Goal: Task Accomplishment & Management: Use online tool/utility

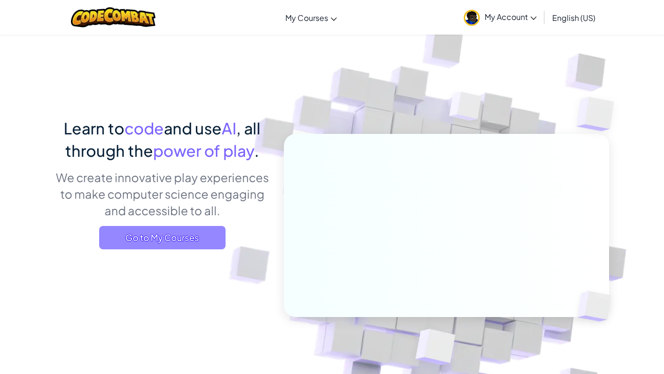
click at [199, 236] on span "Go to My Courses" at bounding box center [162, 237] width 126 height 23
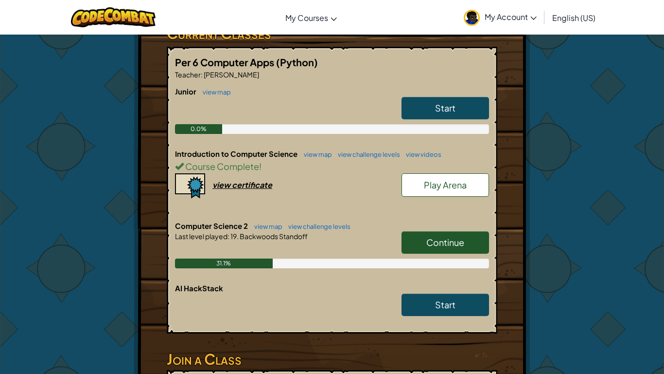
scroll to position [196, 0]
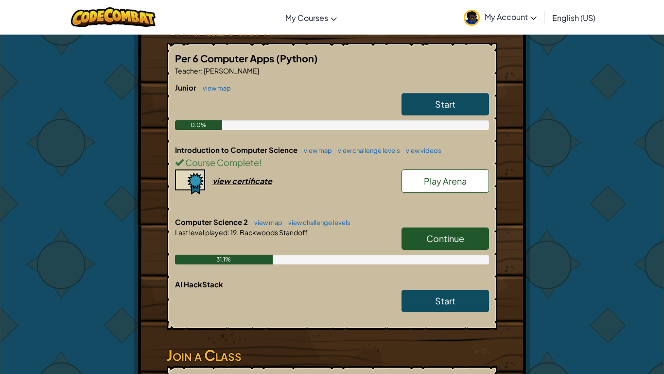
click at [424, 227] on link "Continue" at bounding box center [446, 238] width 88 height 22
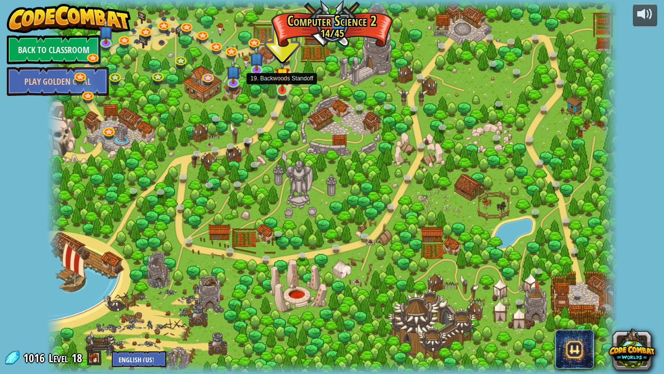
click at [285, 90] on img at bounding box center [282, 74] width 15 height 33
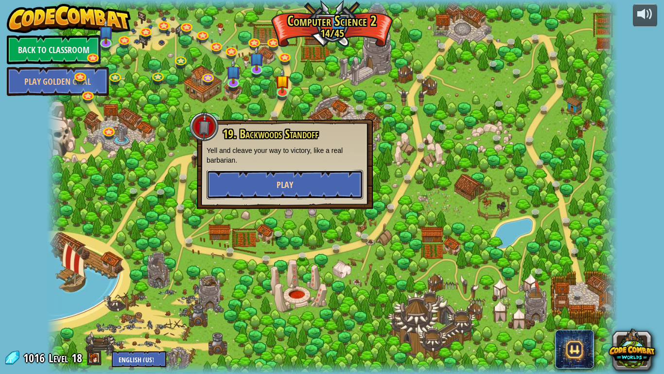
click at [293, 188] on span "Play" at bounding box center [285, 185] width 17 height 12
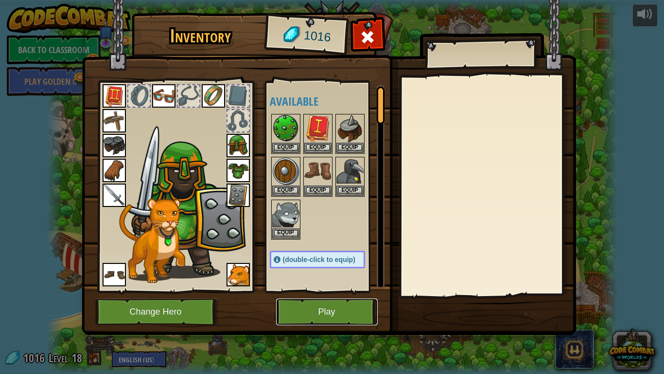
click at [335, 305] on button "Play" at bounding box center [327, 311] width 102 height 27
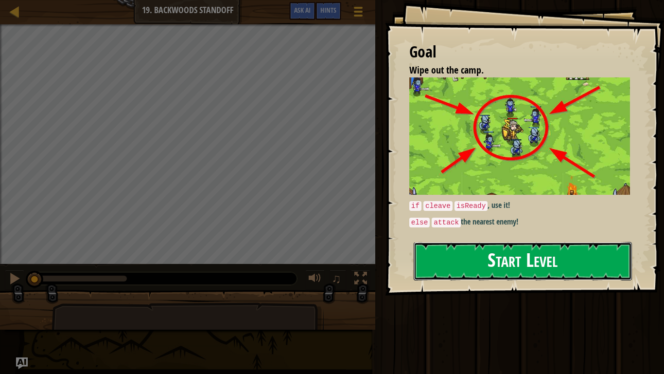
click at [495, 262] on button "Start Level" at bounding box center [523, 261] width 218 height 38
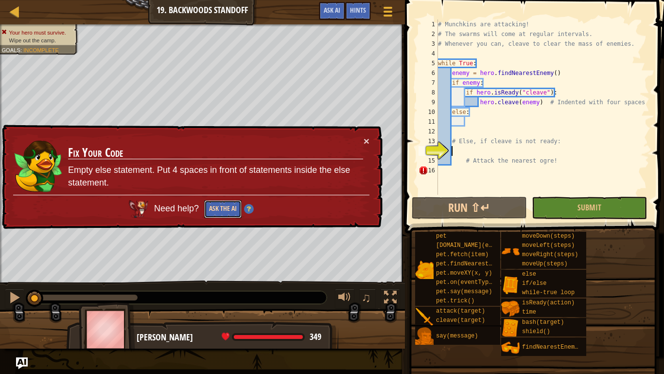
click at [231, 210] on button "Ask the AI" at bounding box center [222, 209] width 37 height 18
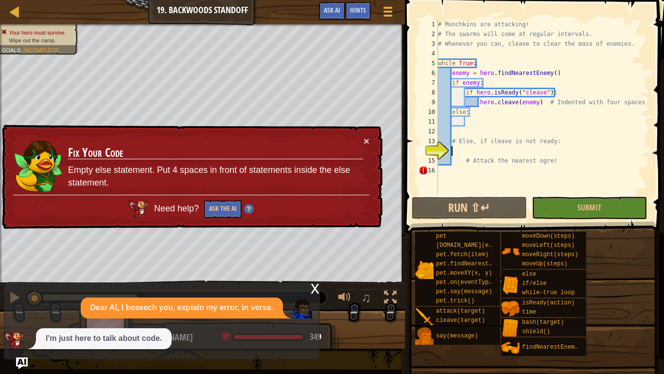
click at [362, 136] on td "Fix Your Code Empty else statement. Put 4 spaces in front of statements inside …" at bounding box center [216, 165] width 296 height 59
click at [359, 142] on td "Fix Your Code Empty else statement. Put 4 spaces in front of statements inside …" at bounding box center [216, 165] width 296 height 59
click at [369, 141] on button "×" at bounding box center [367, 141] width 6 height 10
click at [450, 204] on button "Run ⇧↵" at bounding box center [469, 208] width 115 height 22
click at [370, 138] on div "× Fix Your Code Empty else statement. Put 4 spaces in front of statements insid…" at bounding box center [191, 177] width 383 height 105
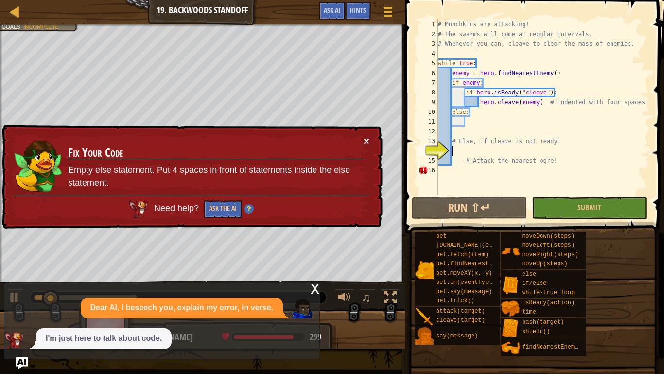
click at [369, 140] on button "×" at bounding box center [367, 143] width 6 height 10
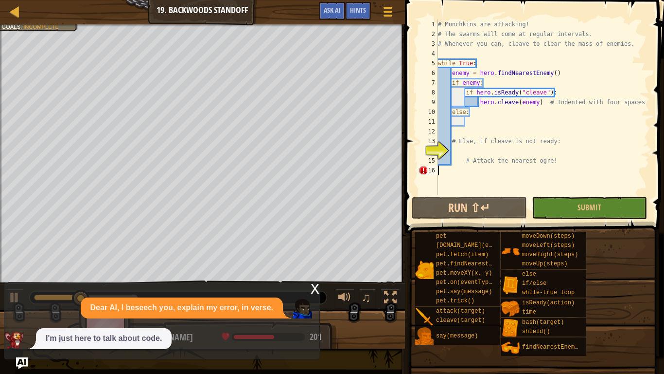
click at [445, 170] on div "# Munchkins are attacking! # The swarms will come at regular intervals. # Whene…" at bounding box center [543, 116] width 214 height 195
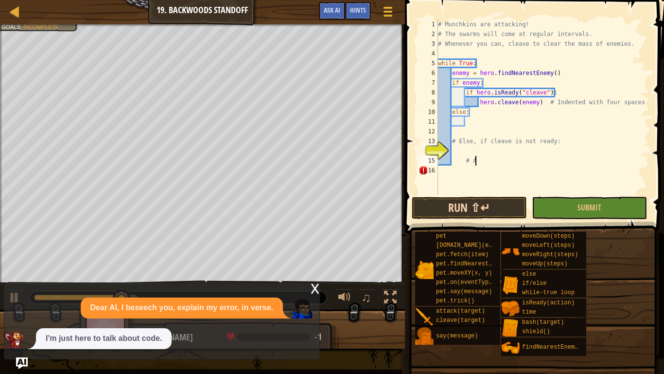
type textarea "#"
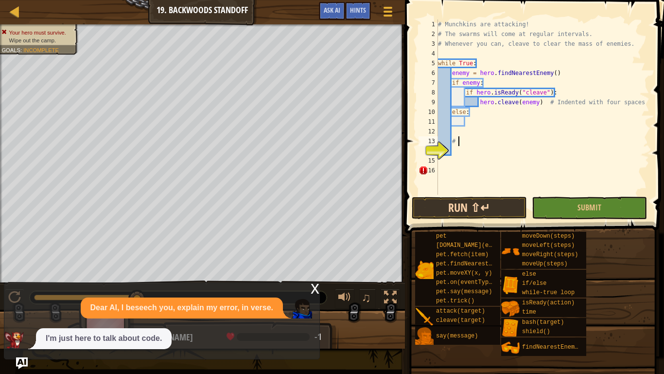
type textarea "#"
click at [311, 285] on div "x" at bounding box center [315, 288] width 9 height 10
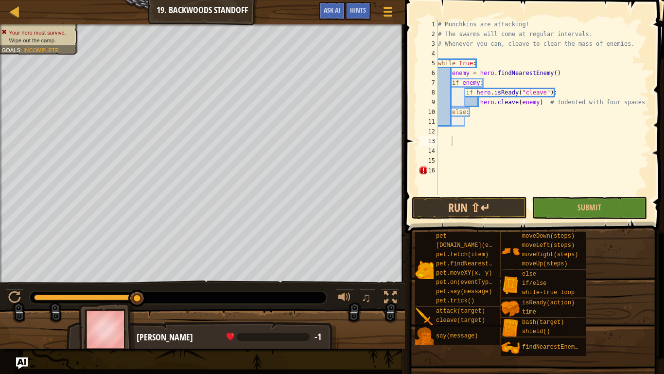
click at [469, 119] on div "# Munchkins are attacking! # The swarms will come at regular intervals. # Whene…" at bounding box center [543, 116] width 214 height 195
click at [503, 209] on button "Run ⇧↵" at bounding box center [469, 208] width 115 height 22
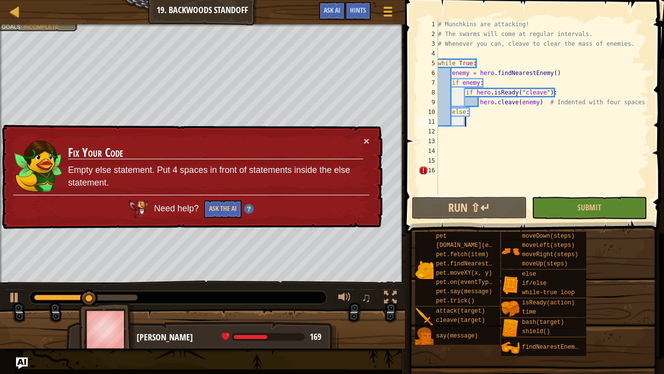
click at [366, 133] on div "× Fix Your Code Empty else statement. Put 4 spaces in front of statements insid…" at bounding box center [191, 177] width 383 height 105
click at [364, 147] on div "× Fix Your Code Empty else statement. Put 4 spaces in front of statements insid…" at bounding box center [191, 177] width 383 height 105
click at [364, 139] on button "×" at bounding box center [367, 141] width 6 height 10
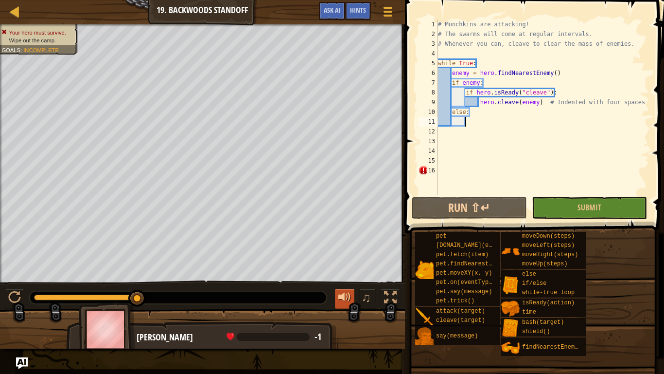
click at [347, 294] on div at bounding box center [345, 297] width 13 height 13
click at [363, 297] on span "♫" at bounding box center [366, 297] width 10 height 15
click at [368, 296] on span "♫" at bounding box center [366, 297] width 10 height 15
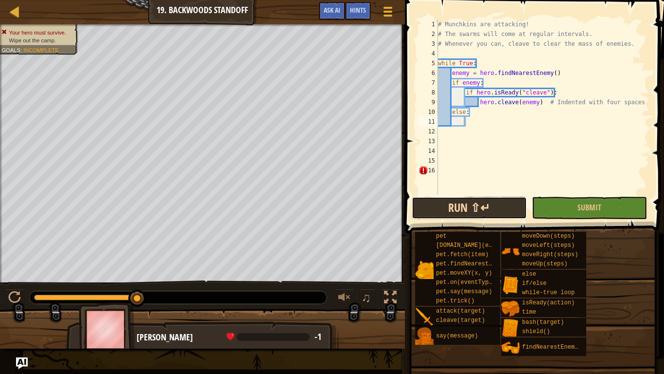
click at [461, 205] on button "Run ⇧↵" at bounding box center [469, 208] width 115 height 22
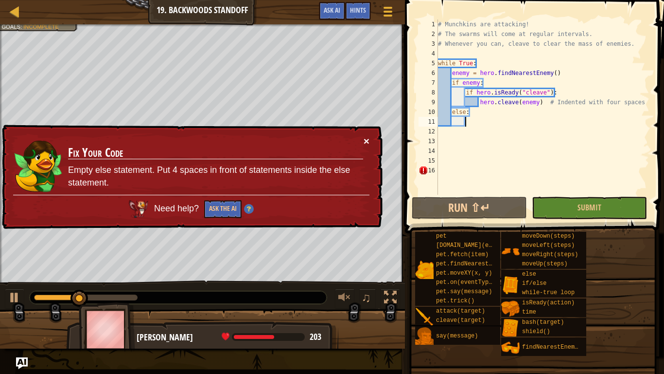
click at [366, 137] on button "×" at bounding box center [367, 142] width 6 height 10
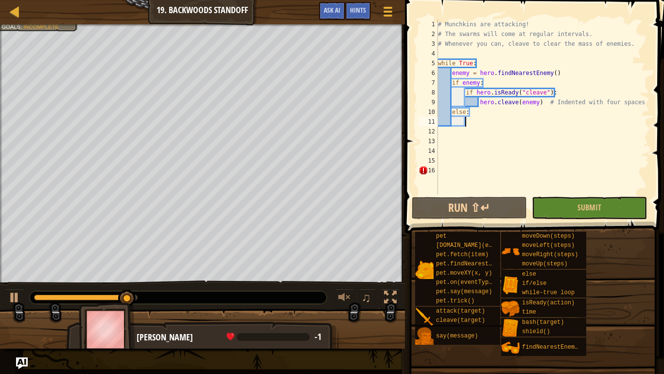
click at [463, 170] on div "# Munchkins are attacking! # The swarms will come at regular intervals. # Whene…" at bounding box center [543, 116] width 214 height 195
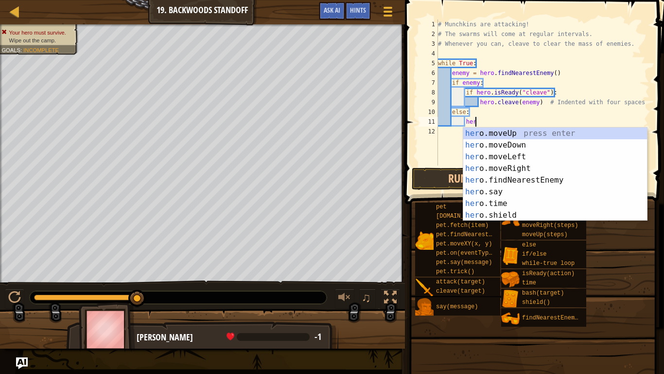
scroll to position [4, 5]
type textarea "h"
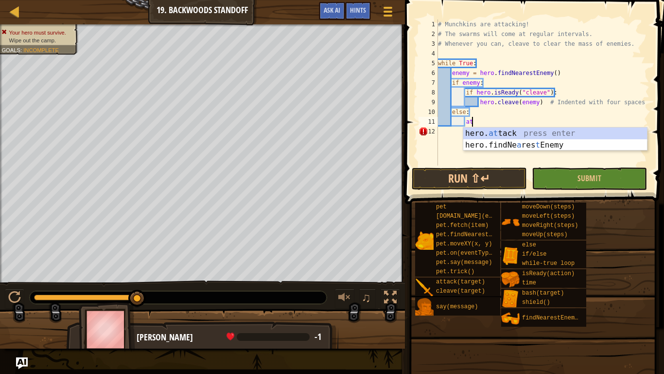
scroll to position [4, 4]
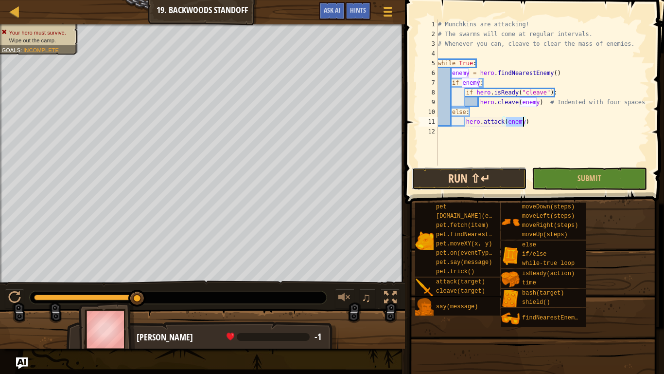
click at [471, 179] on button "Run ⇧↵" at bounding box center [469, 178] width 115 height 22
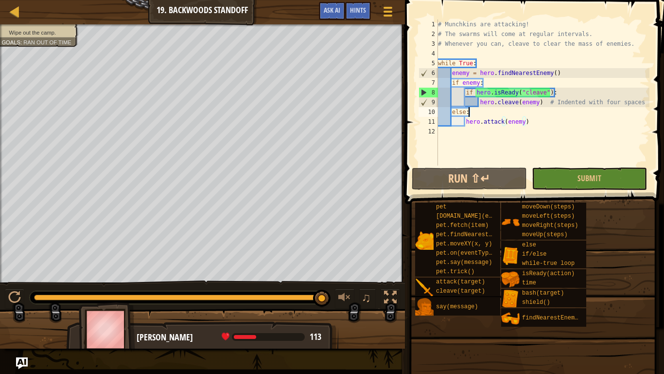
click at [475, 108] on div "# Munchkins are attacking! # The swarms will come at regular intervals. # Whene…" at bounding box center [543, 101] width 214 height 165
type textarea "else:"
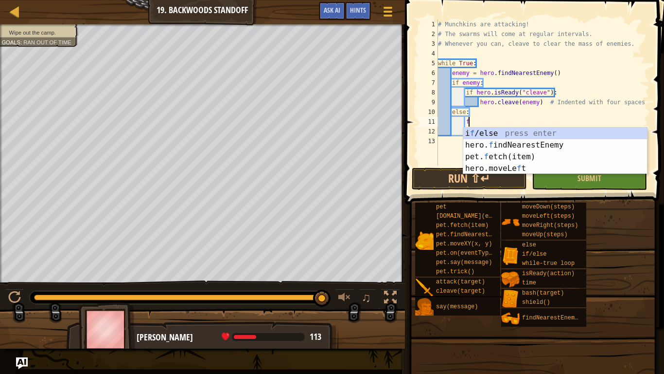
type textarea "fi"
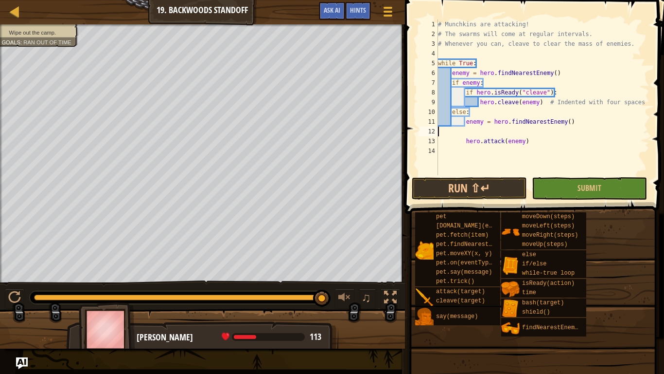
scroll to position [4, 0]
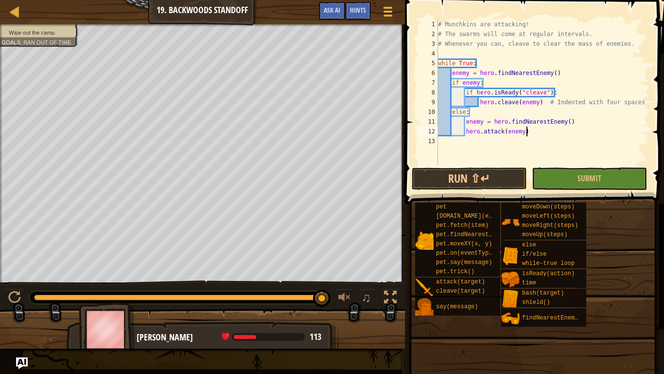
click at [534, 136] on div "# Munchkins are attacking! # The swarms will come at regular intervals. # Whene…" at bounding box center [543, 101] width 214 height 165
type textarea "hero.attack(enemy)"
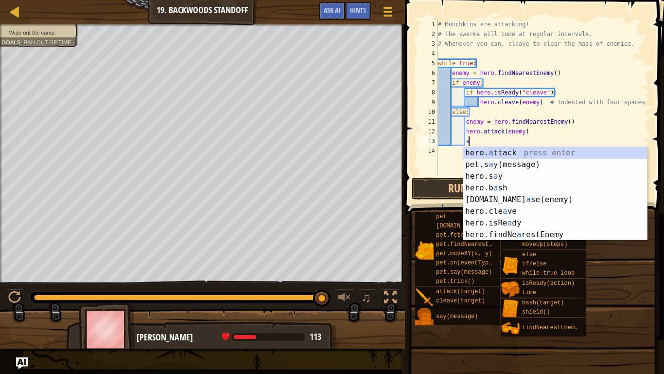
click at [521, 142] on div "# Munchkins are attacking! # The swarms will come at regular intervals. # Whene…" at bounding box center [543, 106] width 214 height 175
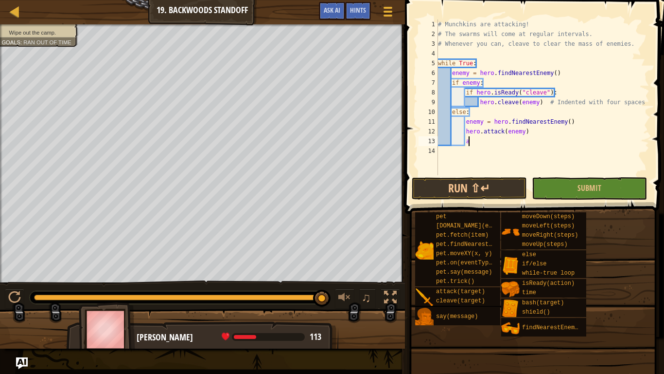
scroll to position [4, 4]
click at [514, 186] on button "Run ⇧↵" at bounding box center [469, 188] width 115 height 22
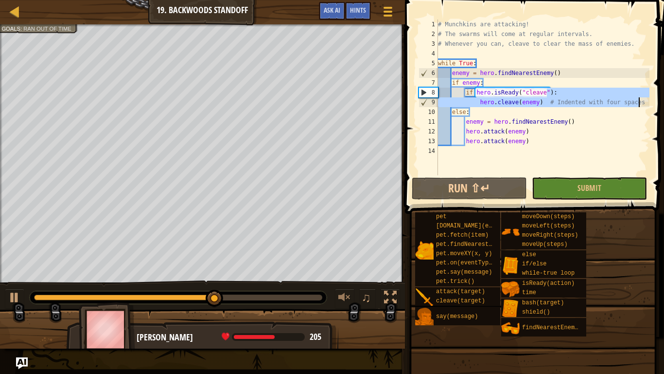
drag, startPoint x: 546, startPoint y: 97, endPoint x: 648, endPoint y: 99, distance: 102.2
click at [648, 99] on div "# Munchkins are attacking! # The swarms will come at regular intervals. # Whene…" at bounding box center [543, 106] width 214 height 175
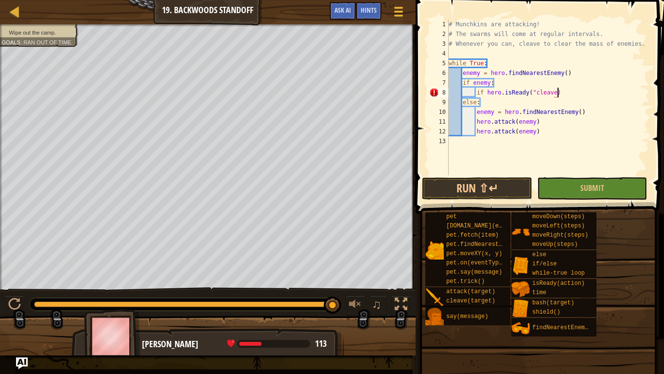
scroll to position [4, 15]
click at [500, 191] on button "Run ⇧↵" at bounding box center [477, 188] width 110 height 22
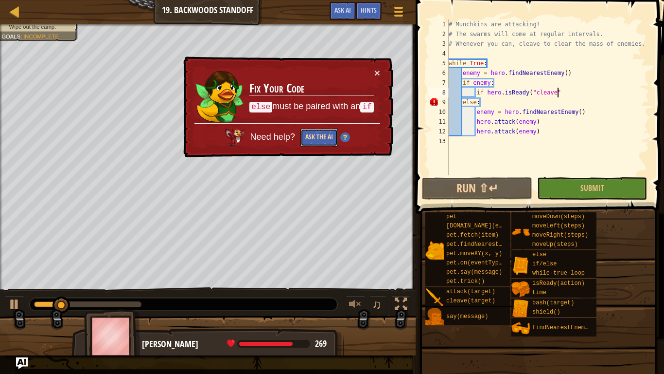
click at [324, 135] on button "Ask the AI" at bounding box center [319, 137] width 37 height 18
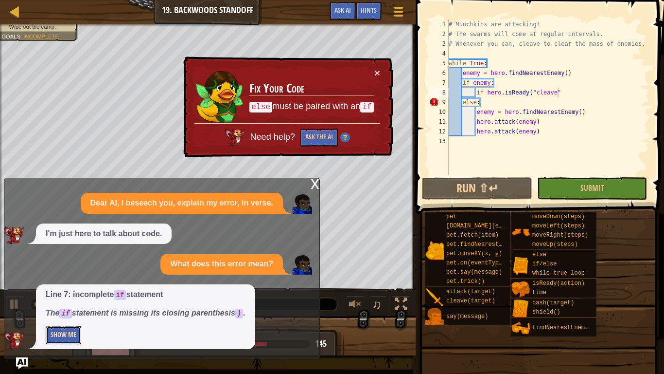
click at [63, 340] on button "Show Me" at bounding box center [64, 335] width 36 height 18
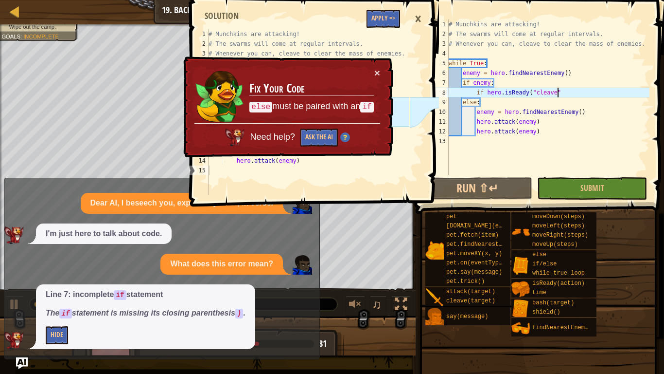
click at [379, 66] on div "× Fix Your Code else must be paired with an if Need help? Ask the AI" at bounding box center [287, 106] width 212 height 101
click at [379, 69] on button "×" at bounding box center [378, 73] width 6 height 10
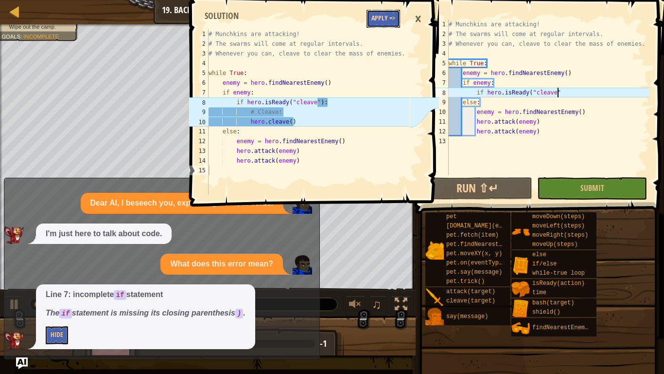
click at [386, 13] on button "Apply =>" at bounding box center [384, 19] width 34 height 18
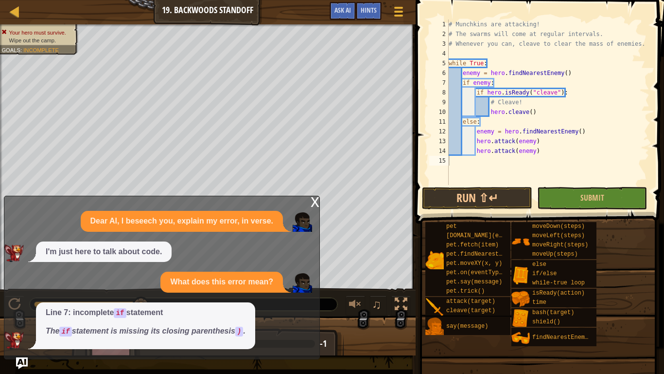
click at [311, 200] on div "x" at bounding box center [315, 201] width 9 height 10
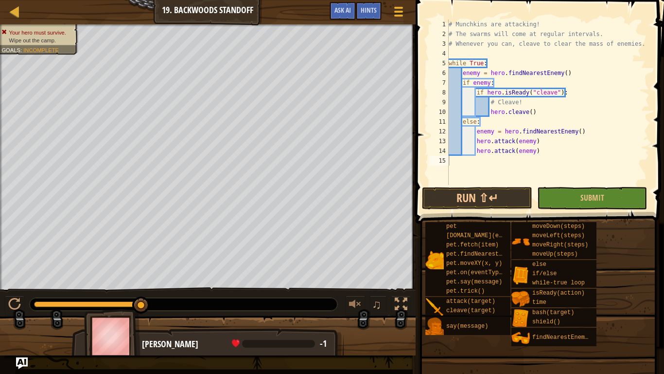
click at [534, 99] on div "# Munchkins are attacking! # The swarms will come at regular intervals. # Whene…" at bounding box center [548, 111] width 203 height 185
type textarea "#"
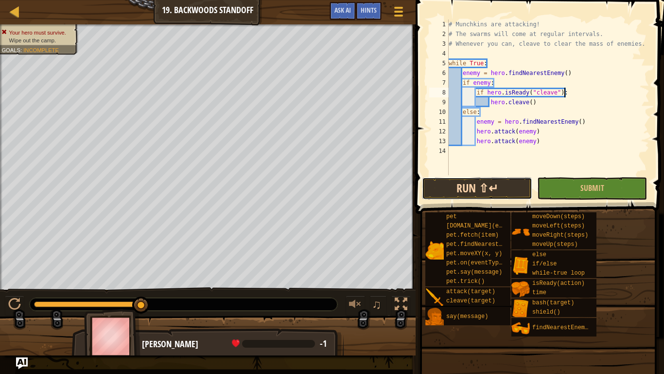
click at [509, 193] on button "Run ⇧↵" at bounding box center [477, 188] width 110 height 22
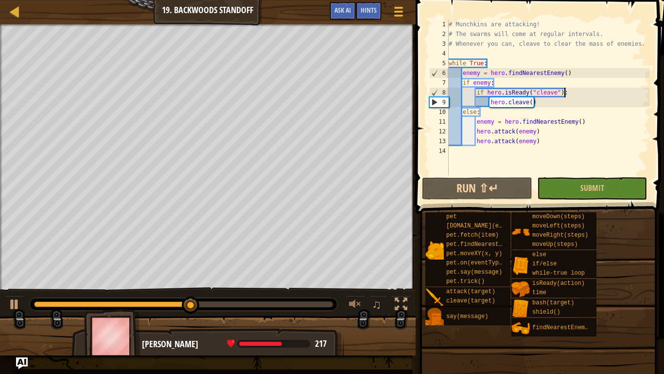
click at [488, 95] on div "# Munchkins are attacking! # The swarms will come at regular intervals. # Whene…" at bounding box center [548, 106] width 203 height 175
click at [494, 100] on div "# Munchkins are attacking! # The swarms will come at regular intervals. # Whene…" at bounding box center [548, 106] width 203 height 175
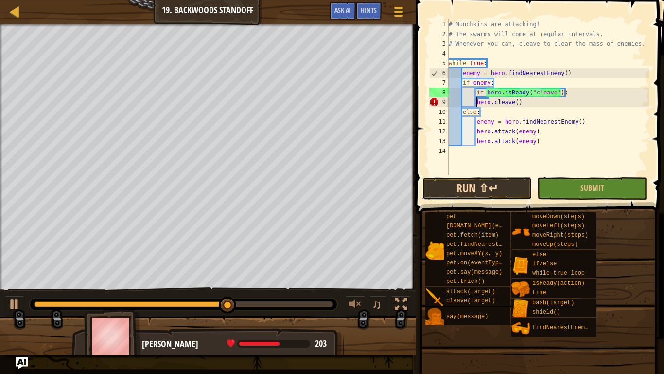
click at [500, 186] on button "Run ⇧↵" at bounding box center [477, 188] width 110 height 22
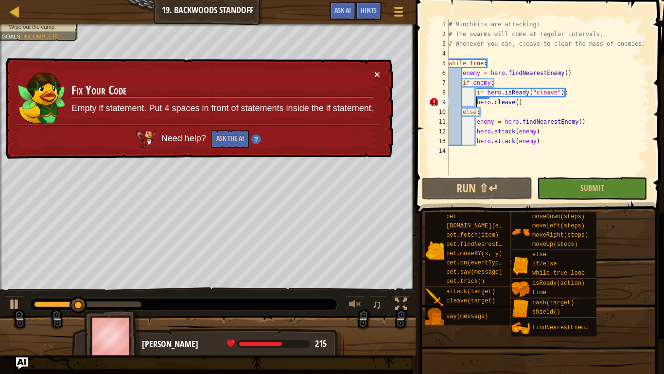
click at [379, 69] on button "×" at bounding box center [378, 74] width 6 height 10
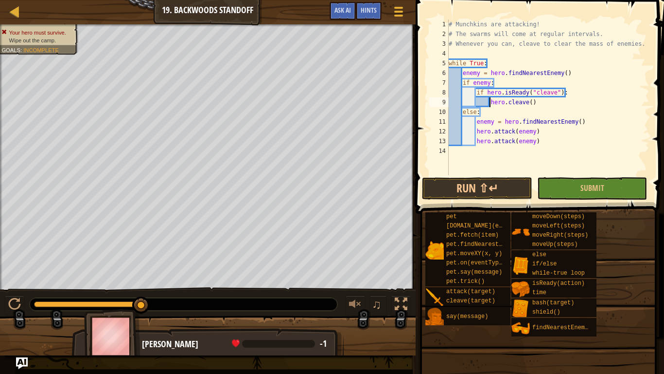
click at [476, 120] on div "# Munchkins are attacking! # The swarms will come at regular intervals. # Whene…" at bounding box center [548, 106] width 203 height 175
click at [478, 127] on div "# Munchkins are attacking! # The swarms will come at regular intervals. # Whene…" at bounding box center [548, 106] width 203 height 175
click at [475, 135] on div "# Munchkins are attacking! # The swarms will come at regular intervals. # Whene…" at bounding box center [548, 106] width 203 height 175
click at [478, 136] on div "# Munchkins are attacking! # The swarms will come at regular intervals. # Whene…" at bounding box center [548, 106] width 203 height 175
type textarea "hero.attack(enemy)"
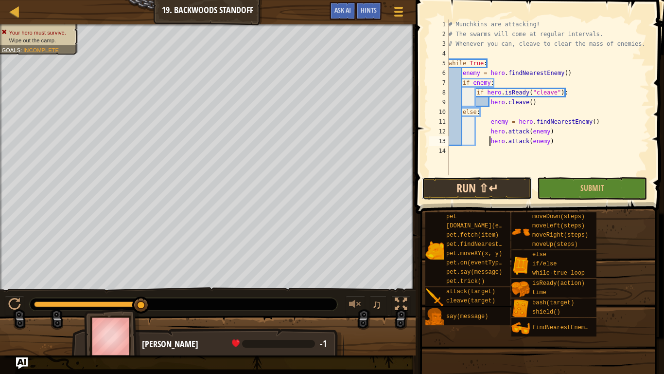
click at [496, 186] on button "Run ⇧↵" at bounding box center [477, 188] width 110 height 22
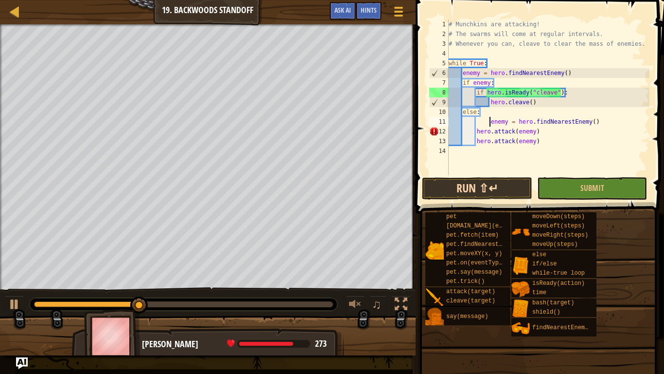
type textarea "enemy = hero.findNearestEnemy()"
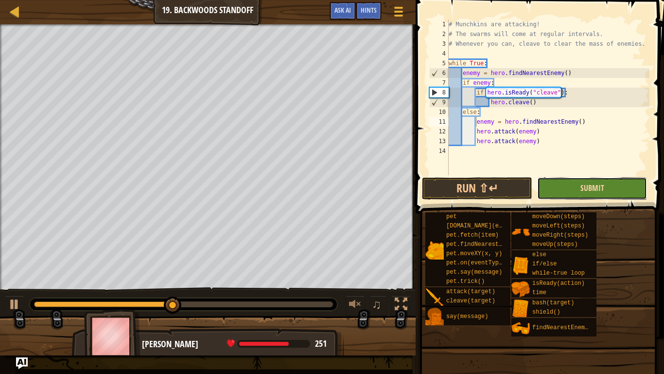
click at [597, 186] on span "Submit" at bounding box center [593, 187] width 24 height 11
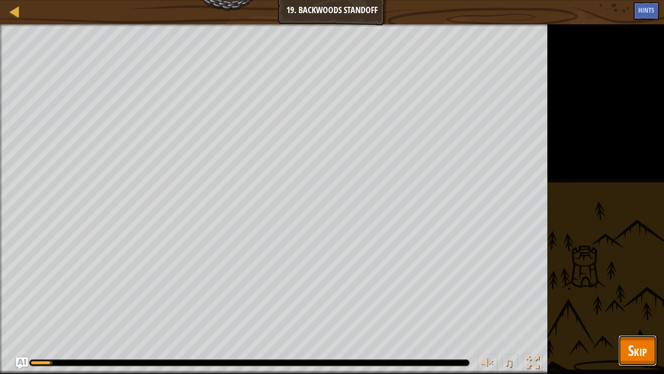
click at [629, 343] on span "Skip" at bounding box center [637, 350] width 19 height 20
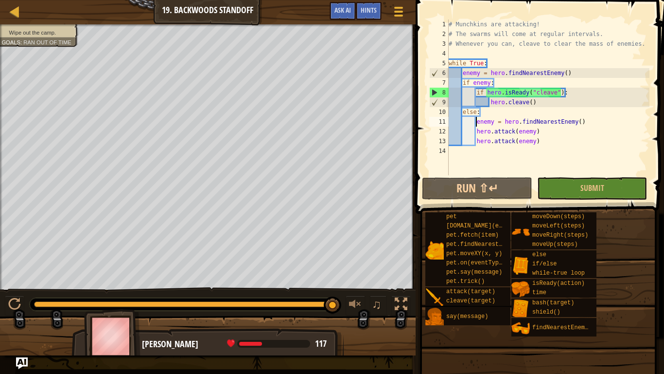
click at [477, 119] on div "# Munchkins are attacking! # The swarms will come at regular intervals. # Whene…" at bounding box center [548, 106] width 203 height 175
click at [505, 188] on button "Run ⇧↵" at bounding box center [477, 188] width 110 height 22
click at [24, 302] on button at bounding box center [14, 305] width 19 height 20
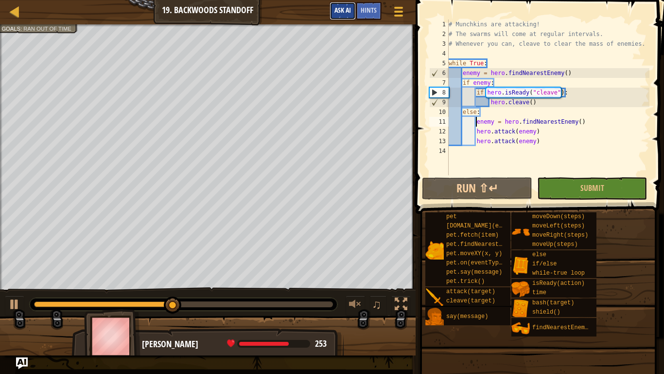
click at [339, 13] on span "Ask AI" at bounding box center [343, 9] width 17 height 9
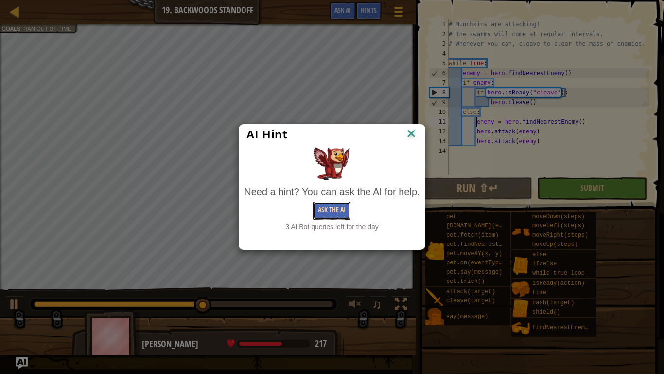
click at [321, 211] on button "Ask the AI" at bounding box center [331, 210] width 37 height 18
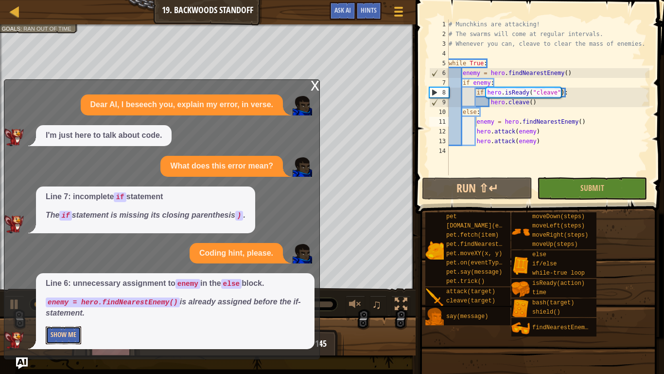
click at [52, 338] on button "Show Me" at bounding box center [64, 335] width 36 height 18
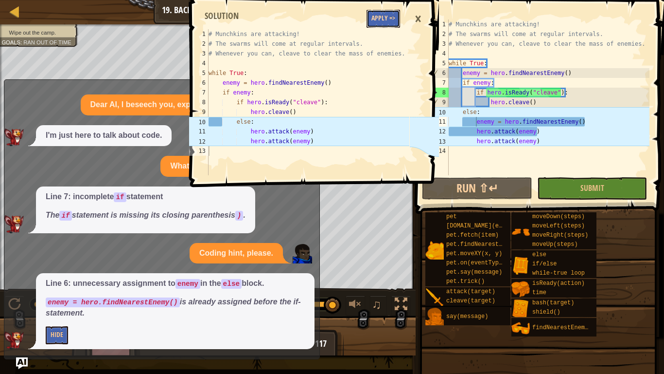
click at [396, 22] on button "Apply =>" at bounding box center [384, 19] width 34 height 18
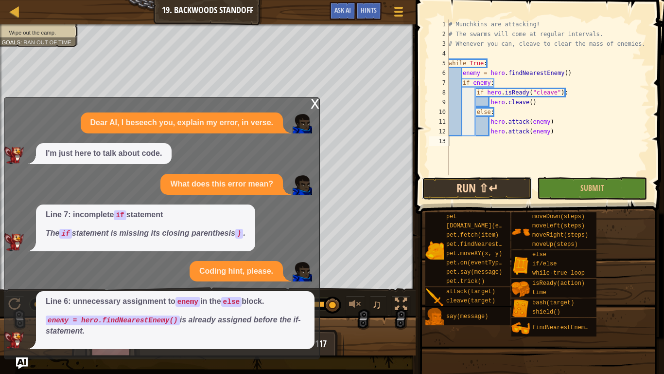
click at [451, 182] on button "Run ⇧↵" at bounding box center [477, 188] width 110 height 22
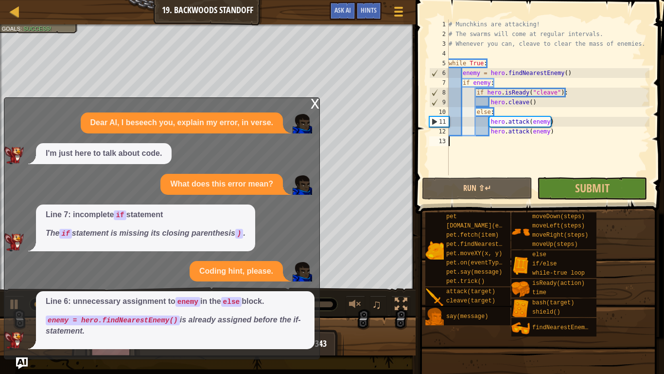
click at [309, 98] on div "x Dear AI, I beseech you, explain my error, in verse. I'm just here to talk abo…" at bounding box center [162, 228] width 316 height 262
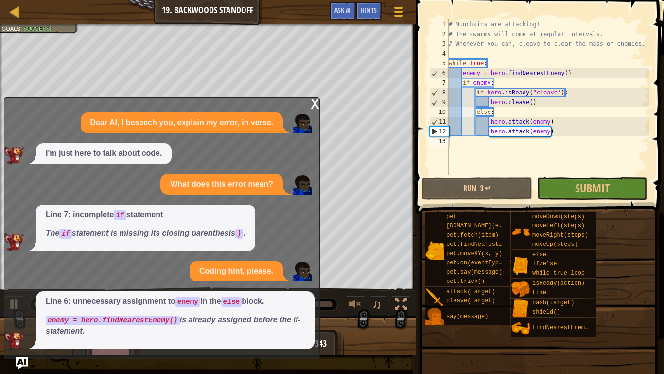
click at [311, 105] on div "x" at bounding box center [315, 103] width 9 height 10
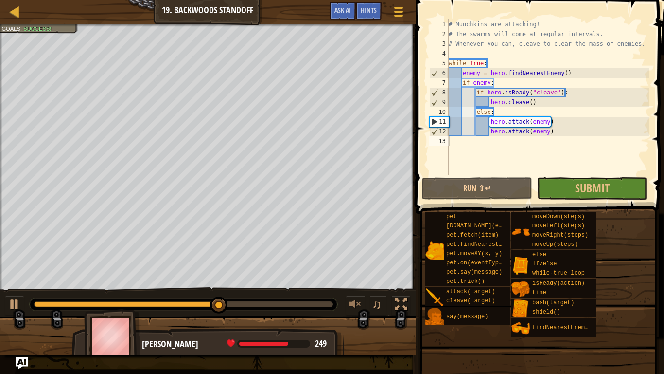
type textarea "if enemy:"
click at [506, 78] on div "# Munchkins are attacking! # The swarms will come at regular intervals. # Whene…" at bounding box center [548, 106] width 203 height 175
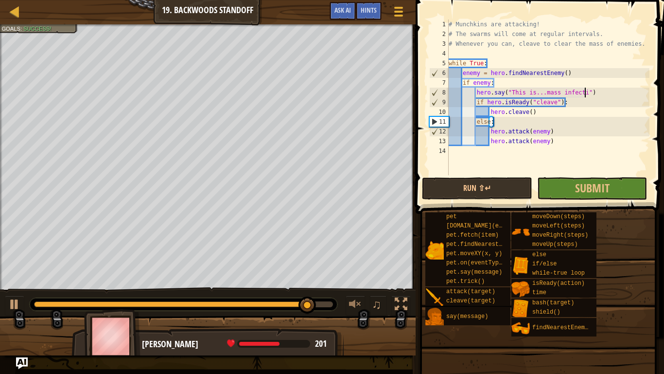
scroll to position [4, 20]
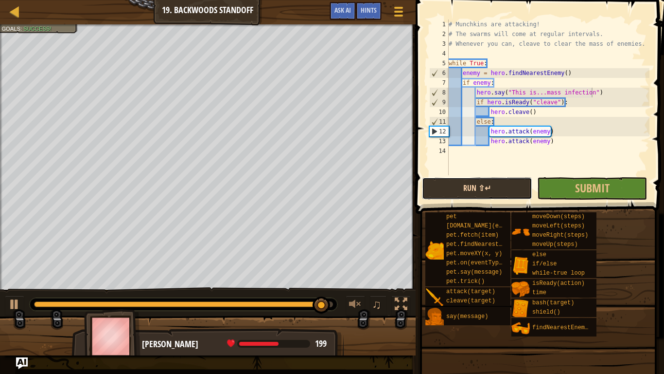
click at [519, 180] on button "Run ⇧↵" at bounding box center [477, 188] width 110 height 22
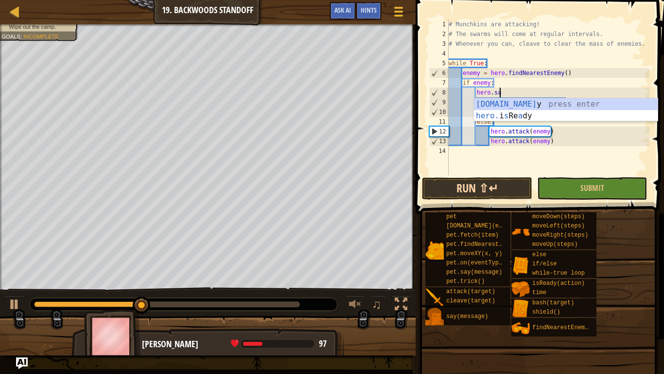
scroll to position [4, 6]
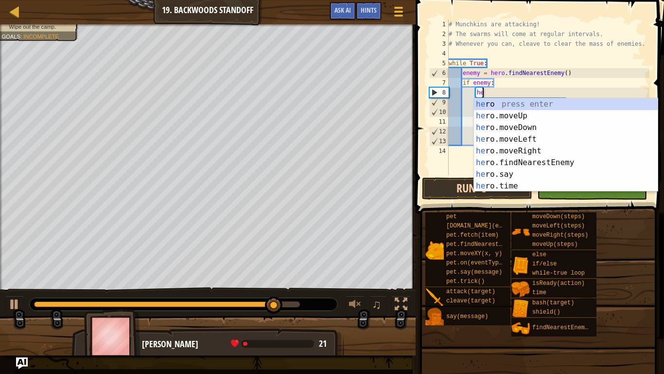
type textarea "h"
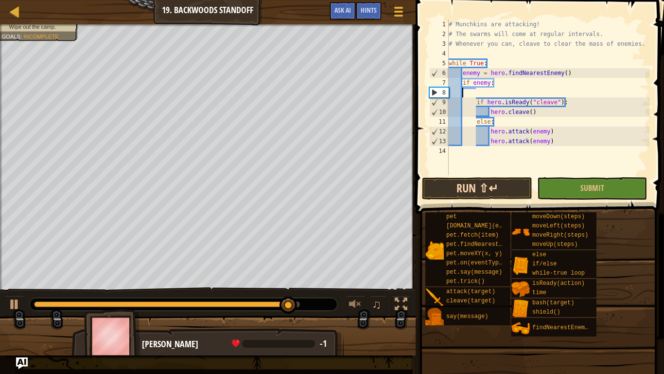
scroll to position [4, 0]
type textarea "if enemy:"
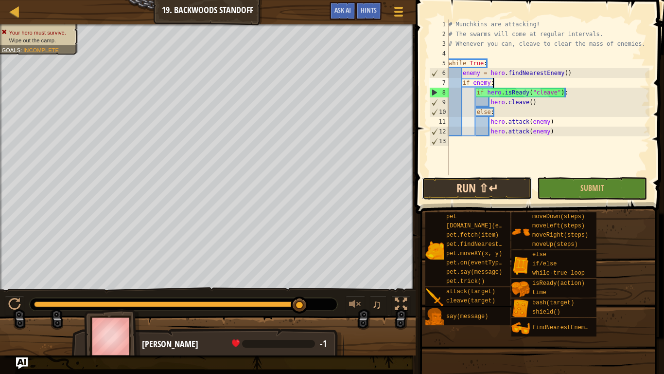
click at [494, 189] on button "Run ⇧↵" at bounding box center [477, 188] width 110 height 22
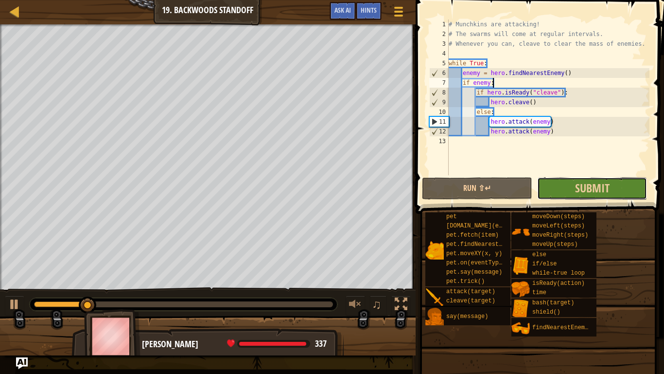
click at [572, 191] on button "Submit" at bounding box center [592, 188] width 110 height 22
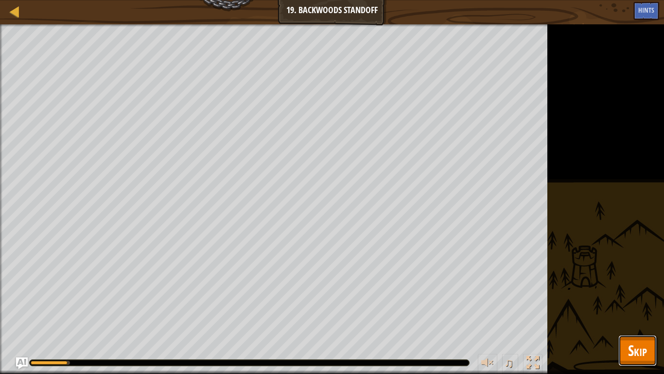
click at [645, 338] on button "Skip" at bounding box center [638, 350] width 38 height 31
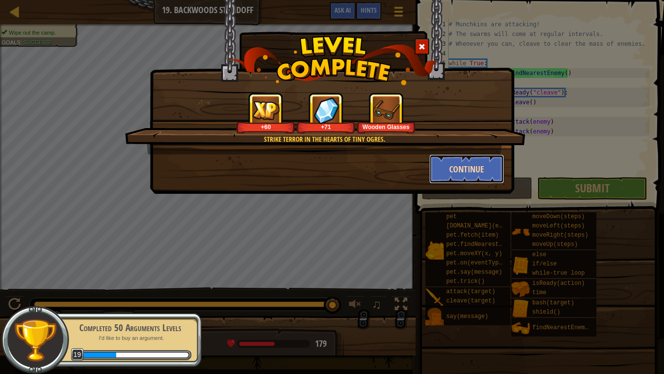
click at [464, 167] on button "Continue" at bounding box center [466, 168] width 75 height 29
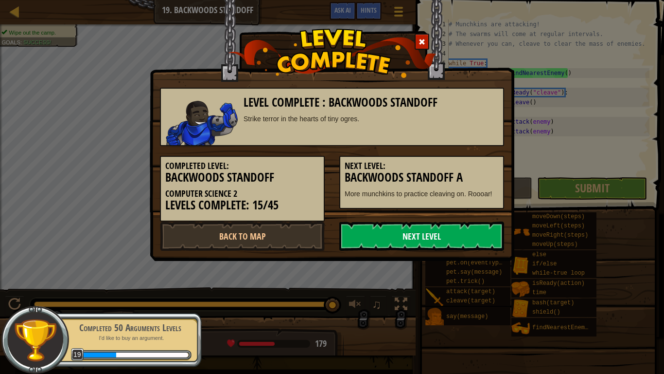
click at [451, 245] on link "Next Level" at bounding box center [422, 235] width 165 height 29
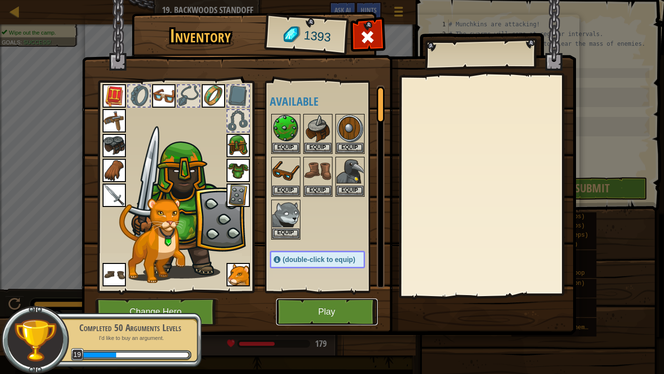
click at [343, 310] on button "Play" at bounding box center [327, 311] width 102 height 27
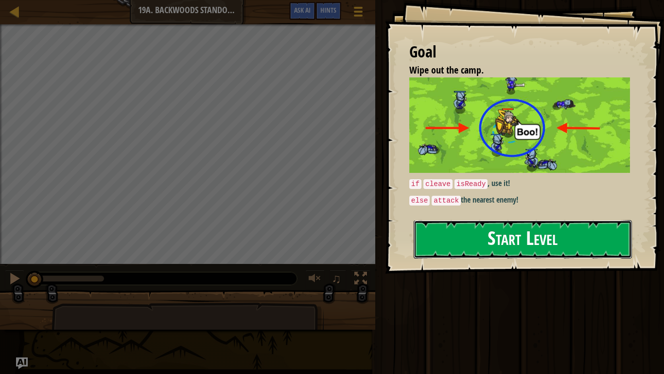
click at [453, 241] on button "Start Level" at bounding box center [523, 239] width 218 height 38
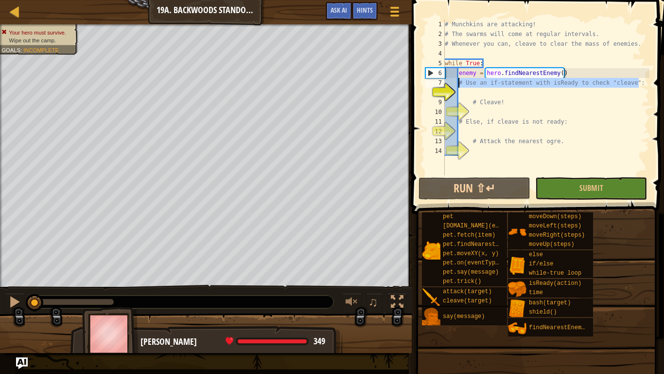
drag, startPoint x: 640, startPoint y: 78, endPoint x: 456, endPoint y: 84, distance: 183.4
click at [456, 84] on div "# Munchkins are attacking! # The swarms will come at regular intervals. # Whene…" at bounding box center [546, 106] width 207 height 175
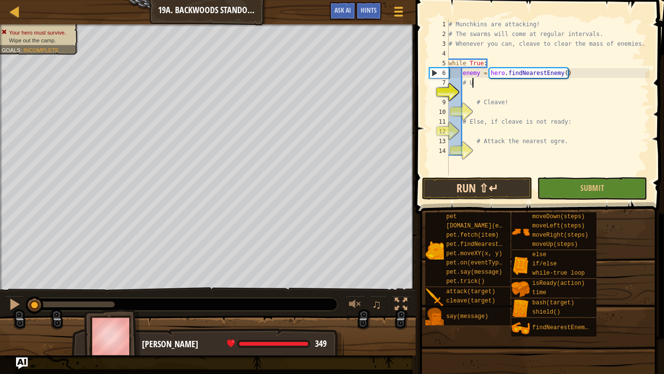
type textarea "#"
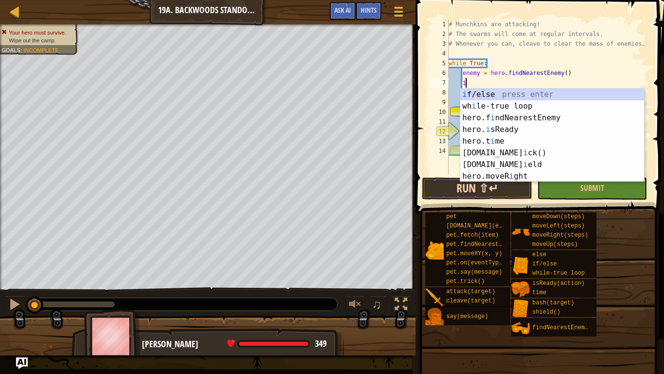
scroll to position [4, 2]
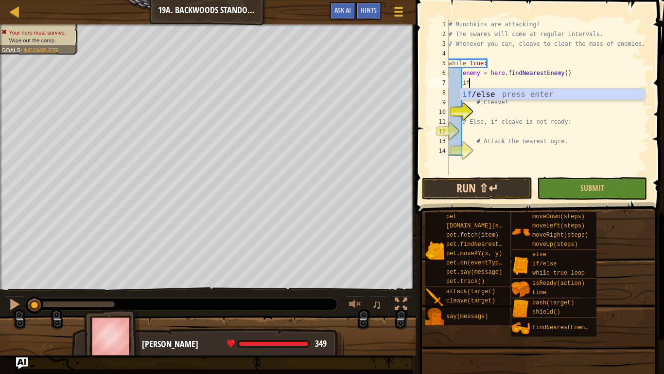
type textarea "if enemy:"
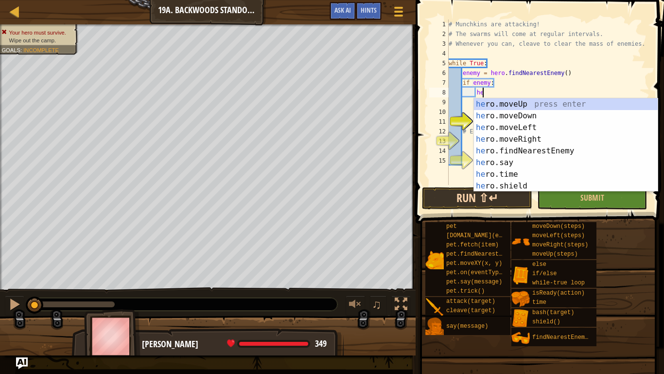
type textarea "h"
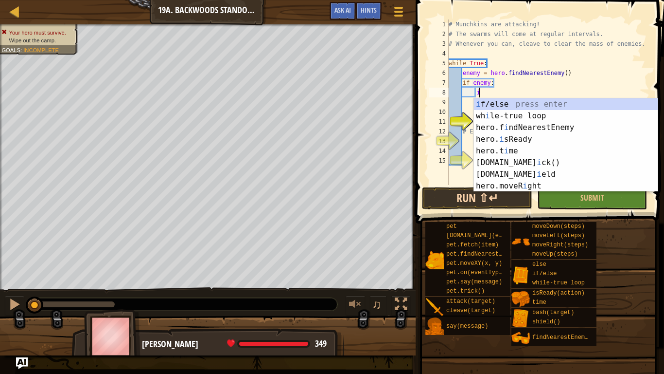
scroll to position [4, 4]
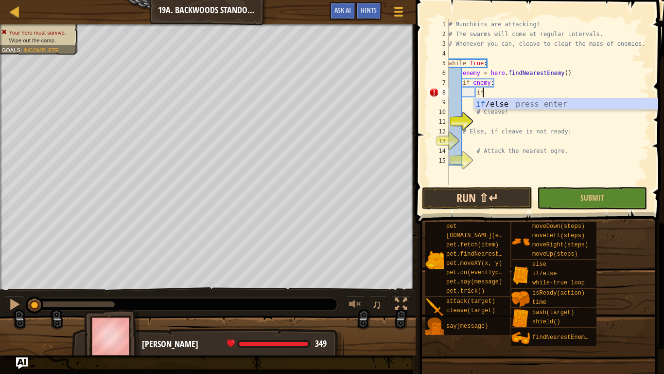
type textarea "i"
type textarea "c"
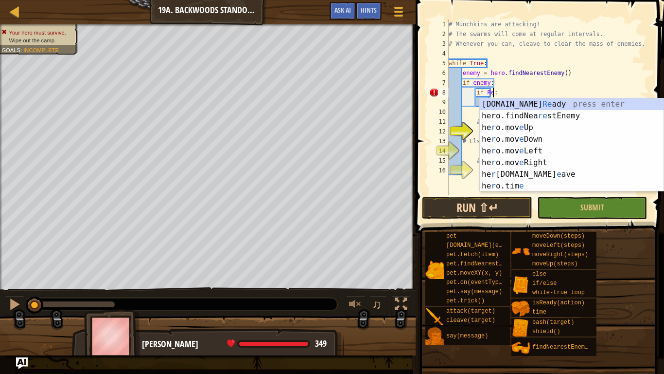
scroll to position [4, 6]
type textarea "if hero.isReady("cleave"):"
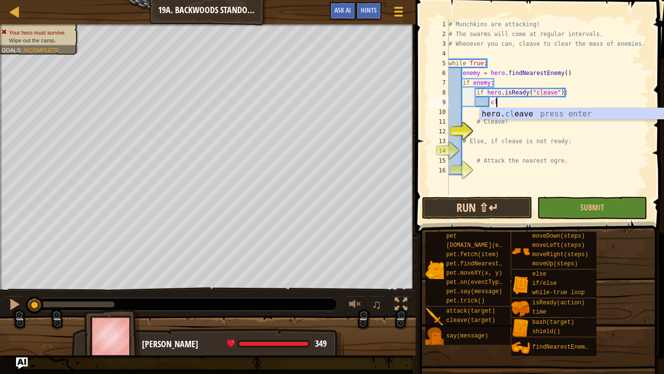
type textarea "hero.cleave(enemy)"
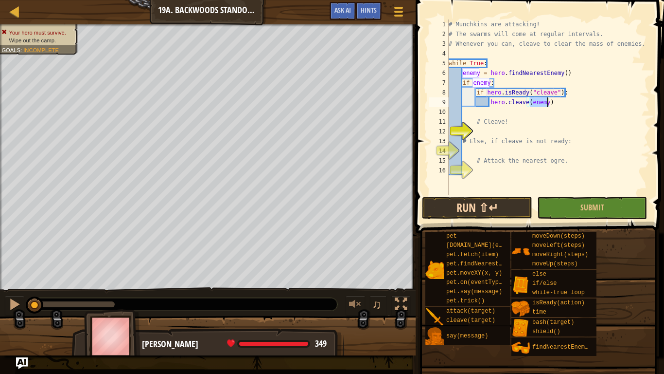
scroll to position [4, 1]
type textarea "# Cleave!"
type textarea "hero.cleave(enemy)"
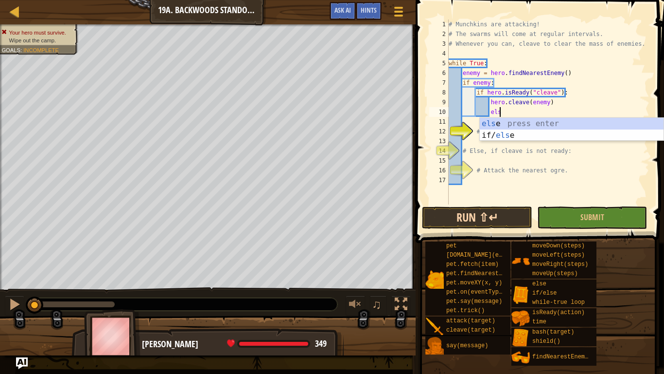
scroll to position [4, 7]
type textarea "else"
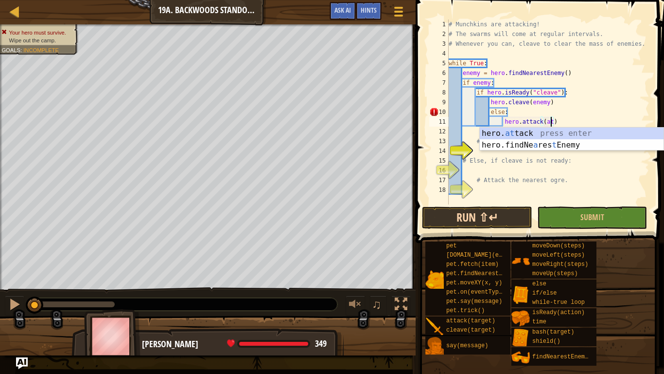
scroll to position [4, 15]
type textarea "hero.attack(enemy)"
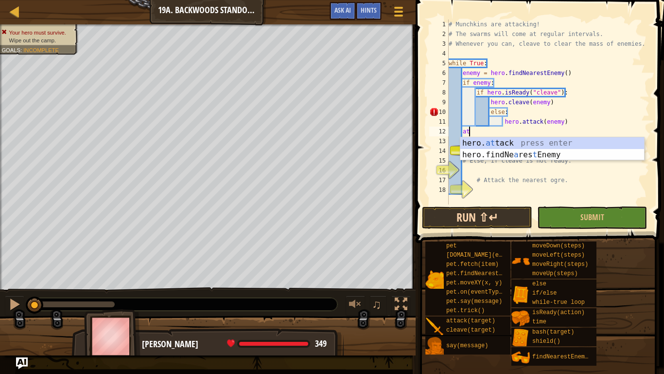
scroll to position [4, 2]
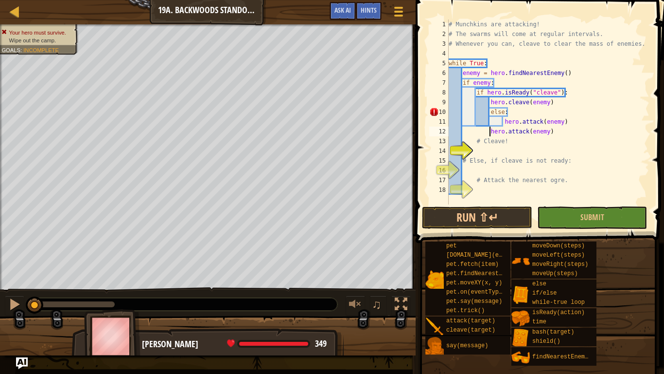
click at [491, 108] on div "# Munchkins are attacking! # The swarms will come at regular intervals. # Whene…" at bounding box center [548, 121] width 203 height 204
click at [503, 117] on div "# Munchkins are attacking! # The swarms will come at regular intervals. # Whene…" at bounding box center [548, 121] width 203 height 204
type textarea "hero.attack(enemy)"
click at [489, 219] on button "Run ⇧↵" at bounding box center [477, 217] width 110 height 22
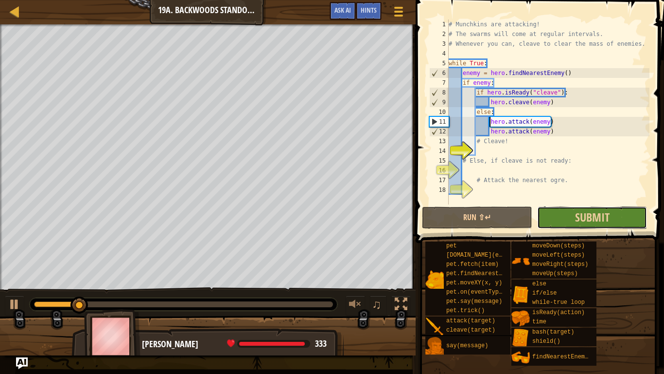
click at [556, 214] on button "Submit" at bounding box center [592, 217] width 110 height 22
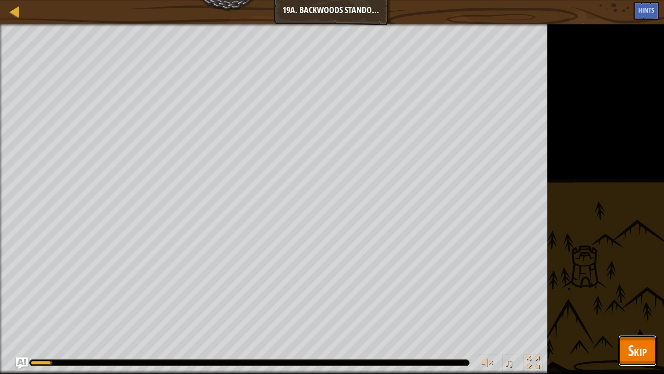
click at [631, 346] on span "Skip" at bounding box center [637, 350] width 19 height 20
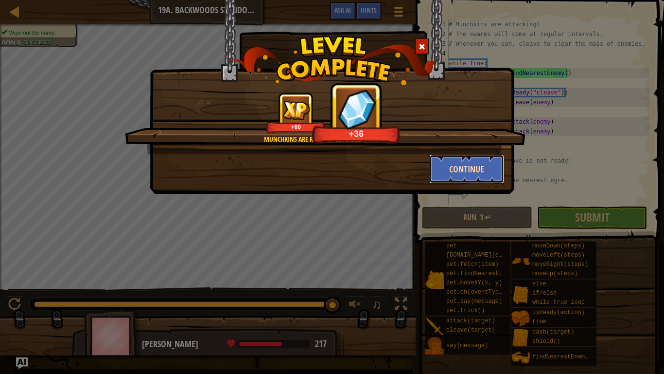
click at [460, 183] on button "Continue" at bounding box center [466, 168] width 75 height 29
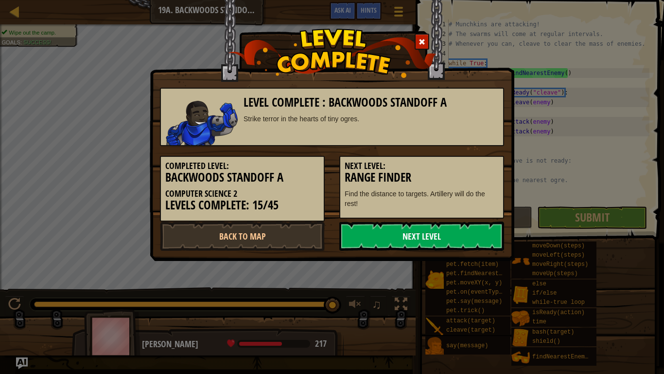
click at [446, 247] on link "Next Level" at bounding box center [422, 235] width 165 height 29
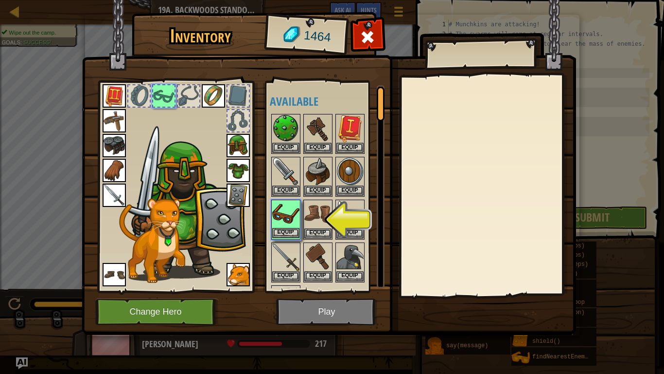
click at [277, 217] on img at bounding box center [285, 213] width 27 height 27
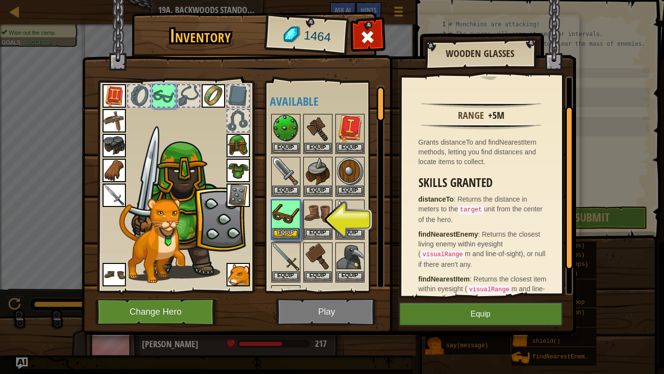
scroll to position [80, 0]
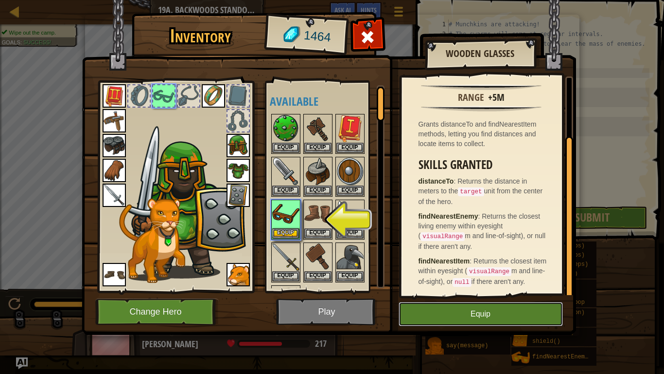
click at [477, 318] on button "Equip" at bounding box center [481, 314] width 164 height 24
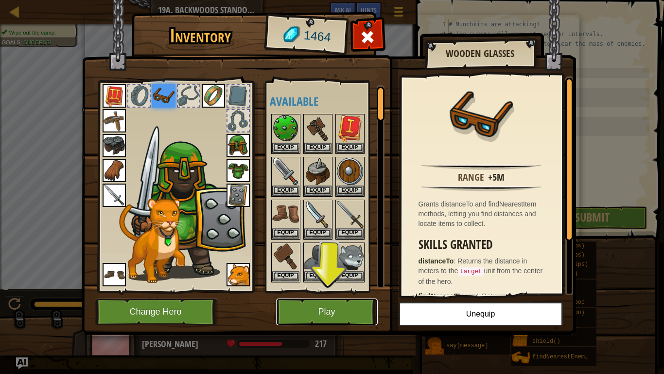
click at [345, 307] on button "Play" at bounding box center [327, 311] width 102 height 27
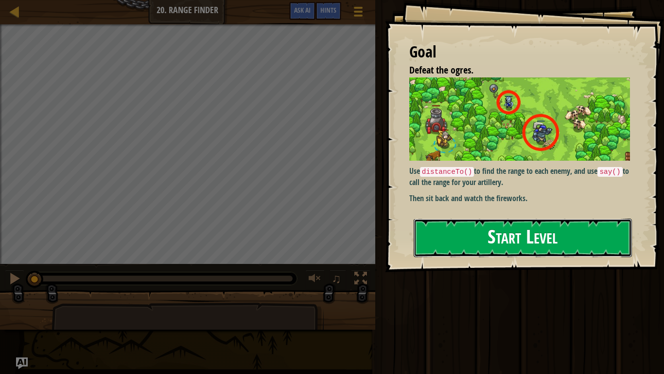
click at [419, 242] on button "Start Level" at bounding box center [523, 237] width 218 height 38
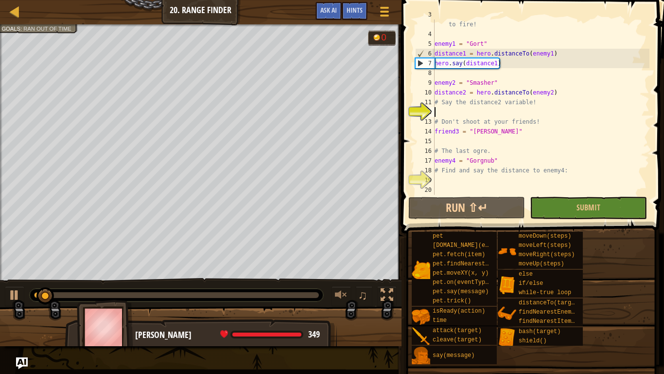
scroll to position [29, 0]
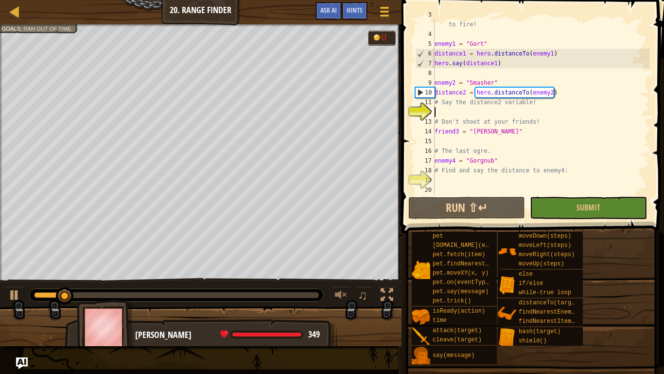
click at [422, 190] on div "20" at bounding box center [424, 190] width 19 height 10
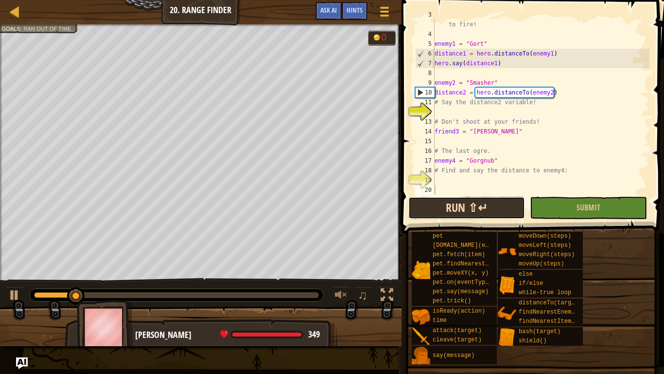
click at [429, 201] on button "Run ⇧↵" at bounding box center [467, 208] width 117 height 22
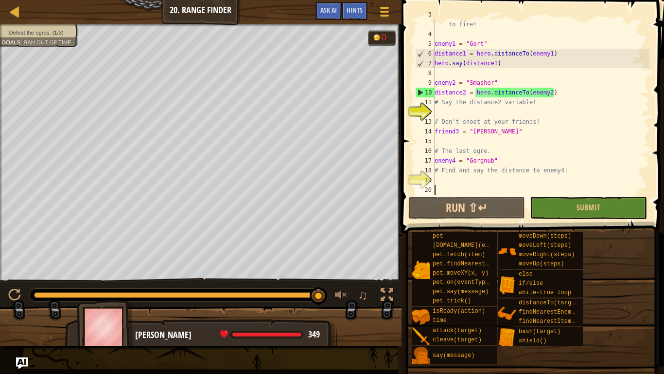
drag, startPoint x: 272, startPoint y: 295, endPoint x: 327, endPoint y: 297, distance: 55.0
click at [327, 297] on div "♫" at bounding box center [201, 292] width 402 height 29
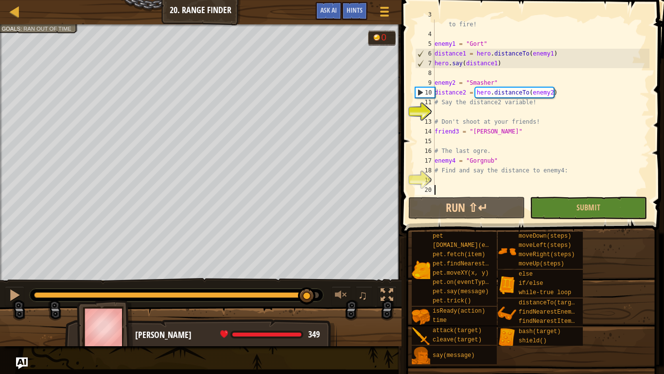
click at [307, 296] on div at bounding box center [176, 295] width 285 height 6
click at [7, 286] on button at bounding box center [14, 296] width 19 height 20
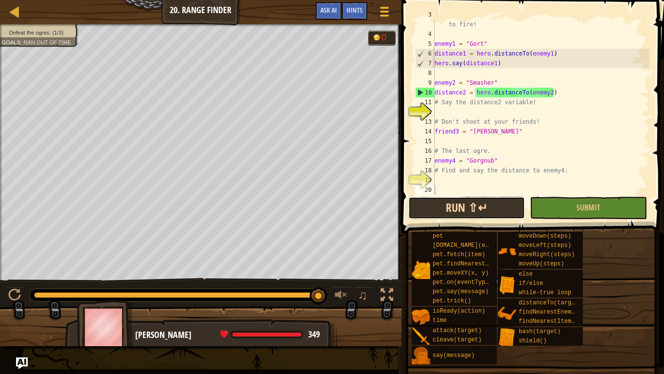
click at [498, 201] on button "Run ⇧↵" at bounding box center [467, 208] width 117 height 22
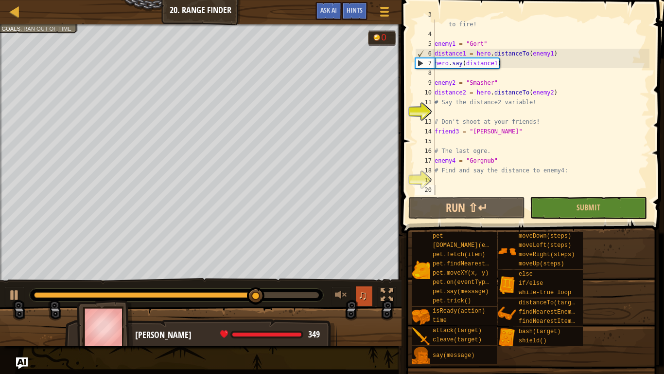
click at [367, 297] on span "♫" at bounding box center [363, 294] width 10 height 15
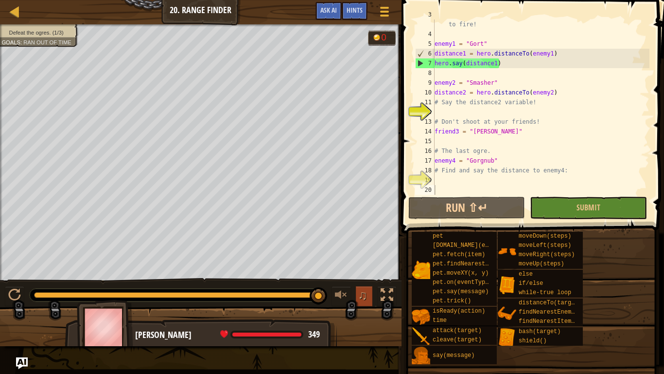
click at [359, 301] on span "♫" at bounding box center [363, 294] width 10 height 15
click at [360, 298] on span "♫" at bounding box center [363, 294] width 10 height 15
click at [382, 295] on div at bounding box center [387, 294] width 13 height 13
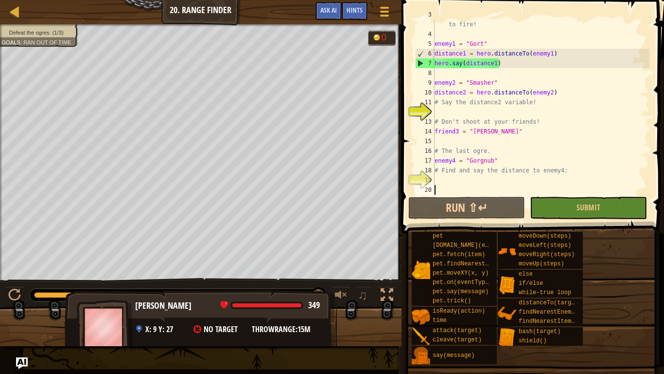
click at [167, 324] on span "x: 9 y: 27" at bounding box center [159, 328] width 28 height 11
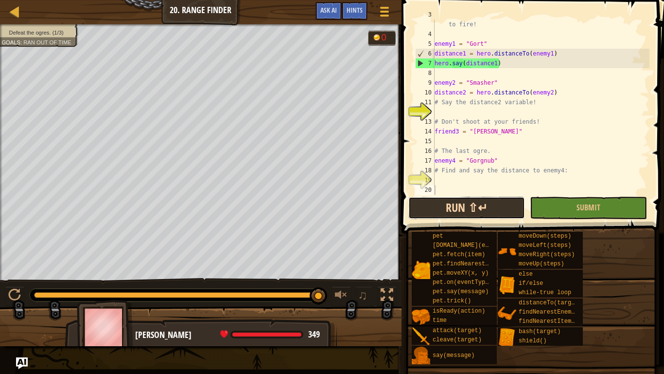
click at [458, 210] on button "Run ⇧↵" at bounding box center [467, 208] width 117 height 22
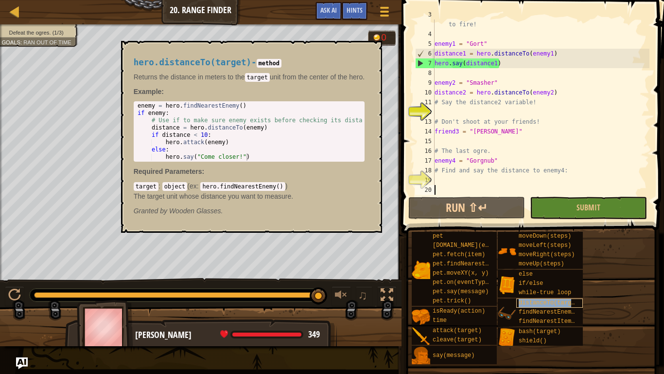
click at [543, 302] on span "distanceTo(target)" at bounding box center [550, 302] width 63 height 7
click at [503, 186] on div "# Say the distance for each enemy to tell the artillery where to fire! enemy1 =…" at bounding box center [541, 112] width 217 height 204
click at [593, 286] on div "pet [DOMAIN_NAME](enemy) pet.fetch(item) pet.findNearestByType(type) pet.moveXY…" at bounding box center [534, 297] width 246 height 133
click at [589, 313] on div "pet [DOMAIN_NAME](enemy) pet.fetch(item) pet.findNearestByType(type) pet.moveXY…" at bounding box center [534, 297] width 246 height 133
click at [375, 55] on button "×" at bounding box center [372, 52] width 8 height 14
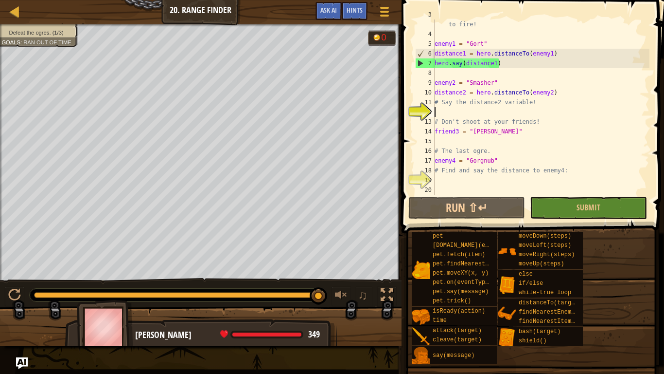
click at [554, 107] on div "# Say the distance for each enemy to tell the artillery where to fire! enemy1 =…" at bounding box center [541, 112] width 217 height 204
click at [531, 101] on div "# Say the distance for each enemy to tell the artillery where to fire! enemy1 =…" at bounding box center [541, 112] width 217 height 204
click at [546, 105] on div "# Say the distance for each enemy to tell the artillery where to fire! enemy1 =…" at bounding box center [541, 112] width 217 height 204
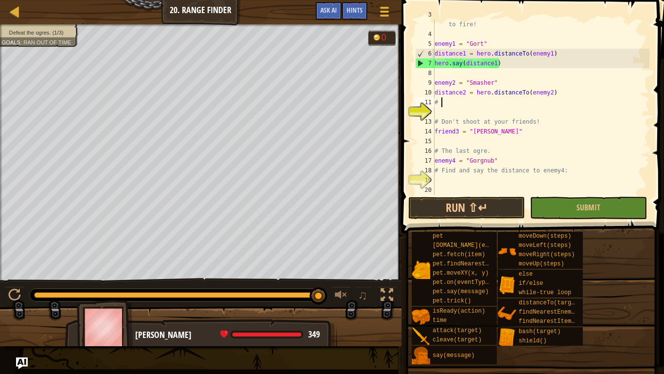
type textarea "#"
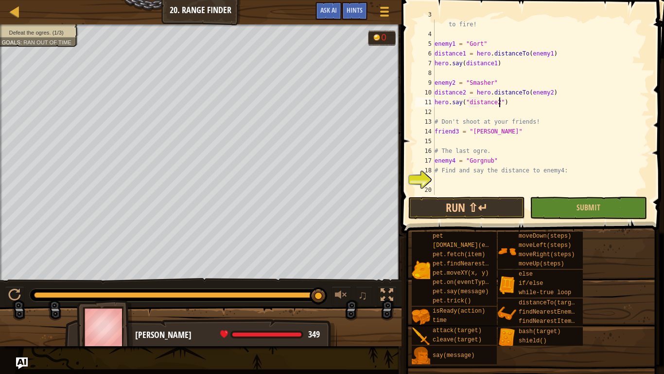
scroll to position [4, 9]
click at [458, 202] on button "Run ⇧↵" at bounding box center [467, 208] width 117 height 22
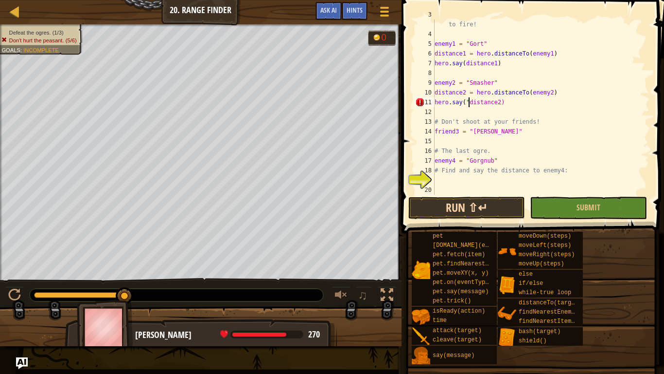
type textarea "hero.say(distance2)"
click at [466, 214] on button "Run ⇧↵" at bounding box center [467, 208] width 117 height 22
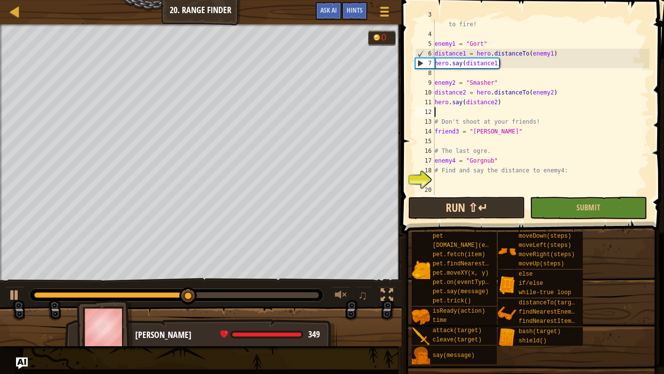
scroll to position [4, 0]
type textarea "friend3 = "[PERSON_NAME]""
type textarea "#"
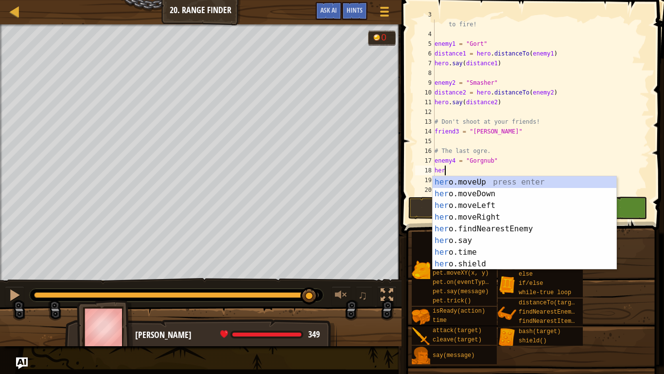
scroll to position [4, 0]
type textarea "h"
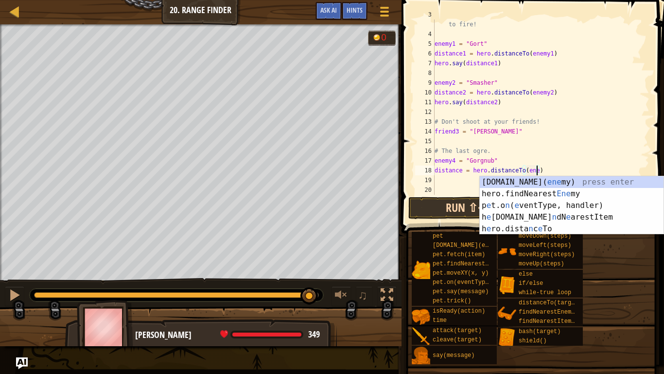
scroll to position [4, 16]
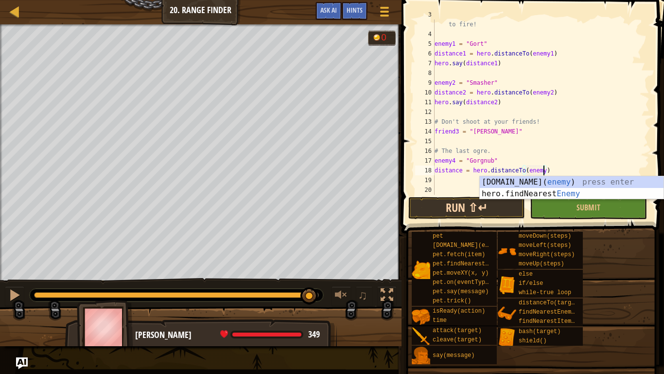
type textarea "distance = hero.distanceTo(enemy4)"
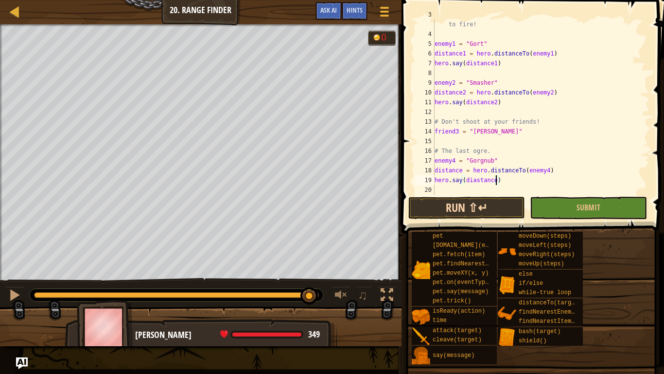
scroll to position [4, 9]
click at [468, 214] on button "Run ⇧↵" at bounding box center [467, 208] width 117 height 22
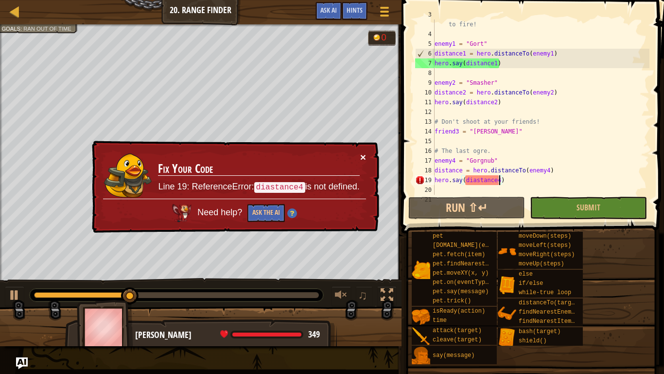
click at [365, 152] on button "×" at bounding box center [363, 157] width 6 height 10
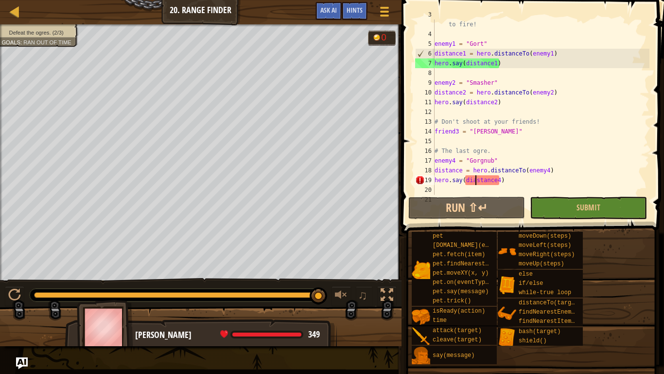
scroll to position [4, 9]
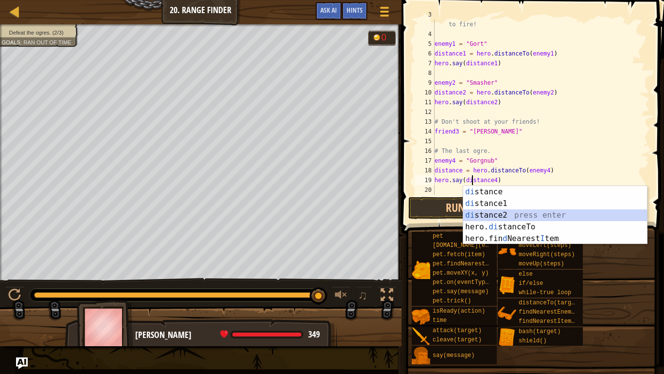
click at [498, 179] on div "# Say the distance for each enemy to tell the artillery where to fire! enemy1 =…" at bounding box center [541, 112] width 217 height 204
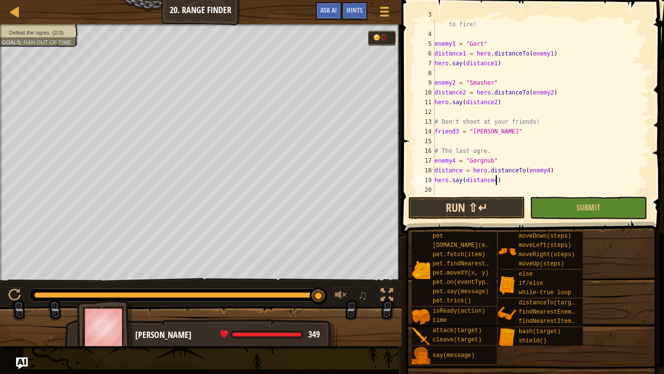
type textarea "hero.say(distance4)"
click at [492, 208] on button "Run ⇧↵" at bounding box center [467, 208] width 117 height 22
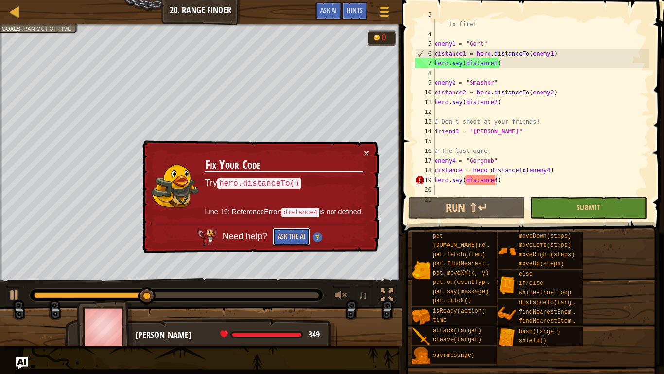
click at [295, 240] on button "Ask the AI" at bounding box center [291, 237] width 37 height 18
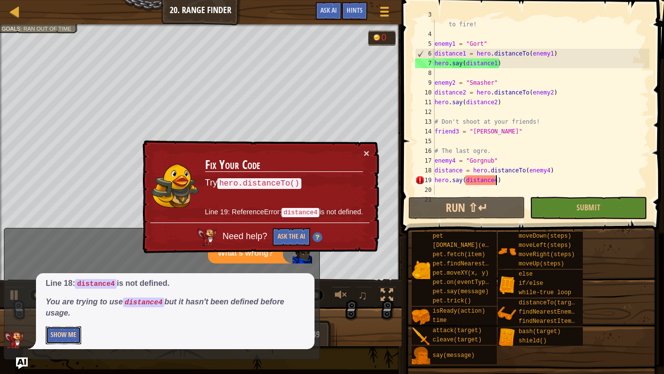
click at [53, 336] on button "Show Me" at bounding box center [64, 335] width 36 height 18
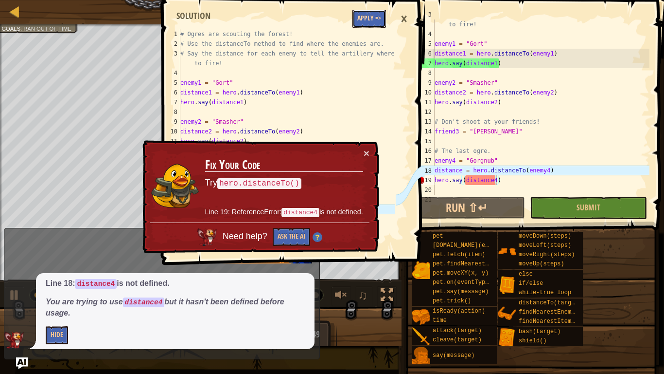
click at [369, 17] on button "Apply =>" at bounding box center [370, 19] width 34 height 18
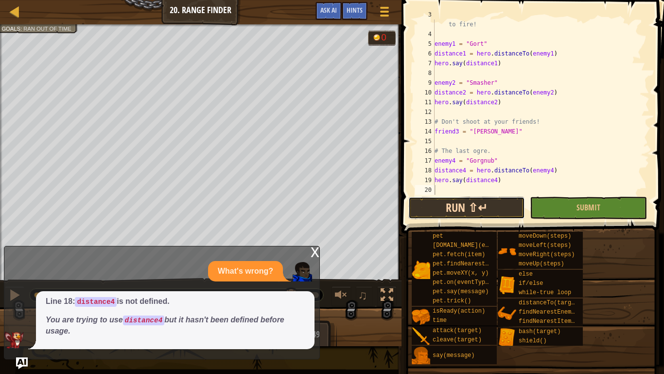
click at [418, 197] on button "Run ⇧↵" at bounding box center [467, 208] width 117 height 22
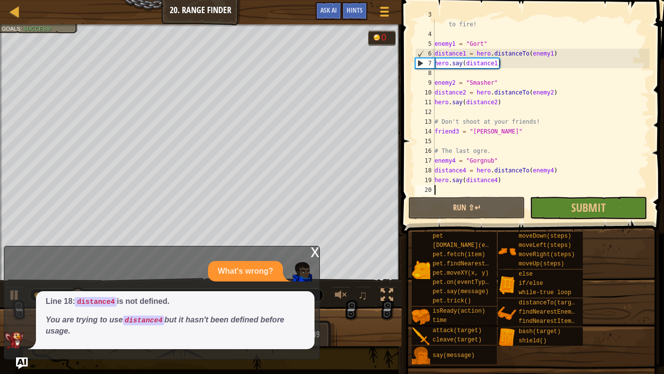
click at [316, 254] on div "x" at bounding box center [315, 251] width 9 height 10
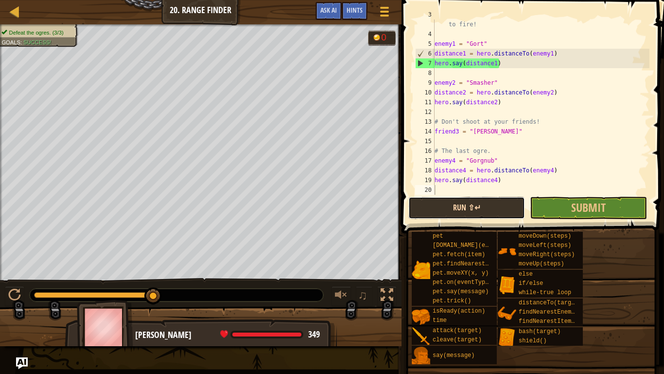
click at [426, 204] on button "Run ⇧↵" at bounding box center [467, 208] width 117 height 22
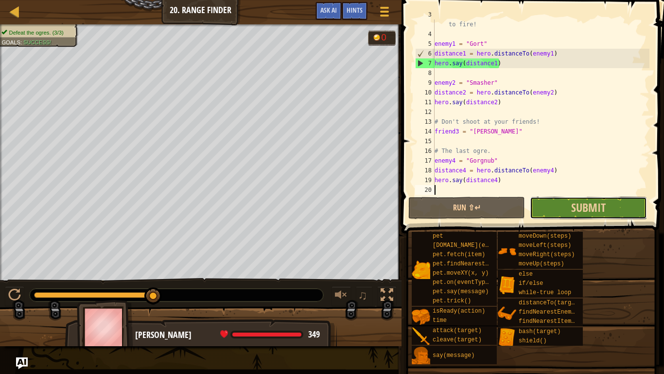
click at [567, 209] on button "Submit" at bounding box center [588, 208] width 117 height 22
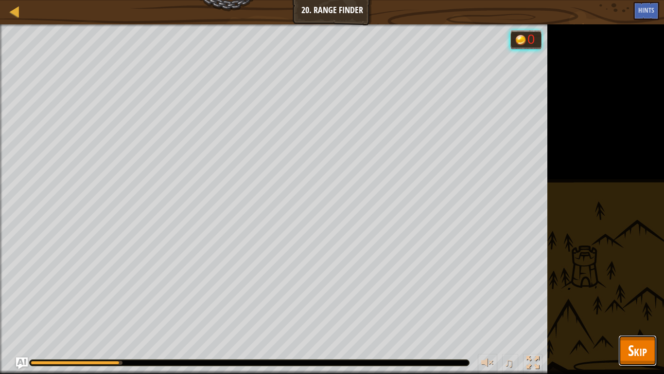
click at [643, 348] on span "Skip" at bounding box center [637, 350] width 19 height 20
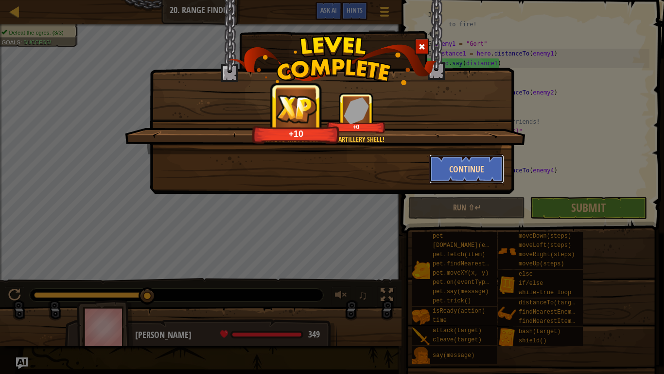
click at [449, 160] on button "Continue" at bounding box center [466, 168] width 75 height 29
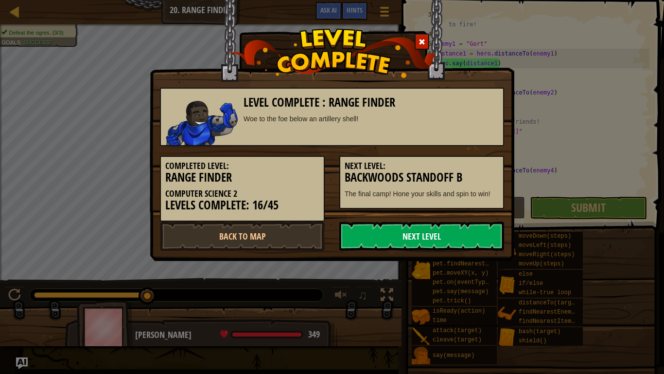
click at [438, 236] on link "Next Level" at bounding box center [422, 235] width 165 height 29
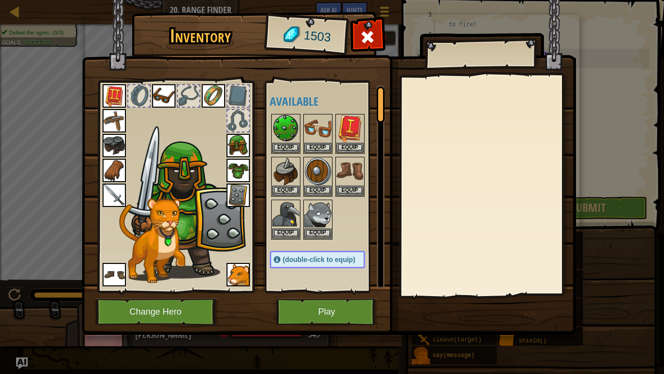
click at [346, 296] on img at bounding box center [329, 158] width 495 height 353
click at [352, 302] on button "Play" at bounding box center [327, 311] width 102 height 27
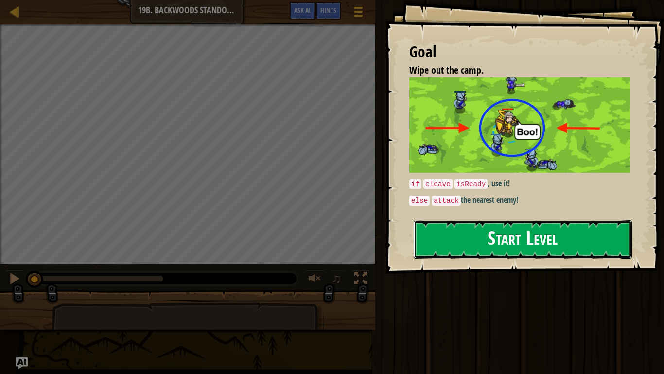
click at [464, 237] on button "Start Level" at bounding box center [523, 239] width 218 height 38
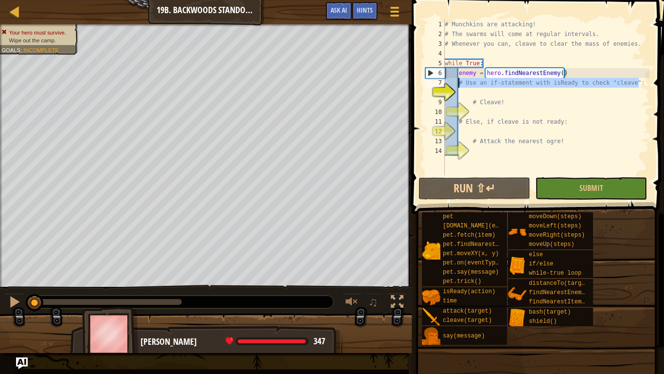
drag, startPoint x: 641, startPoint y: 82, endPoint x: 458, endPoint y: 82, distance: 183.4
click at [458, 82] on div "# Munchkins are attacking! # The swarms will come at regular intervals. # Whene…" at bounding box center [546, 106] width 207 height 175
type textarea "# Use an if-statement with isReady to check "cleave":"
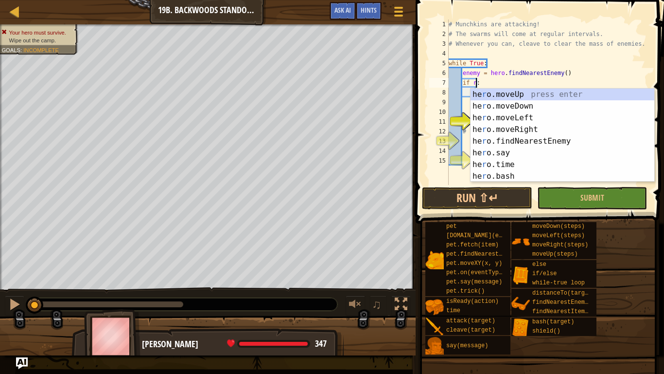
scroll to position [4, 4]
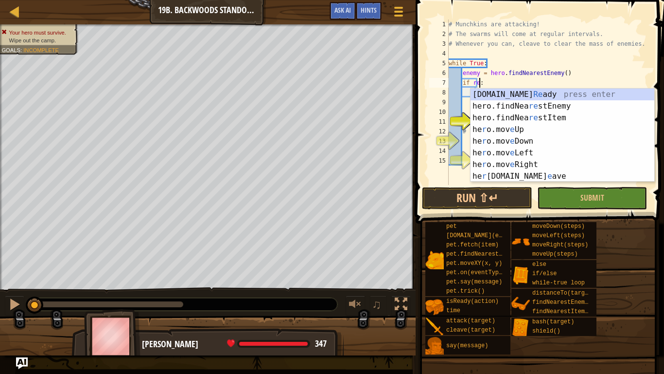
type textarea "if hero.isReady("cleave"):"
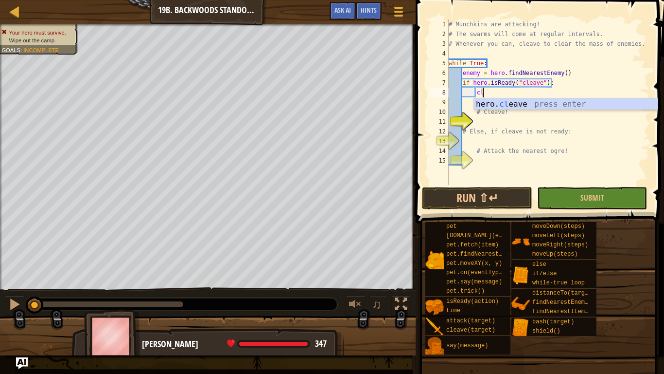
type textarea "hero.cleave(enemy)"
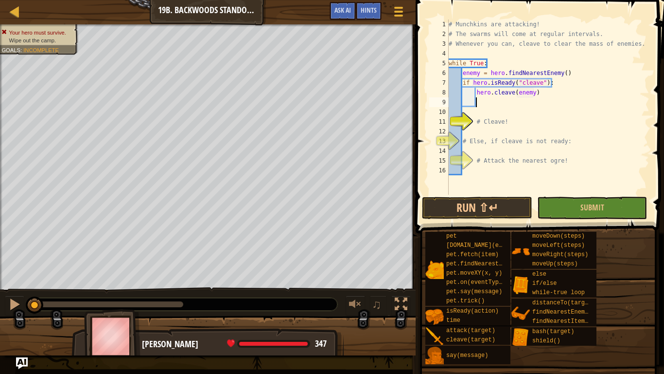
scroll to position [4, 3]
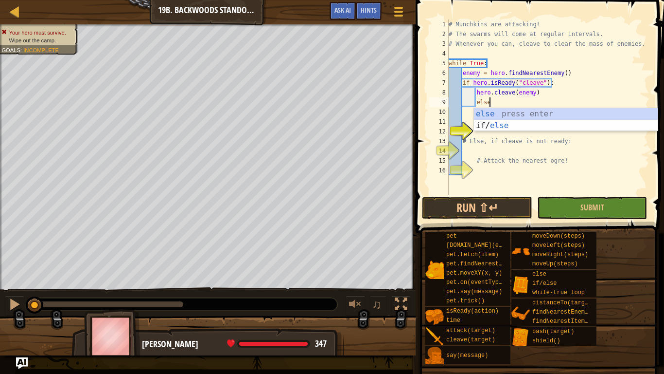
type textarea "else"
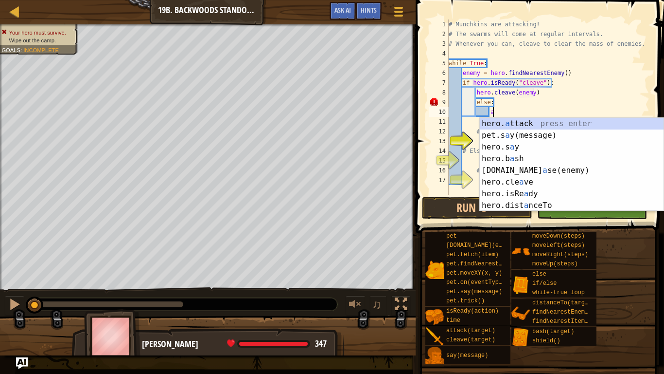
scroll to position [4, 6]
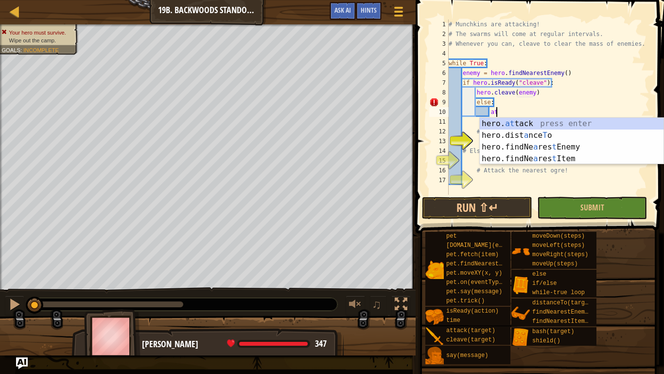
type textarea "hero.attack(enemy)"
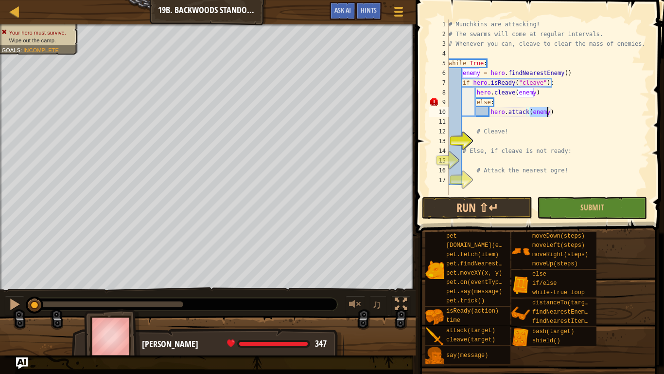
scroll to position [4, 1]
type textarea "# Cleave!"
type textarea "hero.attack(enemy)"
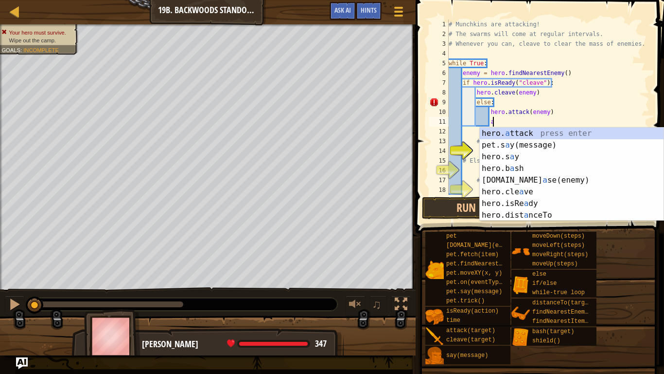
scroll to position [4, 6]
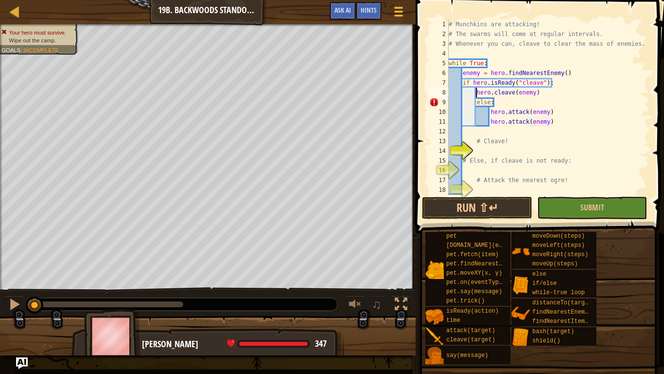
click at [476, 96] on div "# Munchkins are attacking! # The swarms will come at regular intervals. # Whene…" at bounding box center [548, 116] width 203 height 195
type textarea "else:"
click at [501, 204] on button "Run ⇧↵" at bounding box center [477, 208] width 110 height 22
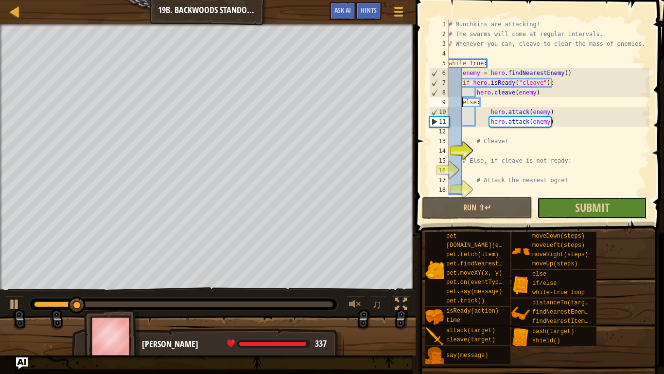
click at [543, 207] on button "Submit" at bounding box center [592, 208] width 110 height 22
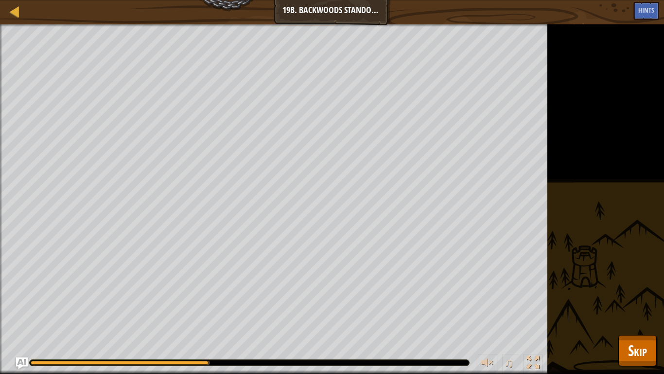
click at [130, 361] on div at bounding box center [120, 362] width 178 height 4
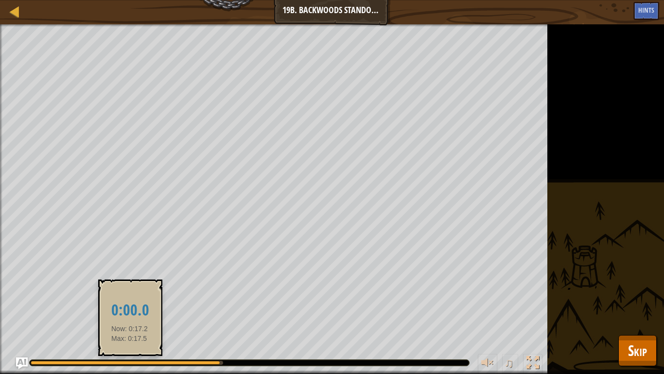
click at [130, 361] on div at bounding box center [126, 362] width 190 height 4
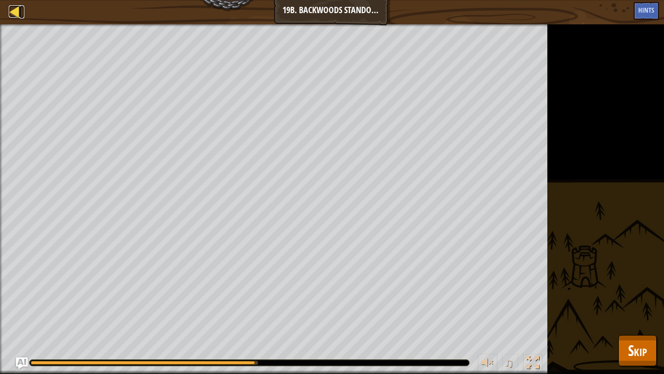
click at [15, 10] on div at bounding box center [15, 11] width 12 height 12
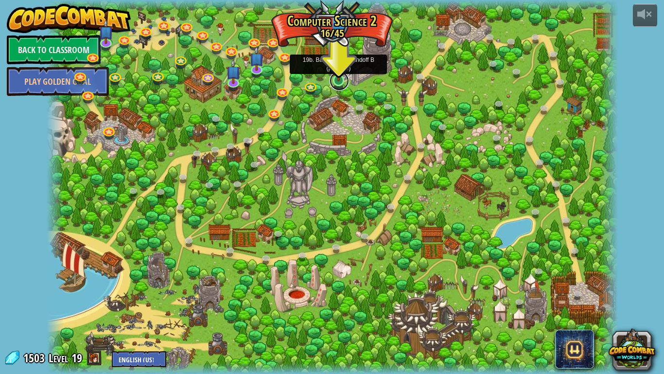
click at [341, 88] on link at bounding box center [339, 80] width 19 height 19
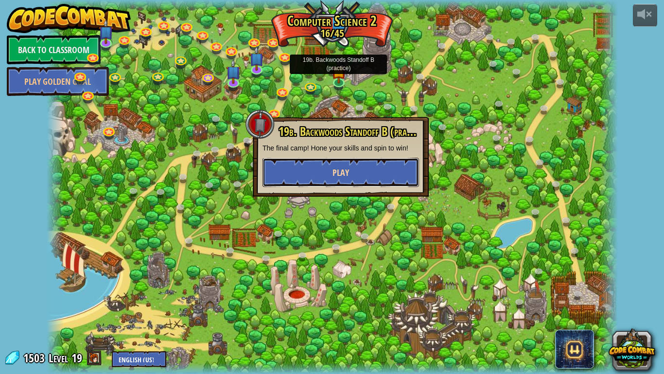
click at [364, 169] on button "Play" at bounding box center [341, 172] width 157 height 29
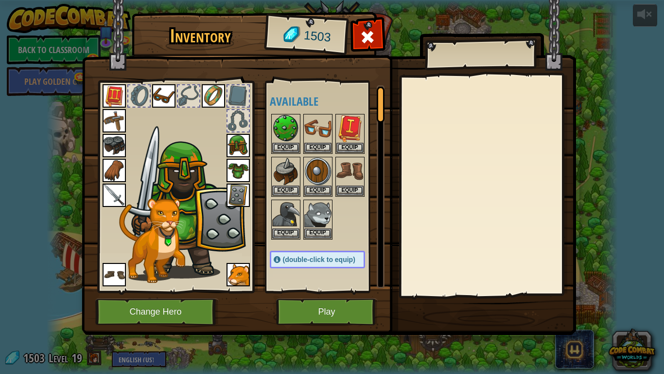
click at [343, 295] on img at bounding box center [329, 158] width 495 height 353
click at [346, 308] on button "Play" at bounding box center [327, 311] width 102 height 27
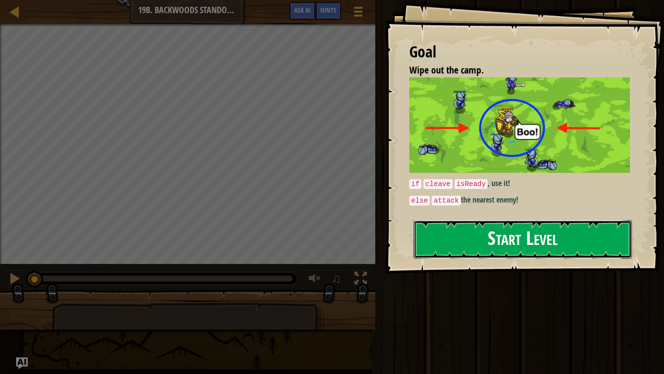
click at [520, 229] on button "Start Level" at bounding box center [523, 239] width 218 height 38
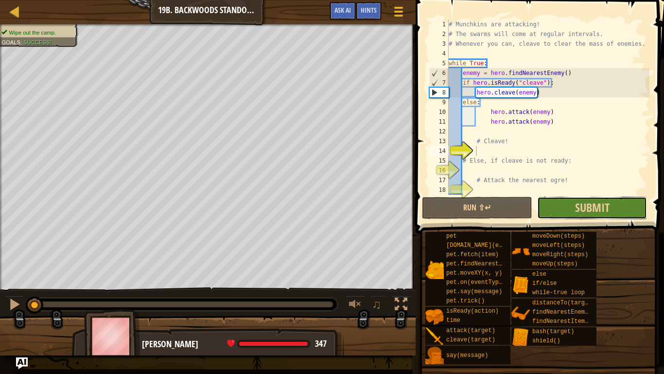
click at [544, 206] on button "Submit" at bounding box center [592, 208] width 110 height 22
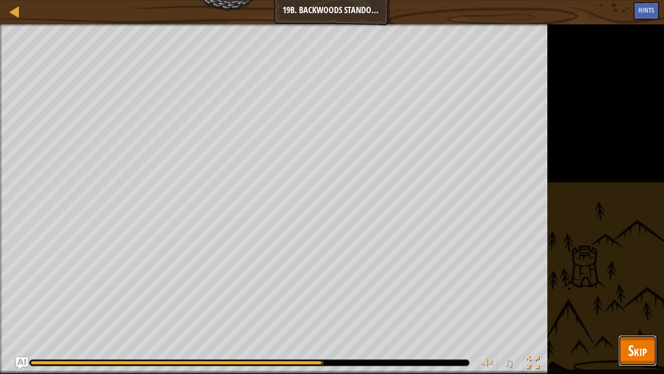
click at [628, 341] on span "Skip" at bounding box center [637, 350] width 19 height 20
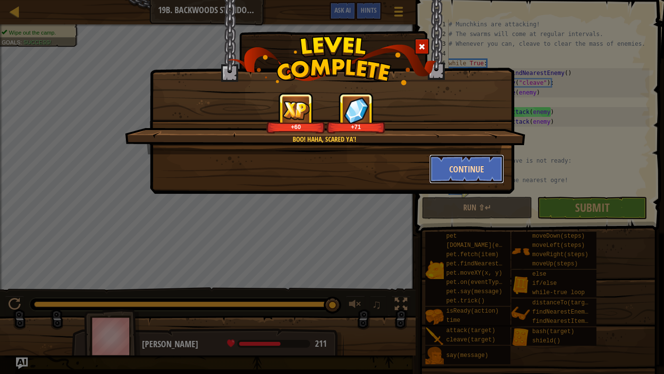
click at [493, 171] on button "Continue" at bounding box center [466, 168] width 75 height 29
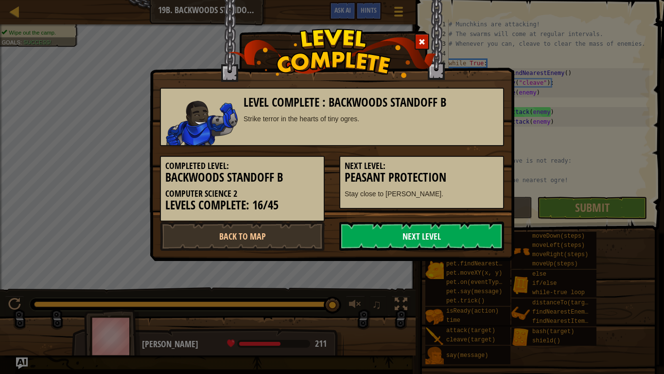
click at [455, 240] on link "Next Level" at bounding box center [422, 235] width 165 height 29
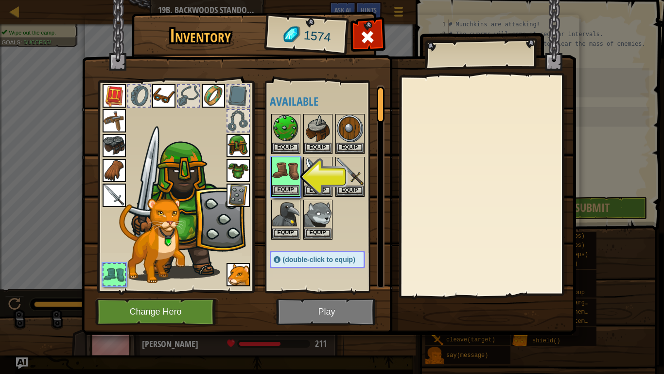
click at [280, 183] on img at bounding box center [285, 171] width 27 height 27
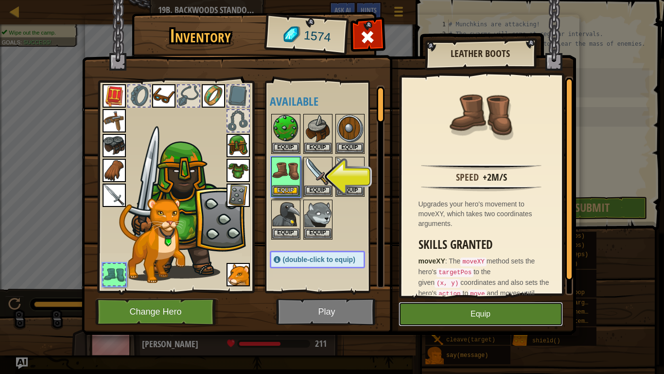
click at [444, 303] on button "Equip" at bounding box center [481, 314] width 164 height 24
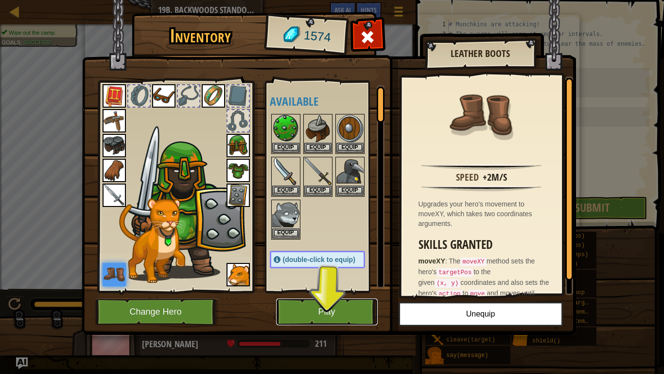
click at [350, 306] on button "Play" at bounding box center [327, 311] width 102 height 27
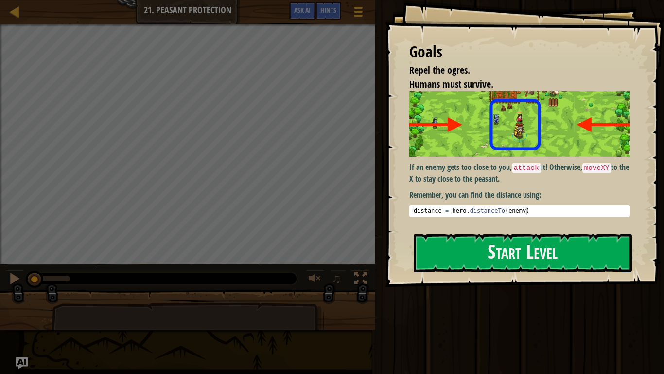
click at [449, 295] on div at bounding box center [523, 293] width 218 height 22
click at [444, 270] on button "Start Level" at bounding box center [523, 252] width 218 height 38
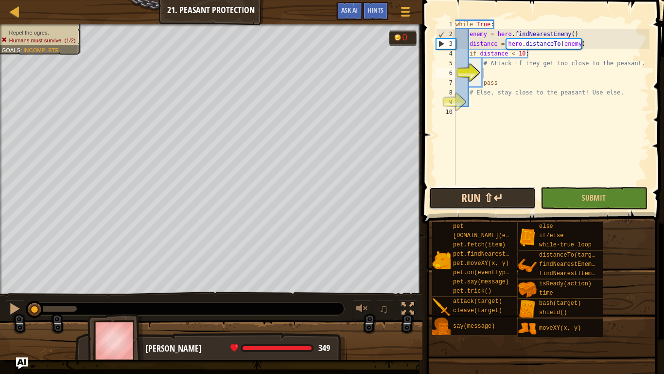
click at [496, 193] on button "Run ⇧↵" at bounding box center [482, 198] width 107 height 22
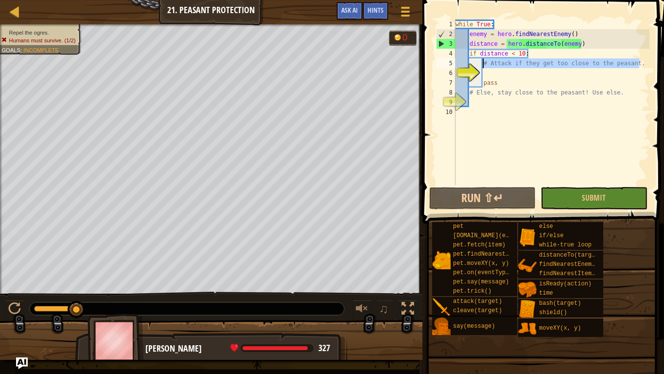
drag, startPoint x: 641, startPoint y: 68, endPoint x: 482, endPoint y: 66, distance: 158.6
click at [482, 66] on div "while True : enemy = hero . findNearestEnemy ( ) distance = hero . distanceTo (…" at bounding box center [552, 111] width 196 height 185
type textarea "# Attack if they get too close to the peasant."
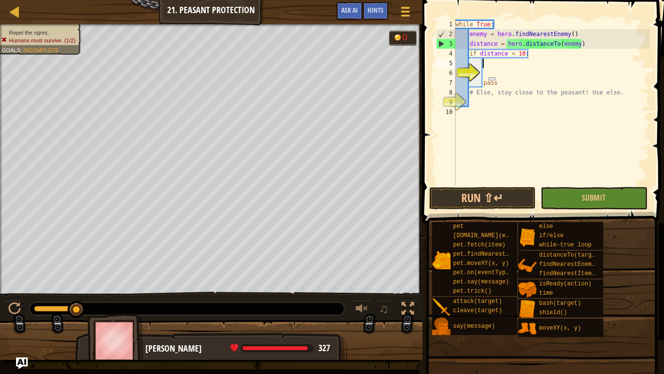
scroll to position [4, 4]
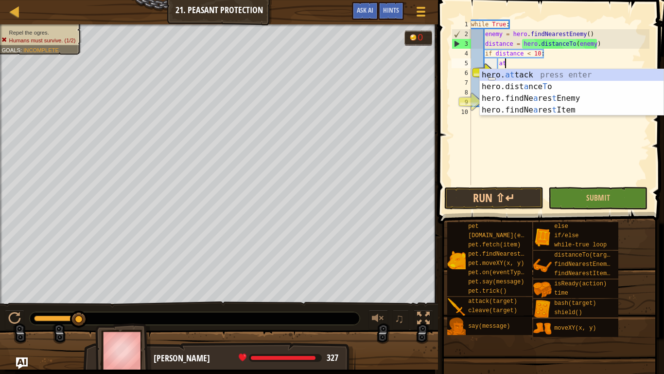
type textarea "hero.attack(enemy)"
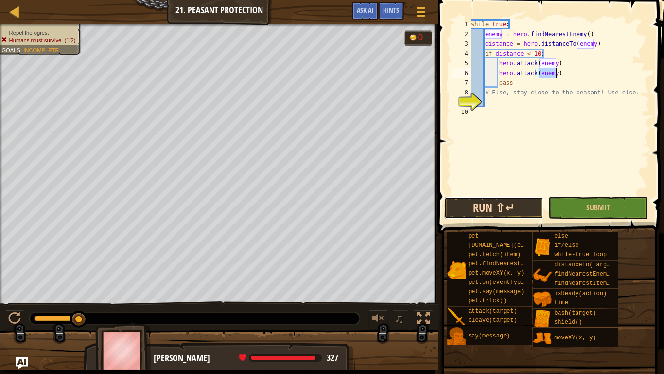
click at [513, 200] on button "Run ⇧↵" at bounding box center [494, 208] width 99 height 22
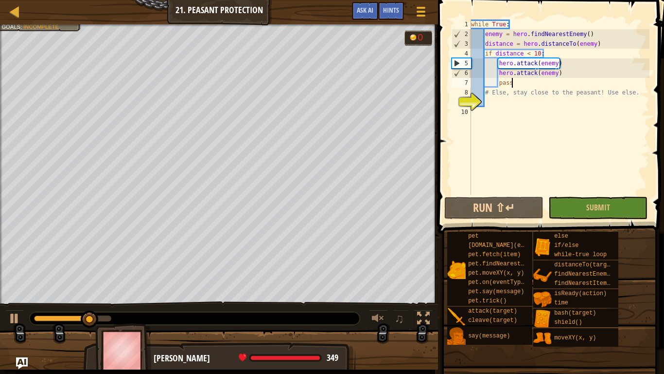
click at [522, 81] on div "while True : enemy = hero . findNearestEnemy ( ) distance = hero . distanceTo (…" at bounding box center [559, 116] width 180 height 195
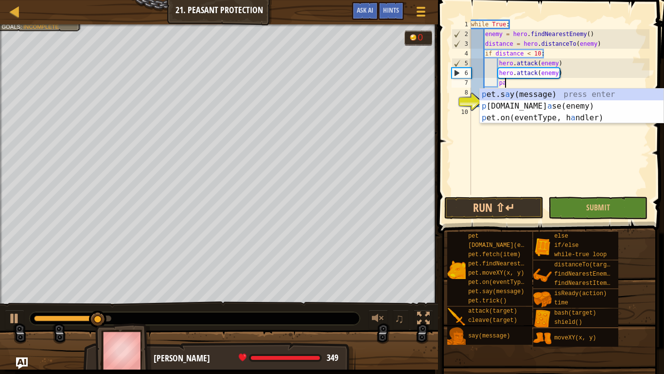
type textarea "p"
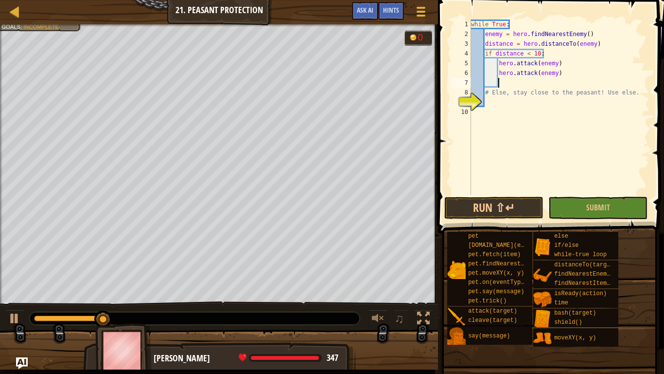
scroll to position [4, 3]
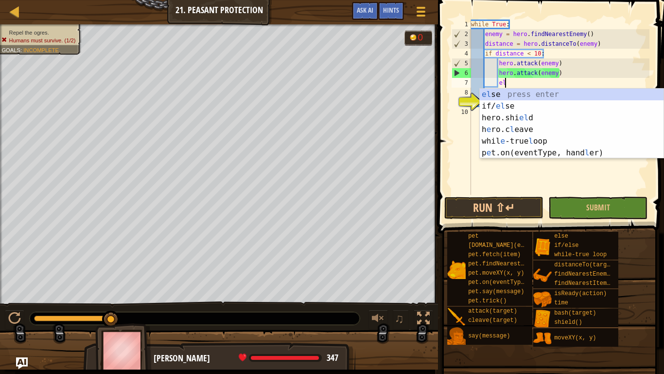
type textarea "els"
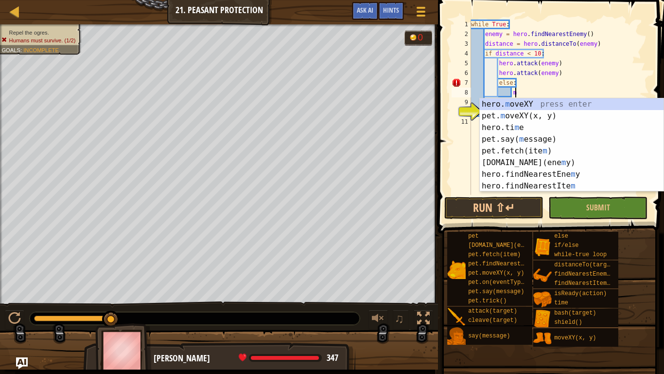
scroll to position [4, 6]
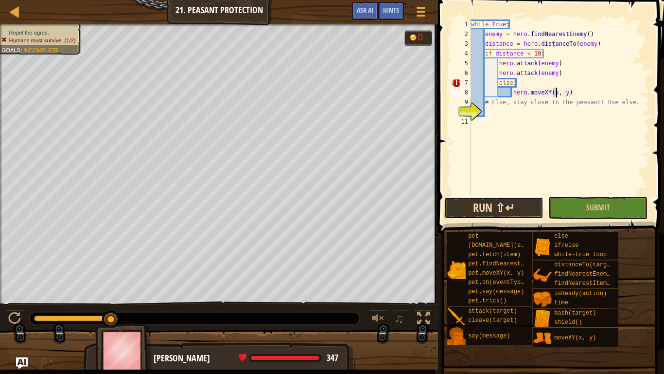
click at [481, 214] on button "Run ⇧↵" at bounding box center [494, 208] width 99 height 22
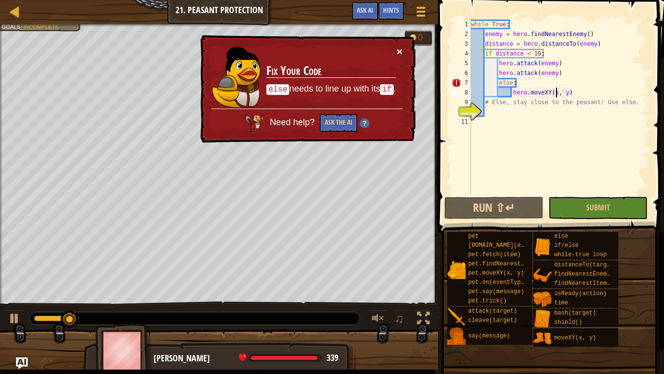
click at [401, 53] on button "×" at bounding box center [400, 51] width 6 height 10
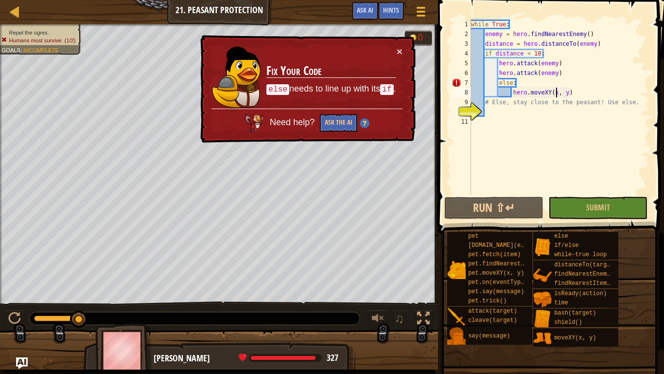
click at [496, 81] on div "while True : enemy = hero . findNearestEnemy ( ) distance = hero . distanceTo (…" at bounding box center [559, 116] width 180 height 195
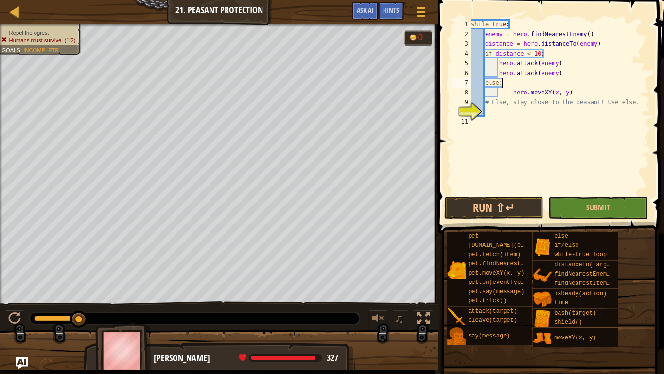
click at [514, 86] on div "while True : enemy = hero . findNearestEnemy ( ) distance = hero . distanceTo (…" at bounding box center [559, 116] width 180 height 195
click at [511, 94] on div "while True : enemy = hero . findNearestEnemy ( ) distance = hero . distanceTo (…" at bounding box center [559, 116] width 180 height 195
click at [541, 90] on div "while True : enemy = hero . findNearestEnemy ( ) distance = hero . distanceTo (…" at bounding box center [559, 116] width 180 height 195
type textarea "hero.moveXY(40, 37)"
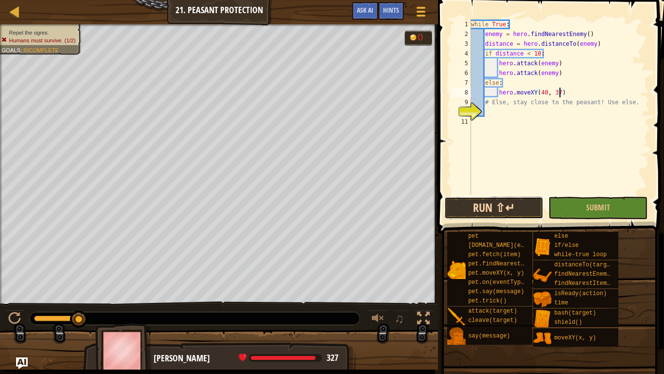
click at [525, 200] on button "Run ⇧↵" at bounding box center [494, 208] width 99 height 22
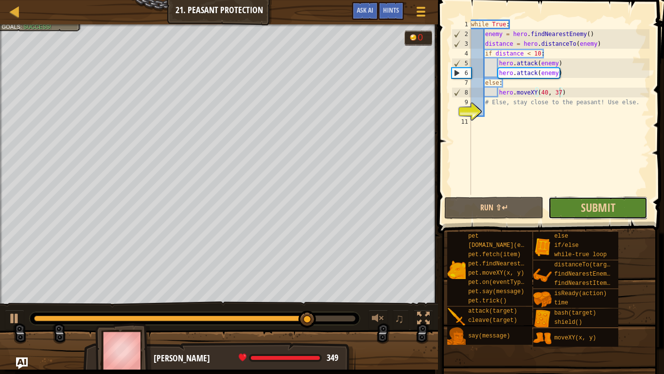
click at [554, 201] on button "Submit" at bounding box center [598, 208] width 99 height 22
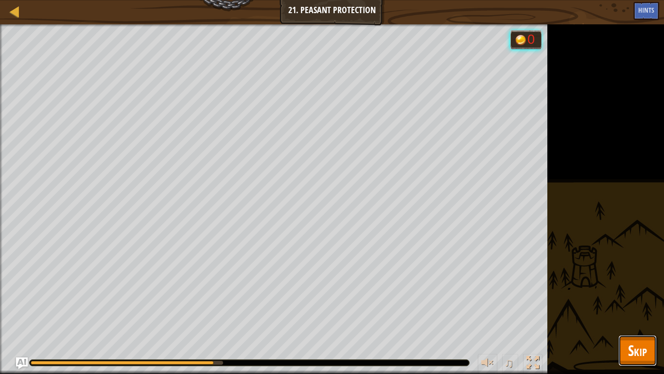
click at [623, 349] on button "Skip" at bounding box center [638, 350] width 38 height 31
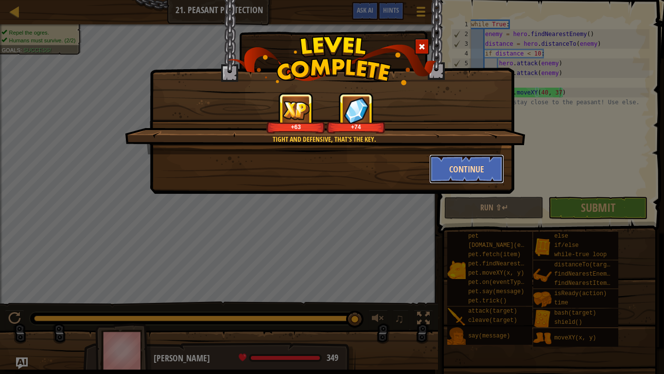
click at [471, 165] on button "Continue" at bounding box center [466, 168] width 75 height 29
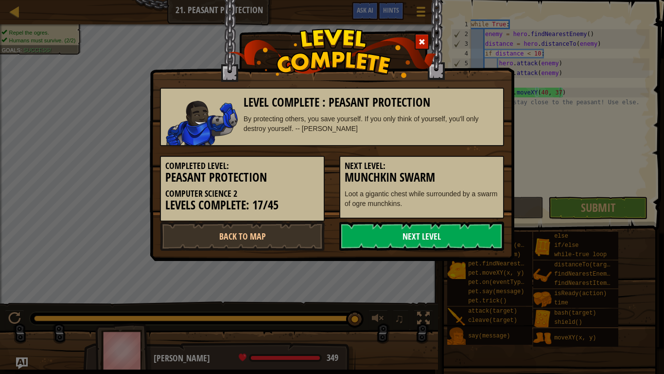
click at [368, 235] on link "Next Level" at bounding box center [422, 235] width 165 height 29
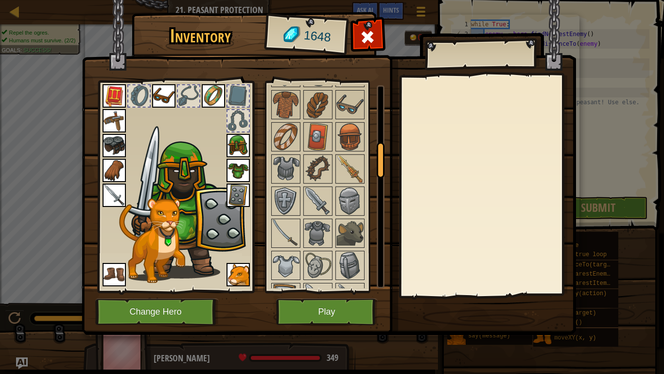
scroll to position [347, 0]
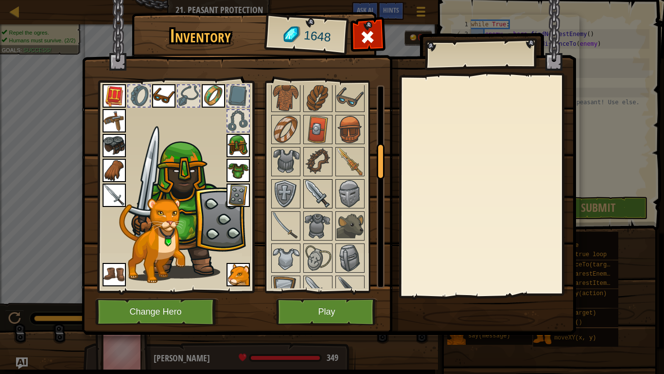
click at [304, 201] on img at bounding box center [317, 193] width 27 height 27
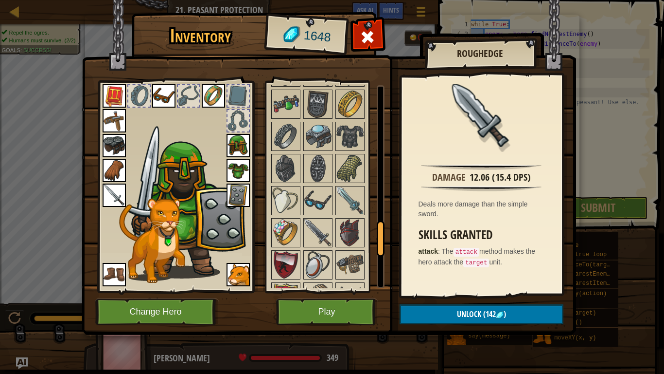
scroll to position [826, 0]
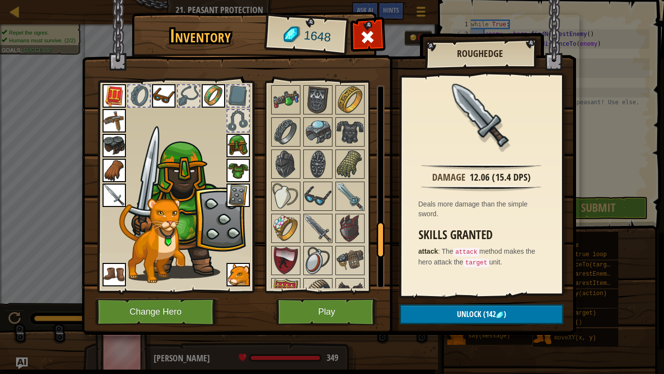
click at [304, 202] on img at bounding box center [317, 195] width 27 height 27
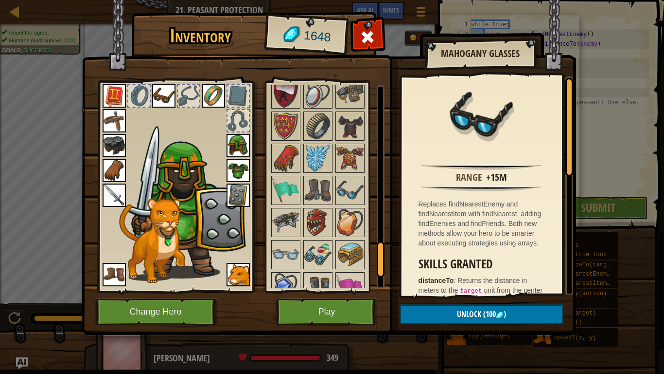
scroll to position [1039, 0]
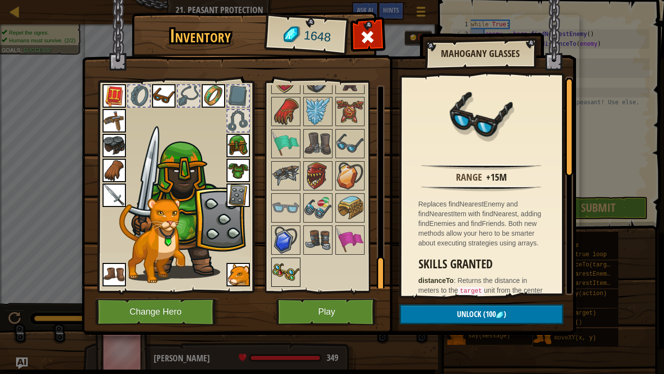
click at [294, 261] on img at bounding box center [285, 271] width 27 height 27
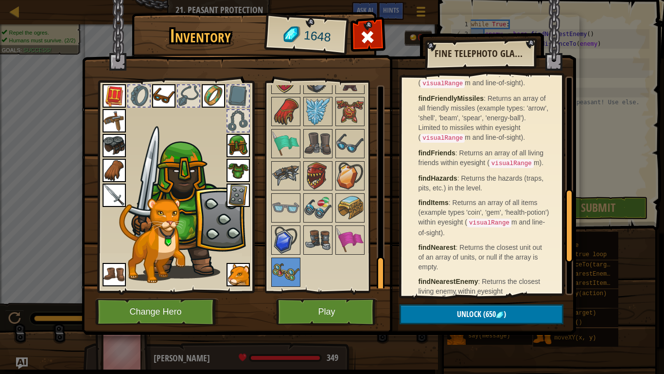
scroll to position [458, 0]
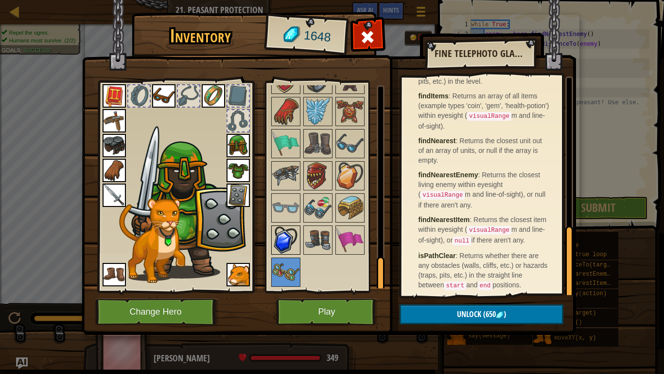
click at [273, 246] on img at bounding box center [285, 239] width 27 height 27
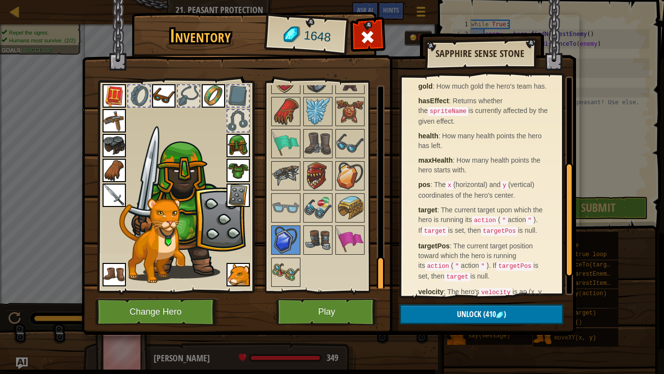
scroll to position [168, 0]
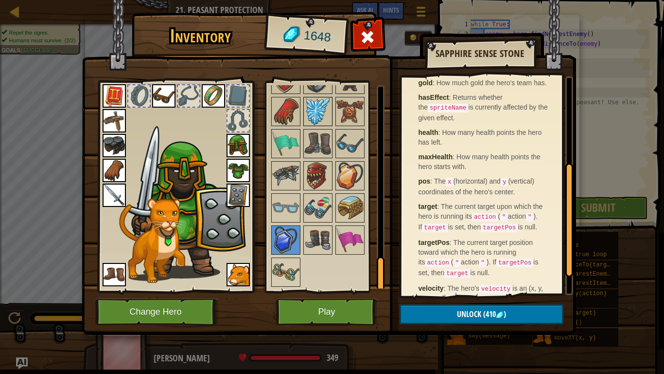
click at [330, 118] on img at bounding box center [317, 111] width 27 height 27
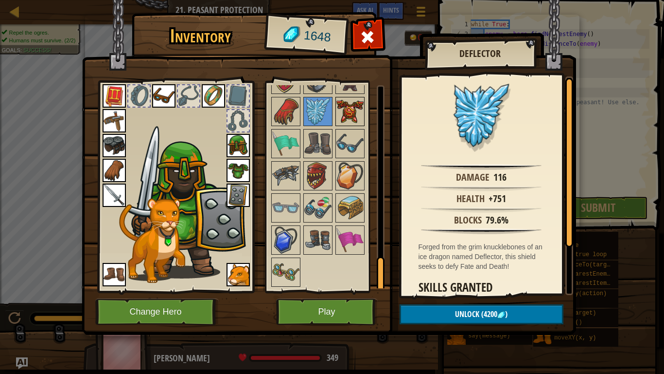
click at [344, 111] on img at bounding box center [350, 111] width 27 height 27
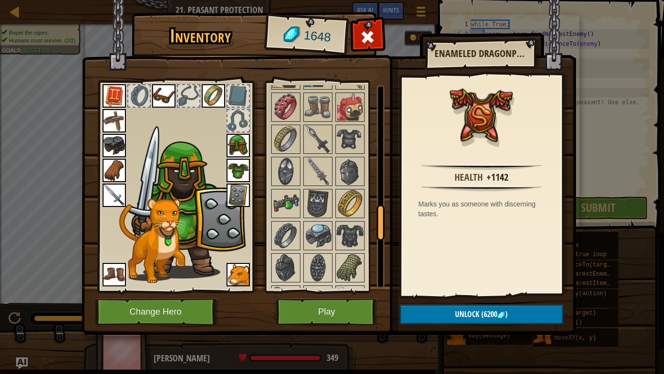
scroll to position [721, 0]
click at [344, 111] on img at bounding box center [350, 107] width 27 height 27
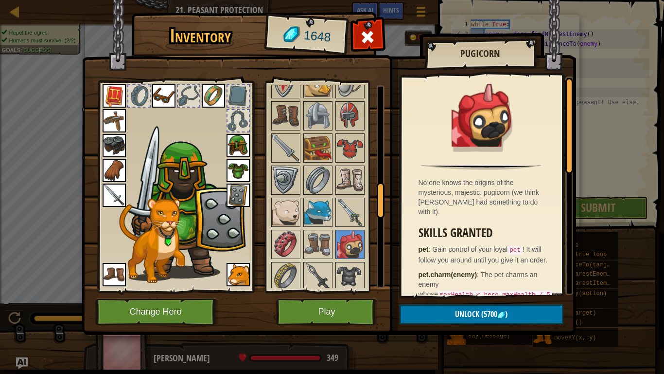
scroll to position [586, 0]
click at [311, 216] on img at bounding box center [317, 211] width 27 height 27
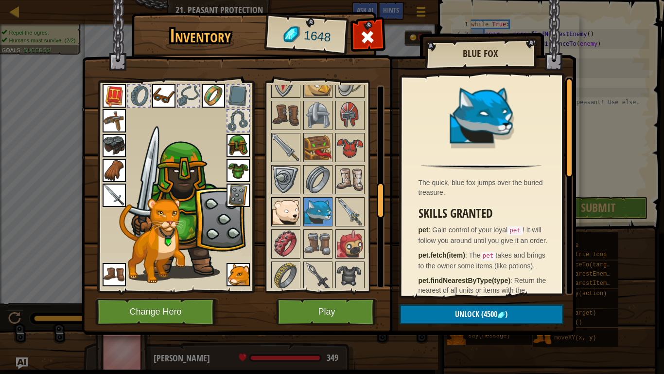
click at [280, 209] on img at bounding box center [285, 211] width 27 height 27
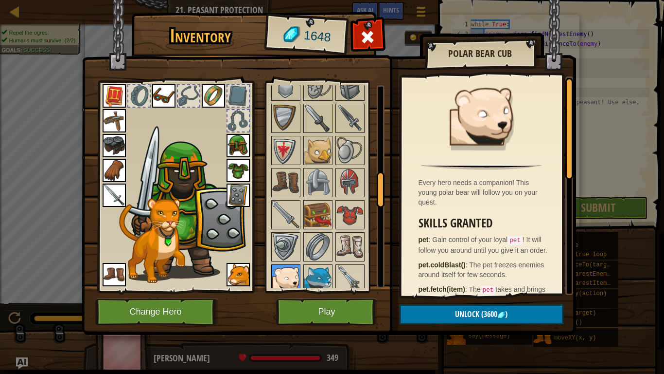
scroll to position [517, 0]
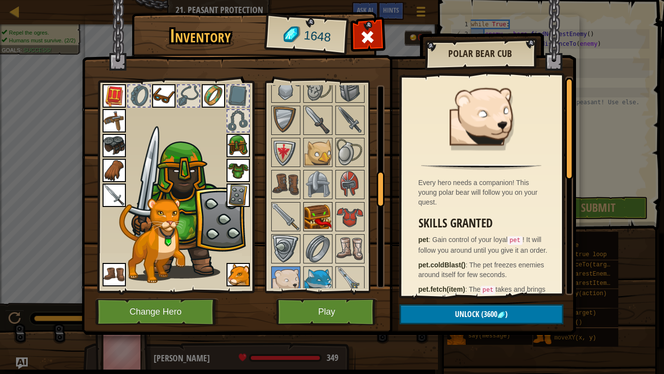
click at [313, 214] on img at bounding box center [317, 216] width 27 height 27
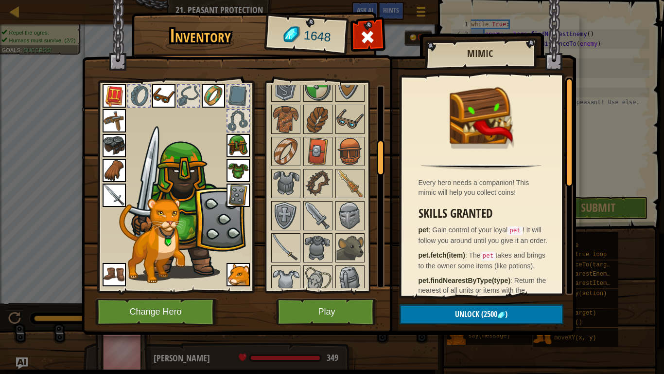
scroll to position [324, 0]
click at [337, 244] on img at bounding box center [350, 247] width 27 height 27
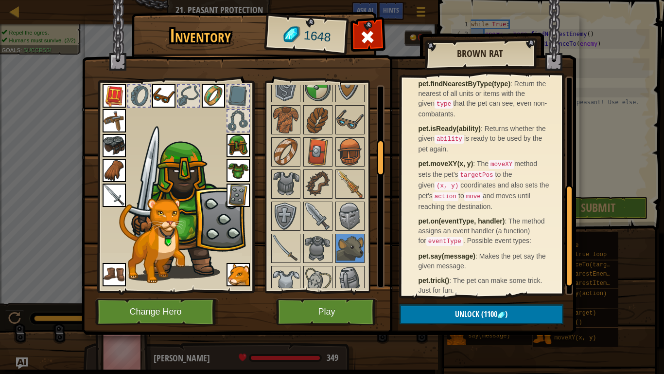
scroll to position [265, 0]
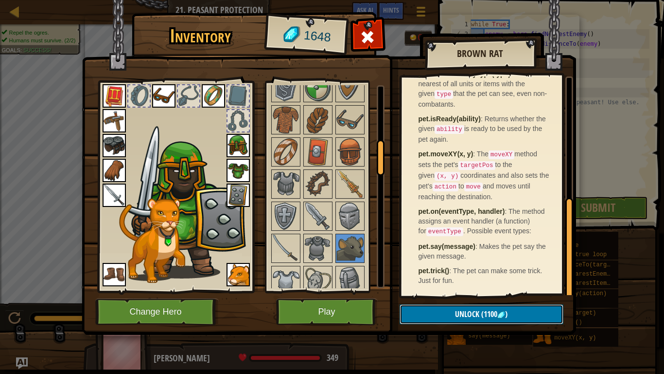
click at [473, 305] on button "Unlock (1100 )" at bounding box center [482, 314] width 164 height 20
click at [473, 307] on button "Confirm" at bounding box center [482, 314] width 164 height 20
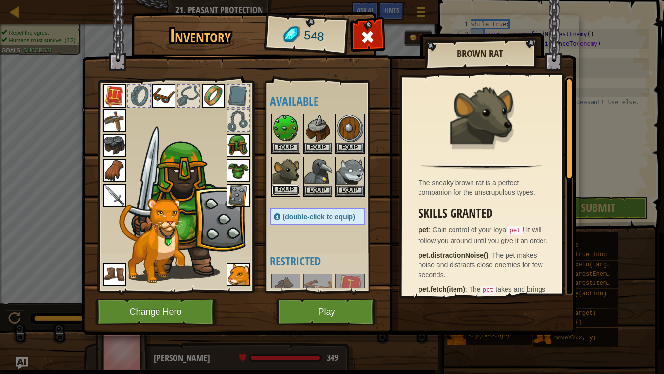
click at [282, 192] on button "Equip" at bounding box center [285, 190] width 27 height 10
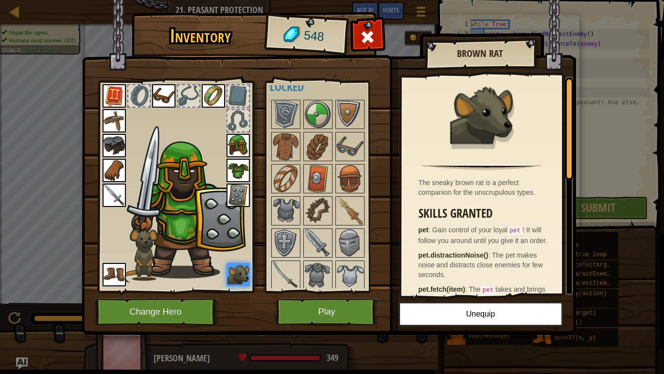
scroll to position [301, 0]
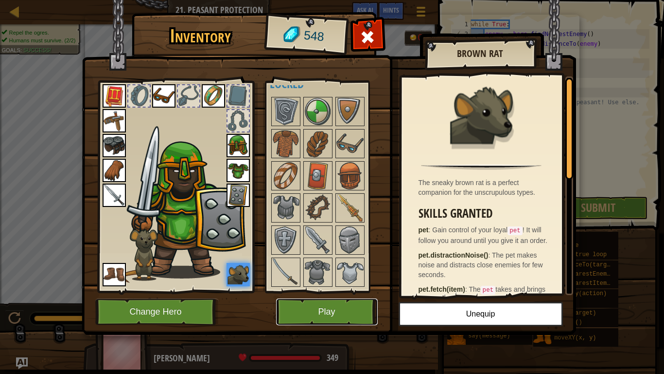
click at [304, 313] on button "Play" at bounding box center [327, 311] width 102 height 27
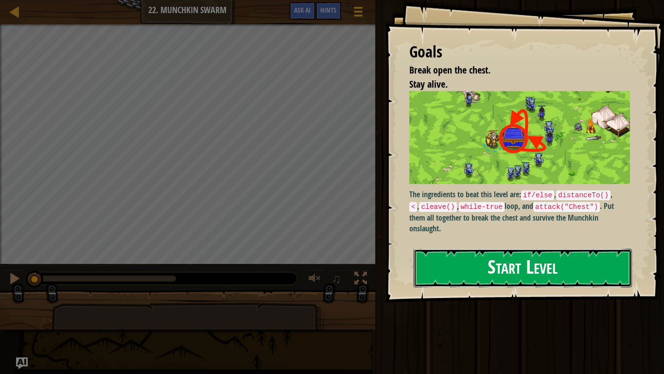
click at [501, 257] on button "Start Level" at bounding box center [523, 268] width 218 height 38
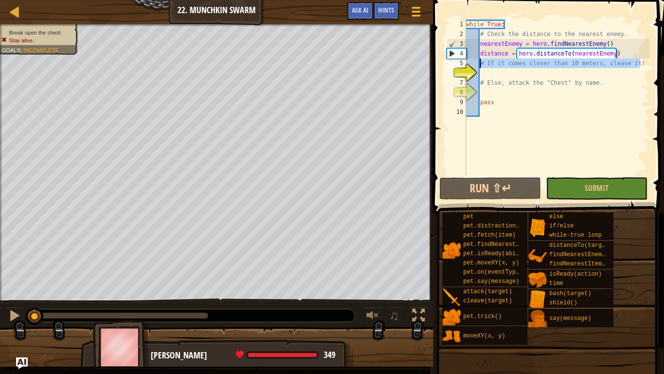
drag, startPoint x: 644, startPoint y: 63, endPoint x: 480, endPoint y: 61, distance: 164.4
click at [480, 61] on div "while True : # Check the distance to the nearest enemy. nearestEnemy = hero . f…" at bounding box center [557, 106] width 185 height 175
type textarea "# If it comes closer than 10 meters, cleave it!"
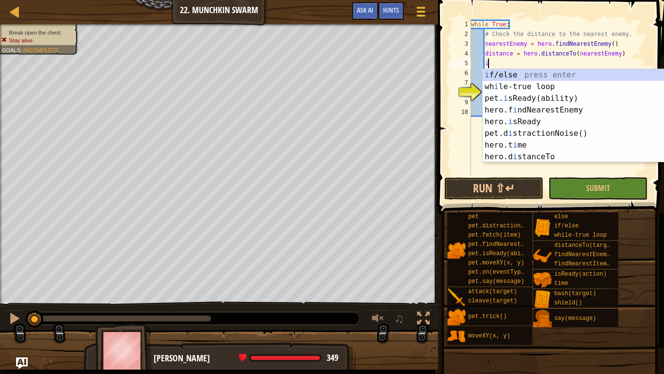
scroll to position [4, 2]
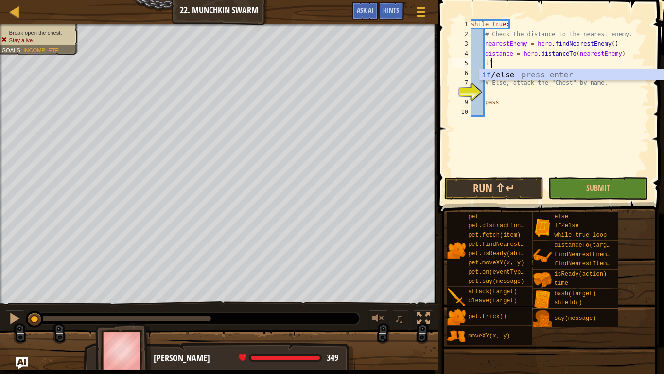
type textarea "if enemy:"
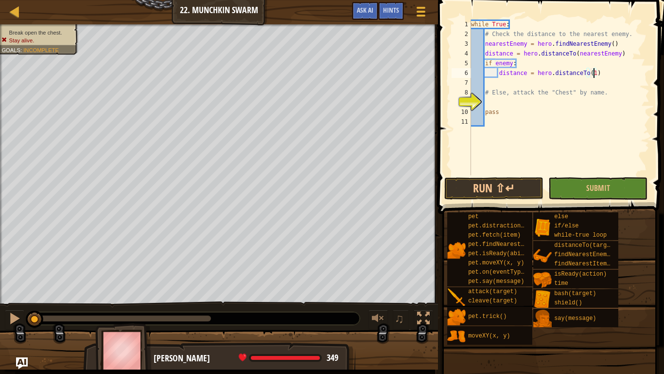
scroll to position [4, 18]
type textarea "distance = hero.distanceTo(10)"
click at [473, 186] on button "Run ⇧↵" at bounding box center [494, 188] width 99 height 22
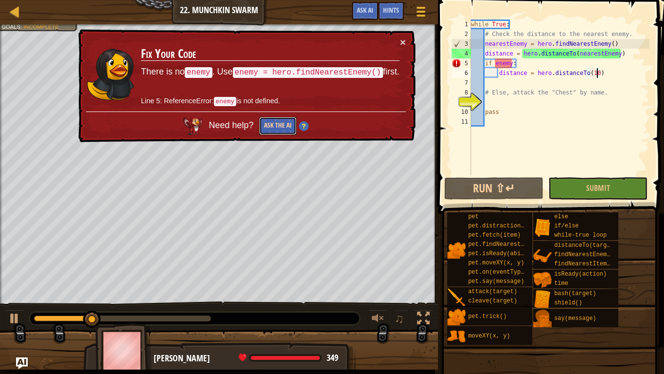
click at [270, 123] on button "Ask the AI" at bounding box center [277, 126] width 37 height 18
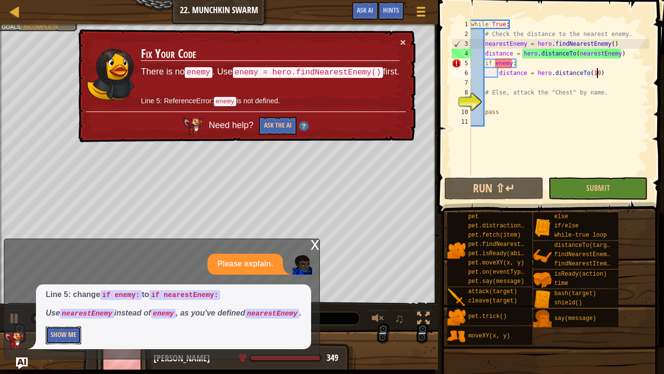
click at [64, 334] on button "Show Me" at bounding box center [64, 335] width 36 height 18
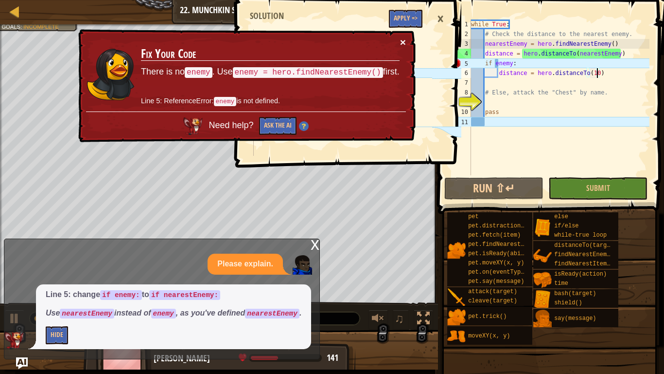
click at [405, 38] on button "×" at bounding box center [403, 42] width 6 height 10
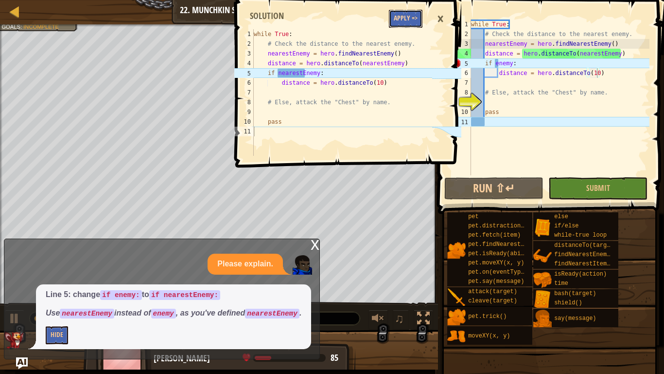
click at [395, 14] on button "Apply =>" at bounding box center [406, 19] width 34 height 18
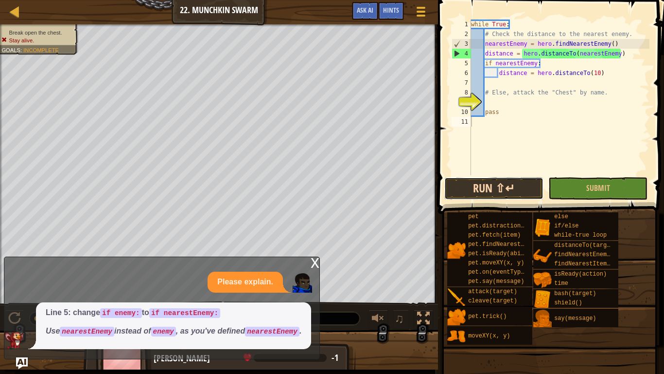
click at [486, 188] on button "Run ⇧↵" at bounding box center [494, 188] width 99 height 22
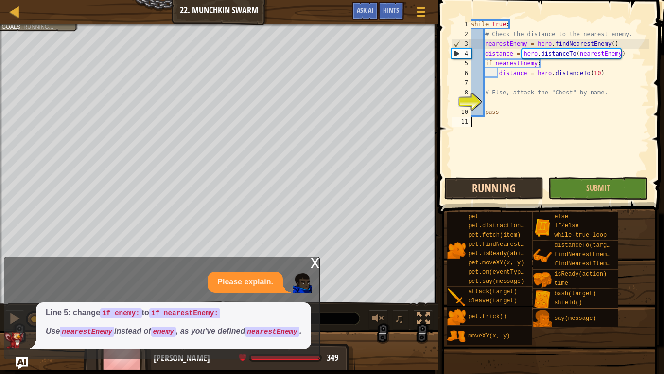
scroll to position [4, 0]
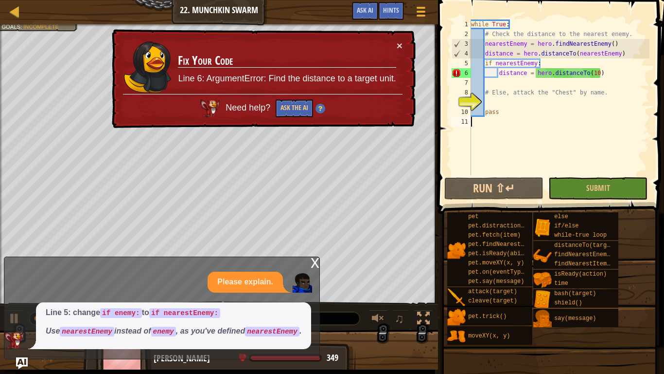
click at [307, 256] on div "x Please explain. Line 5: change if enemy: to if nearestEnemy: Use nearestEnemy…" at bounding box center [162, 307] width 316 height 103
click at [313, 257] on div "x" at bounding box center [315, 262] width 9 height 10
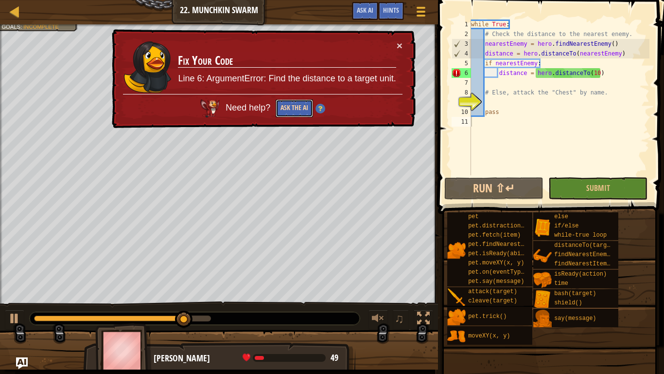
click at [293, 102] on button "Ask the AI" at bounding box center [294, 108] width 37 height 18
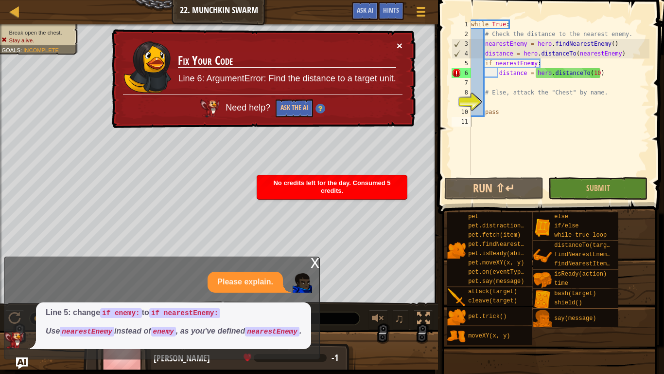
click at [401, 46] on button "×" at bounding box center [400, 45] width 6 height 10
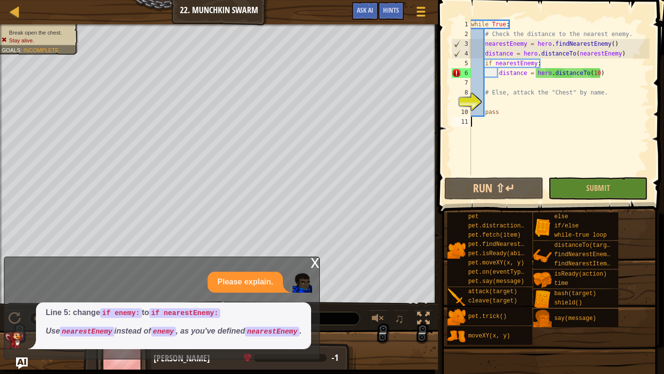
click at [510, 110] on div "while True : # Check the distance to the nearest enemy. nearestEnemy = hero . f…" at bounding box center [559, 106] width 180 height 175
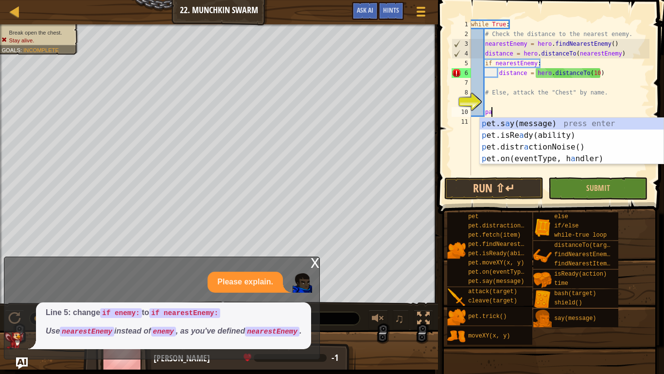
type textarea "p"
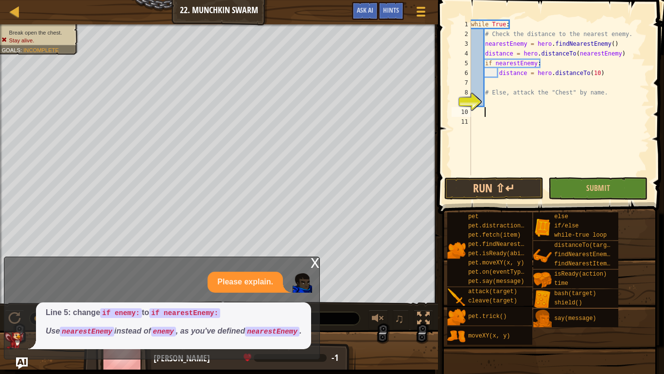
click at [599, 69] on div "while True : # Check the distance to the nearest enemy. nearestEnemy = hero . f…" at bounding box center [559, 106] width 180 height 175
click at [491, 191] on button "Run ⇧↵" at bounding box center [494, 188] width 99 height 22
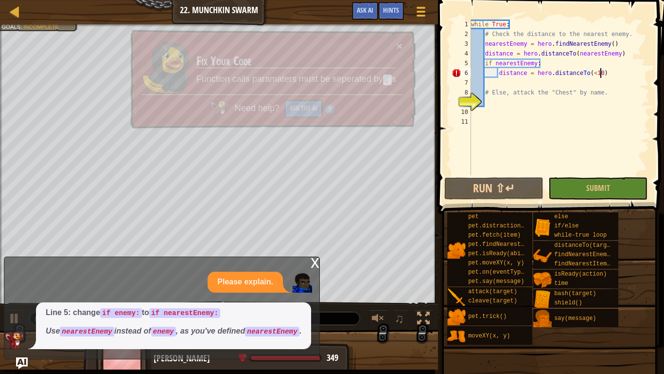
click at [313, 257] on div "x" at bounding box center [315, 262] width 9 height 10
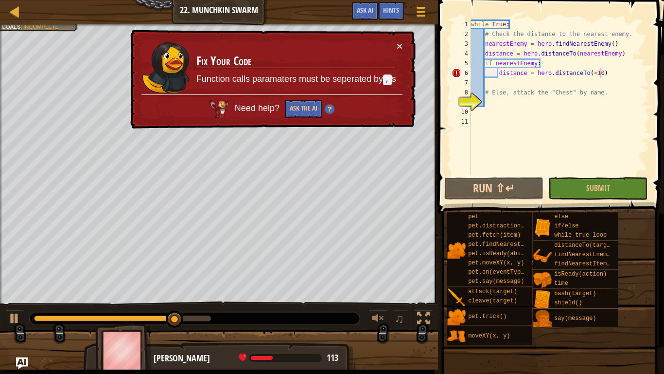
scroll to position [4, 9]
click at [596, 63] on div "while True : # Check the distance to the nearest enemy. nearestEnemy = hero . f…" at bounding box center [559, 106] width 180 height 175
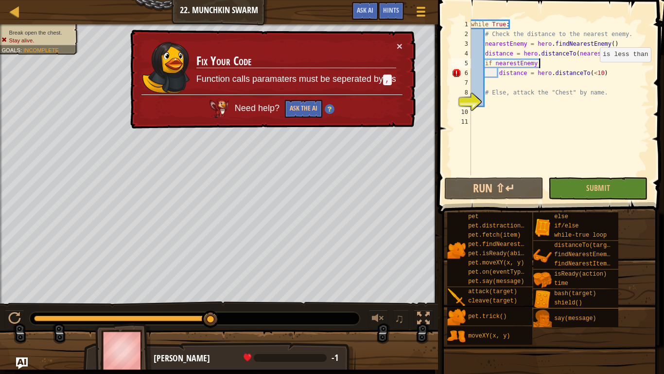
click at [595, 70] on div "while True : # Check the distance to the nearest enemy. nearestEnemy = hero . f…" at bounding box center [559, 106] width 180 height 175
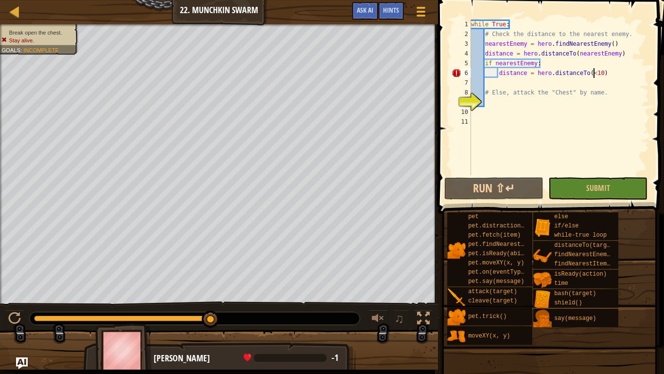
type textarea "distance = hero.distanceTo(10)"
click at [596, 70] on div "while True : # Check the distance to the nearest enemy. nearestEnemy = hero . f…" at bounding box center [559, 106] width 180 height 175
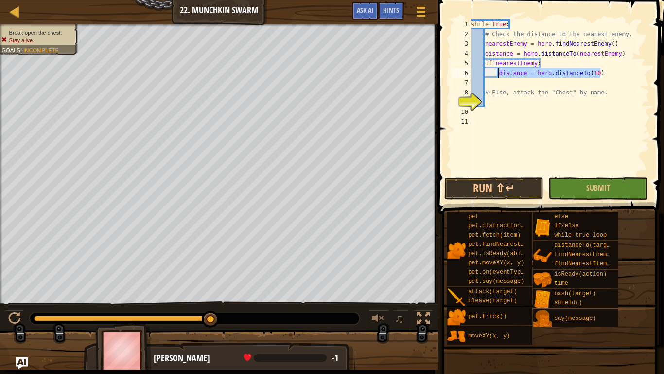
drag, startPoint x: 605, startPoint y: 71, endPoint x: 498, endPoint y: 69, distance: 107.0
click at [498, 69] on div "while True : # Check the distance to the nearest enemy. nearestEnemy = hero . f…" at bounding box center [559, 106] width 180 height 175
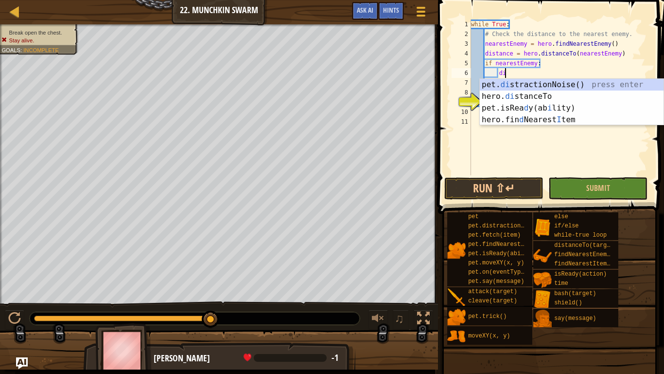
scroll to position [4, 5]
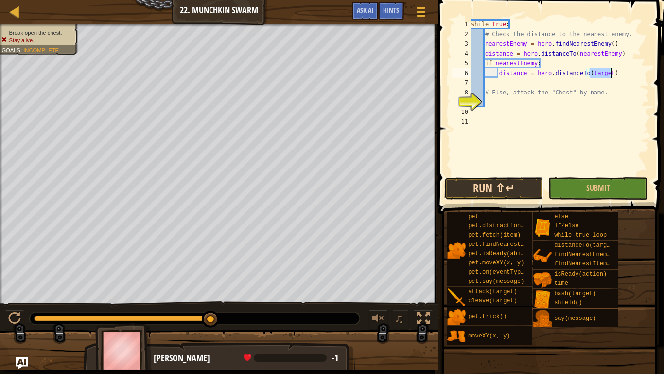
click at [524, 184] on button "Run ⇧↵" at bounding box center [494, 188] width 99 height 22
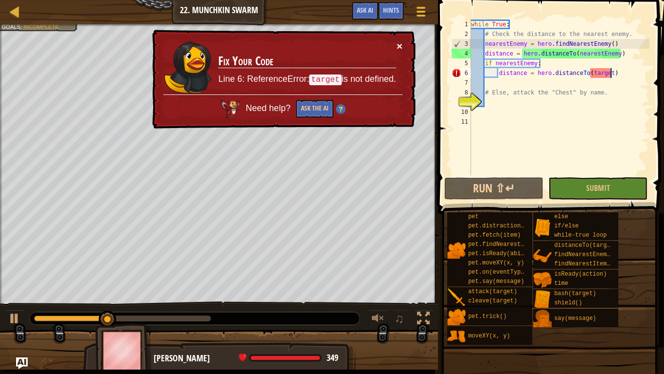
click at [400, 47] on button "×" at bounding box center [400, 46] width 6 height 10
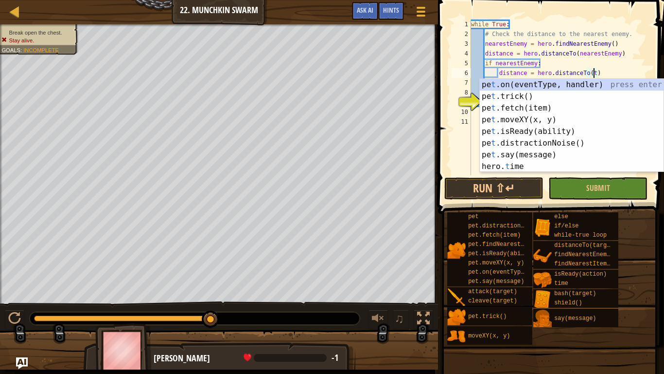
type textarea "distance = hero.distanceTo()"
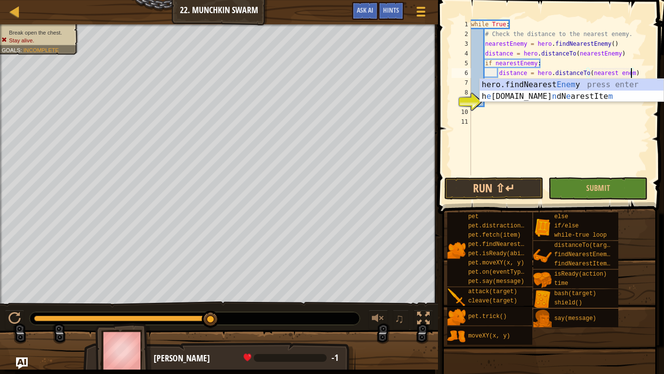
scroll to position [4, 23]
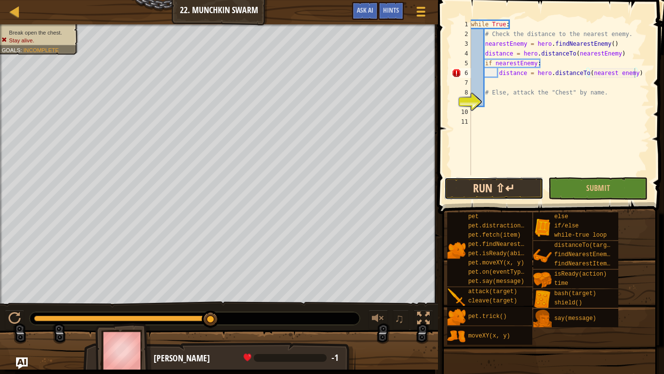
click at [524, 188] on button "Run ⇧↵" at bounding box center [494, 188] width 99 height 22
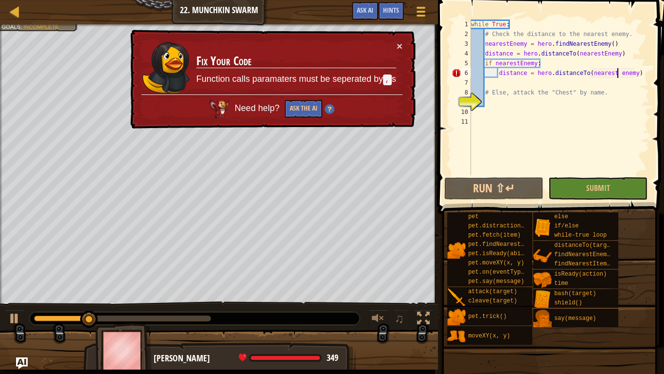
click at [617, 71] on div "while True : # Check the distance to the nearest enemy. nearestEnemy = hero . f…" at bounding box center [559, 106] width 180 height 175
type textarea "distance = hero.distanceTo(nearestenemy)"
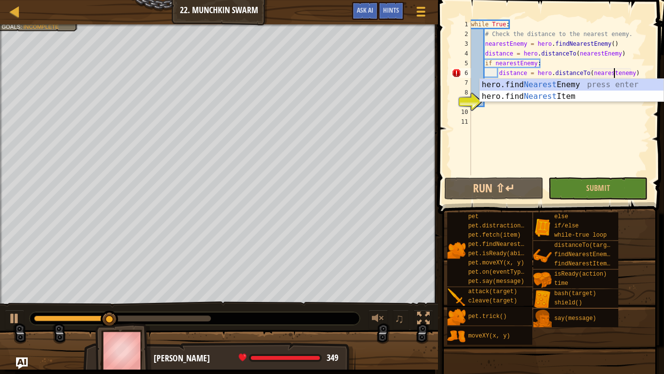
scroll to position [4, 23]
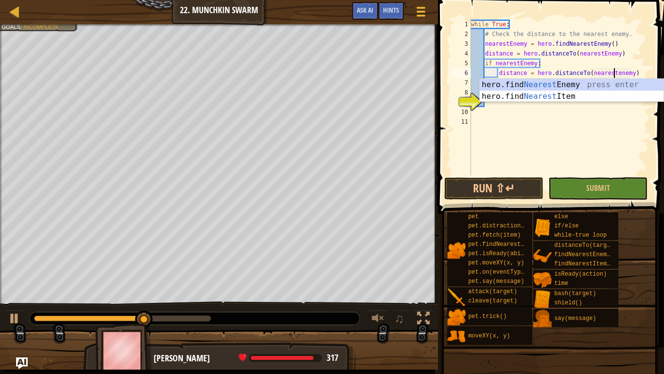
click at [506, 172] on div "while True : # Check the distance to the nearest enemy. nearestEnemy = hero . f…" at bounding box center [559, 106] width 180 height 175
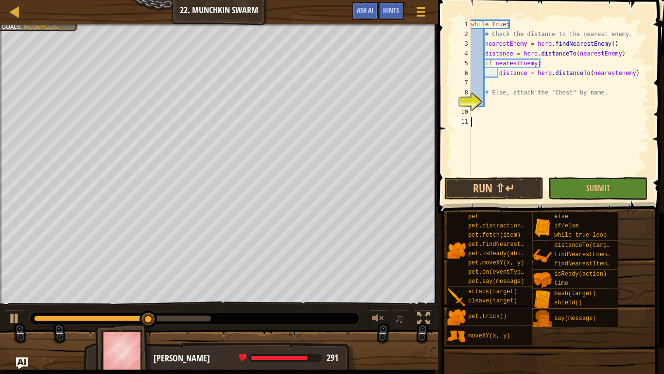
scroll to position [4, 0]
click at [512, 181] on button "Run ⇧↵" at bounding box center [494, 188] width 99 height 22
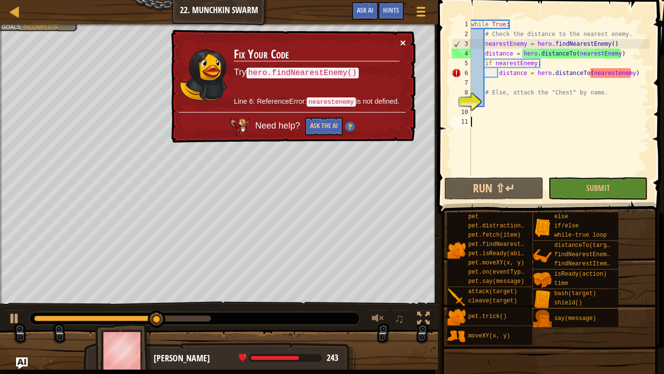
click at [402, 39] on button "×" at bounding box center [403, 42] width 6 height 10
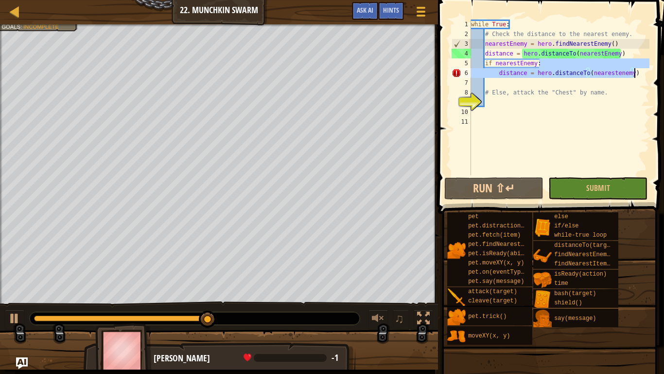
drag, startPoint x: 645, startPoint y: 67, endPoint x: 639, endPoint y: 77, distance: 12.0
click at [639, 77] on div "while True : # Check the distance to the nearest enemy. nearestEnemy = hero . f…" at bounding box center [559, 106] width 180 height 175
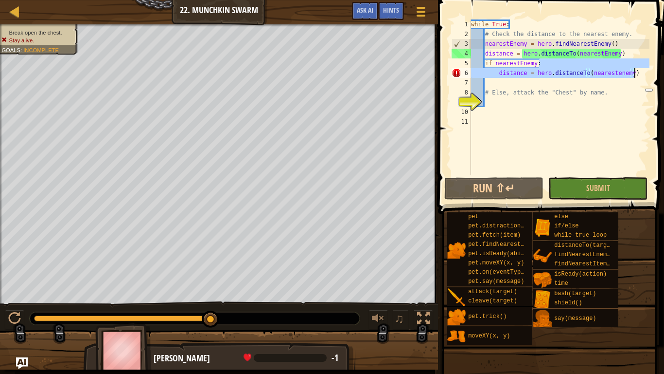
type textarea "if nearestEnemy:"
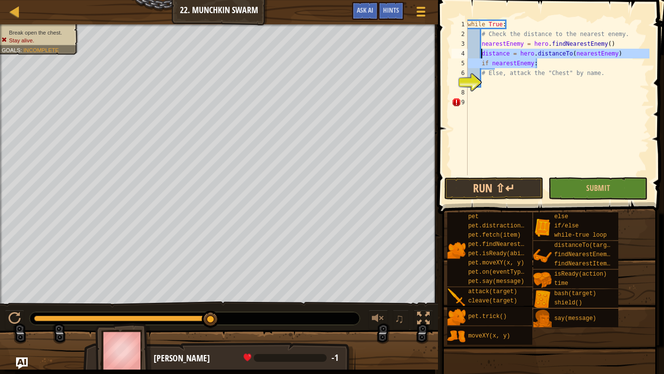
drag, startPoint x: 554, startPoint y: 59, endPoint x: 483, endPoint y: 56, distance: 71.6
click at [483, 56] on div "while True : # Check the distance to the nearest enemy. nearestEnemy = hero . f…" at bounding box center [558, 106] width 184 height 175
type textarea "distance = hero.distanceTo(nearestEnemy) if nearestEnemy:"
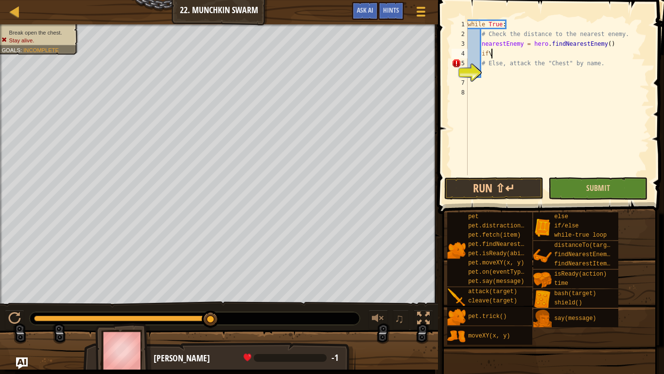
scroll to position [4, 2]
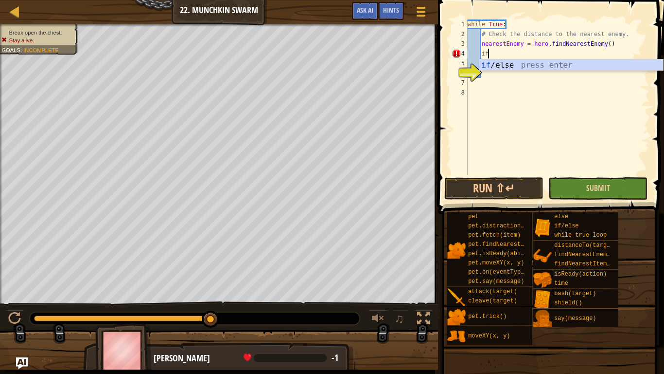
type textarea "if enemy:"
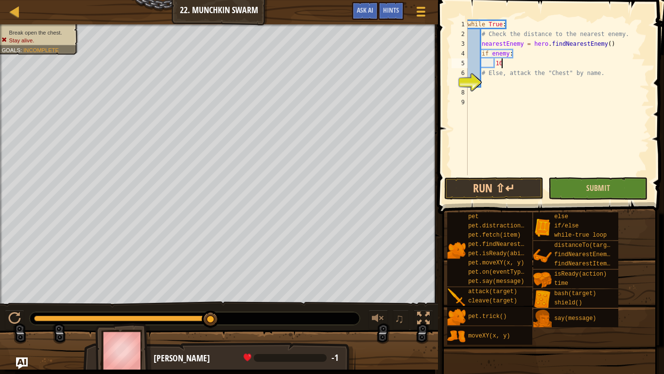
type textarea "1"
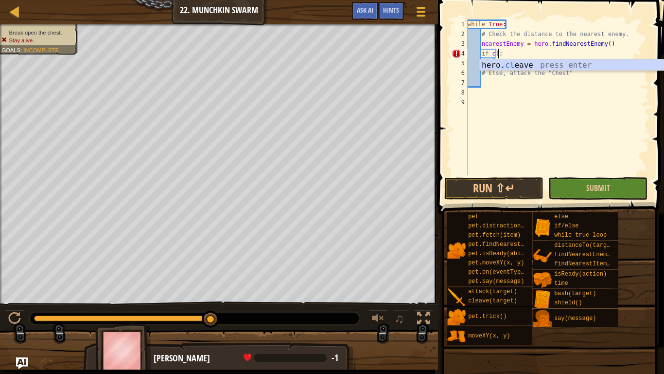
scroll to position [4, 4]
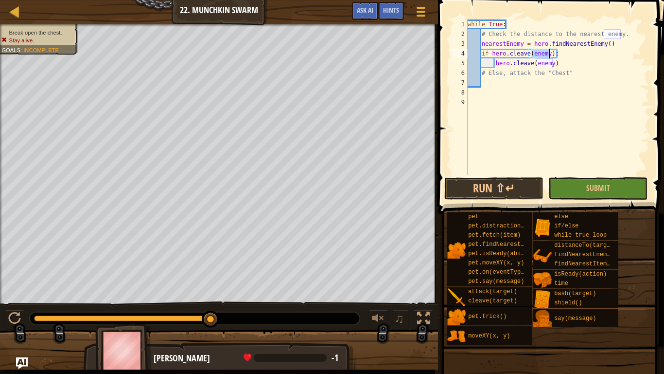
click at [576, 66] on div "while True : # Check the distance to the nearest enemy. nearestEnemy = hero . f…" at bounding box center [558, 106] width 184 height 175
click at [575, 71] on div "while True : # Check the distance to the nearest enemy. nearestEnemy = hero . f…" at bounding box center [558, 106] width 184 height 175
click at [500, 193] on button "Run ⇧↵" at bounding box center [494, 188] width 99 height 22
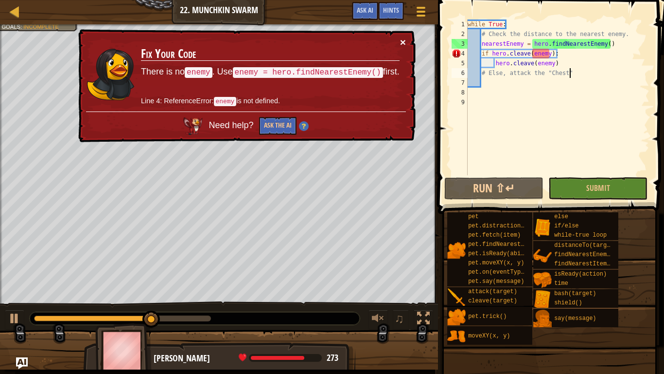
click at [401, 37] on button "×" at bounding box center [403, 42] width 6 height 10
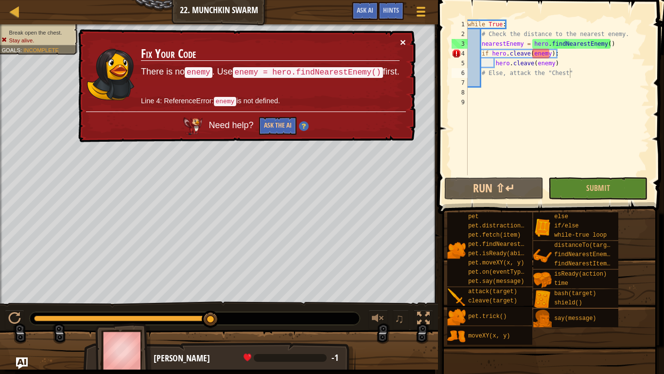
click at [403, 43] on button "×" at bounding box center [403, 42] width 6 height 10
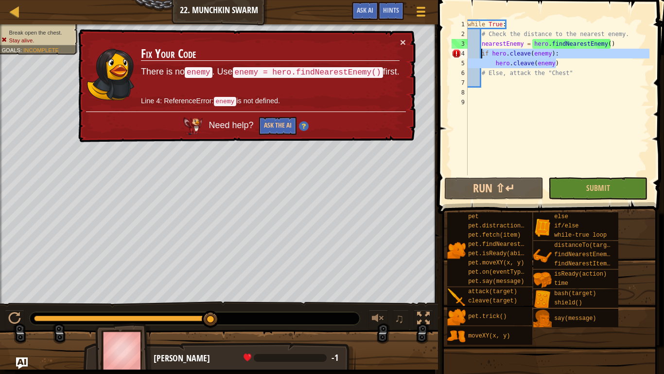
drag, startPoint x: 577, startPoint y: 60, endPoint x: 480, endPoint y: 50, distance: 97.4
click at [480, 50] on div "while True : # Check the distance to the nearest enemy. nearestEnemy = hero . f…" at bounding box center [558, 106] width 184 height 175
type textarea "if hero.cleave(enemy): hero.cleave(enemy)"
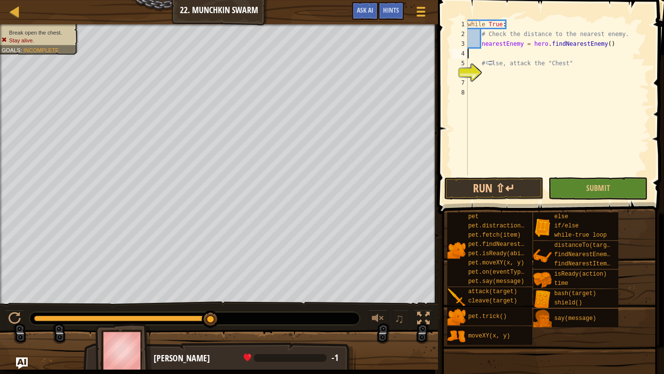
scroll to position [4, 0]
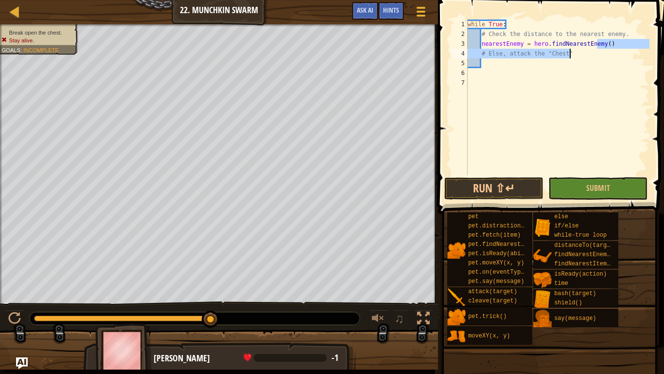
drag, startPoint x: 596, startPoint y: 47, endPoint x: 618, endPoint y: 50, distance: 22.1
click at [618, 50] on div "while True : # Check the distance to the nearest enemy. nearestEnemy = hero . f…" at bounding box center [558, 106] width 184 height 175
type textarea "nearestEnemy = hero.findNearestEnemy() # Else, attack the "Chest""
click at [620, 89] on div "while True : # Check the distance to the nearest enemy. nearestEnemy = hero . f…" at bounding box center [558, 106] width 184 height 175
click at [630, 42] on div "while True : # Check the distance to the nearest enemy. nearestEnemy = hero . f…" at bounding box center [558, 106] width 184 height 175
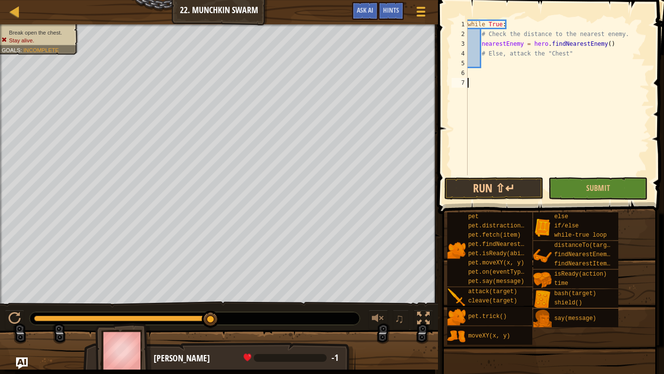
type textarea "nearestEnemy = hero.findNearestEnemy()"
click at [586, 59] on div "while True : # Check the distance to the nearest enemy. nearestEnemy = hero . f…" at bounding box center [558, 106] width 184 height 175
click at [579, 54] on div "while True : # Check the distance to the nearest enemy. nearestEnemy = hero . f…" at bounding box center [558, 106] width 184 height 175
type textarea "#"
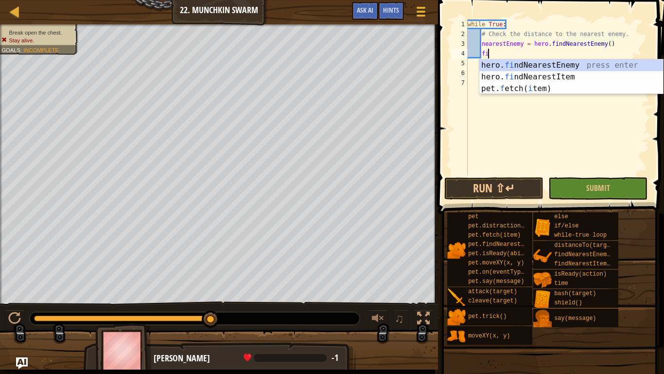
scroll to position [4, 3]
type textarea "f"
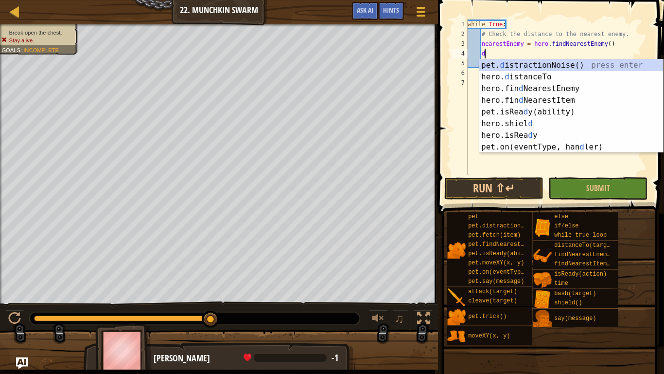
scroll to position [4, 2]
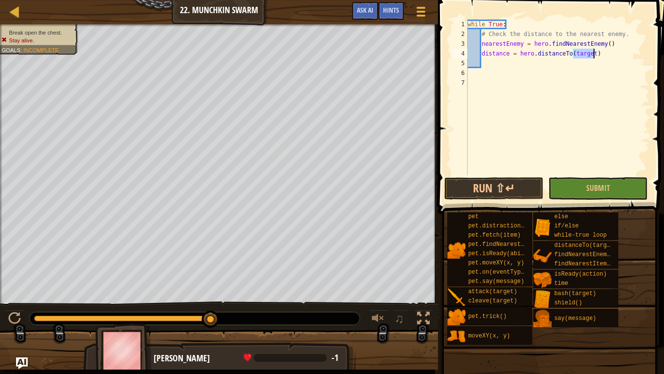
type textarea "distance = hero.distanceTo(target)"
